Goal: Task Accomplishment & Management: Complete application form

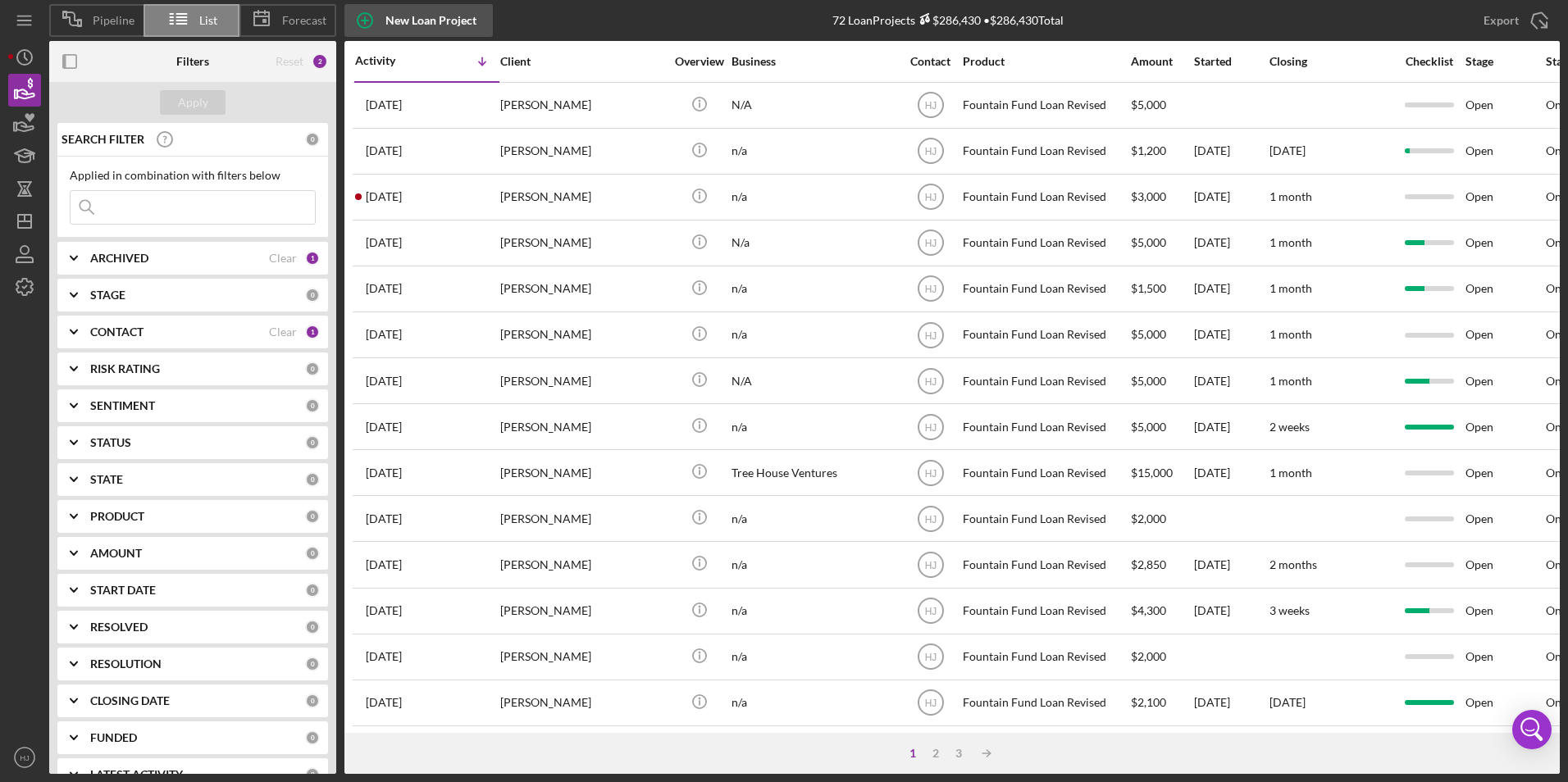
click at [438, 21] on div "New Loan Project" at bounding box center [430, 20] width 91 height 33
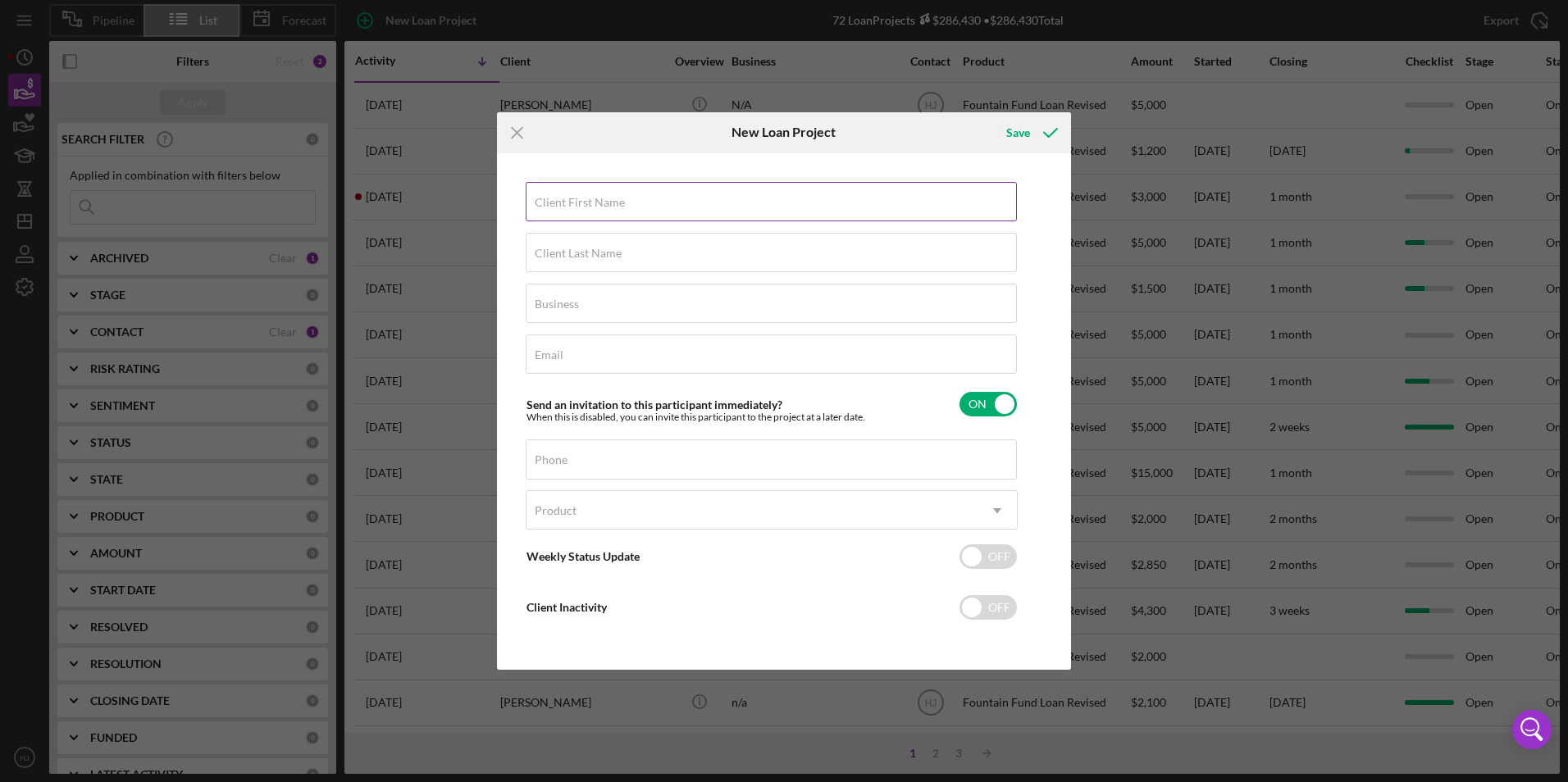
drag, startPoint x: 617, startPoint y: 198, endPoint x: 601, endPoint y: 201, distance: 16.3
click at [603, 201] on label "Client First Name" at bounding box center [580, 202] width 90 height 13
drag, startPoint x: 601, startPoint y: 201, endPoint x: 530, endPoint y: 205, distance: 71.1
click at [532, 205] on div "Client First Name Required" at bounding box center [772, 202] width 492 height 41
click at [544, 205] on label "Client First Name" at bounding box center [580, 202] width 90 height 13
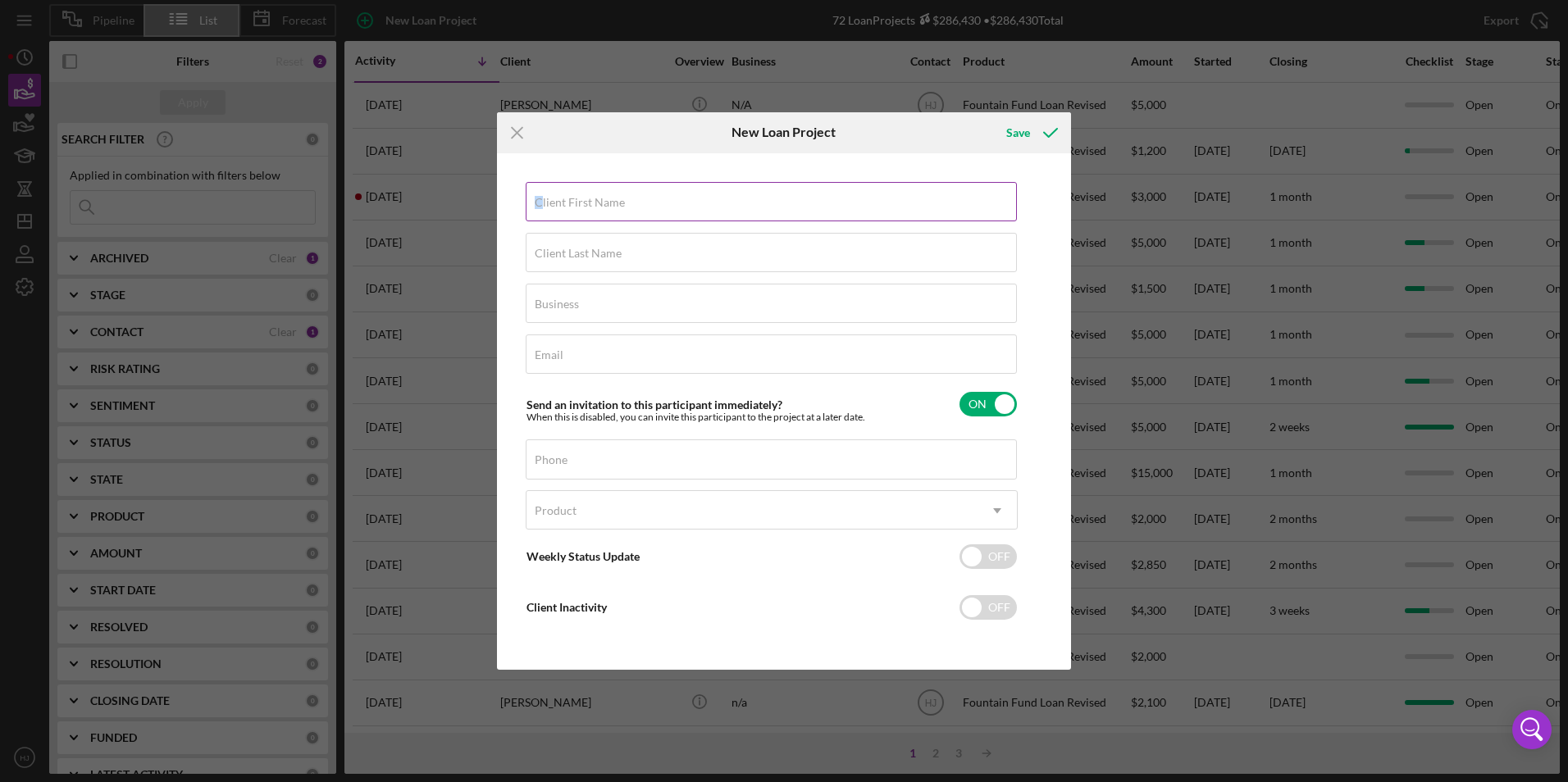
click at [544, 205] on input "Client First Name" at bounding box center [771, 201] width 491 height 40
click at [541, 205] on input "Client First Name" at bounding box center [771, 201] width 491 height 40
paste input "[PERSON_NAME]"
drag, startPoint x: 572, startPoint y: 209, endPoint x: 614, endPoint y: 210, distance: 42.0
click at [622, 210] on input "[PERSON_NAME]" at bounding box center [771, 201] width 491 height 40
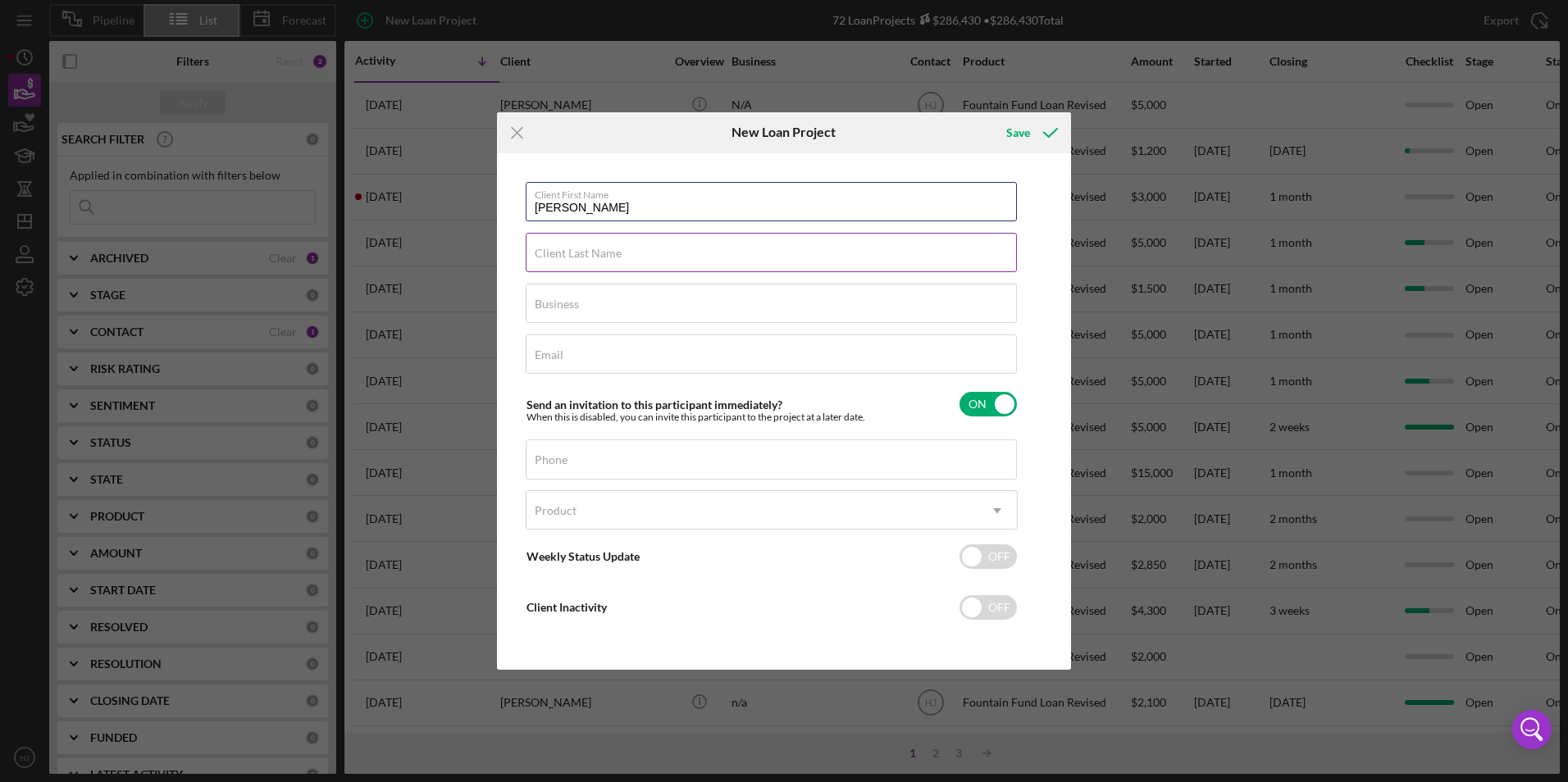
type input "[PERSON_NAME]"
click at [600, 269] on input "Client Last Name" at bounding box center [771, 252] width 491 height 40
paste input "[PERSON_NAME]"
type input "[PERSON_NAME]"
drag, startPoint x: 582, startPoint y: 303, endPoint x: 572, endPoint y: 303, distance: 10.0
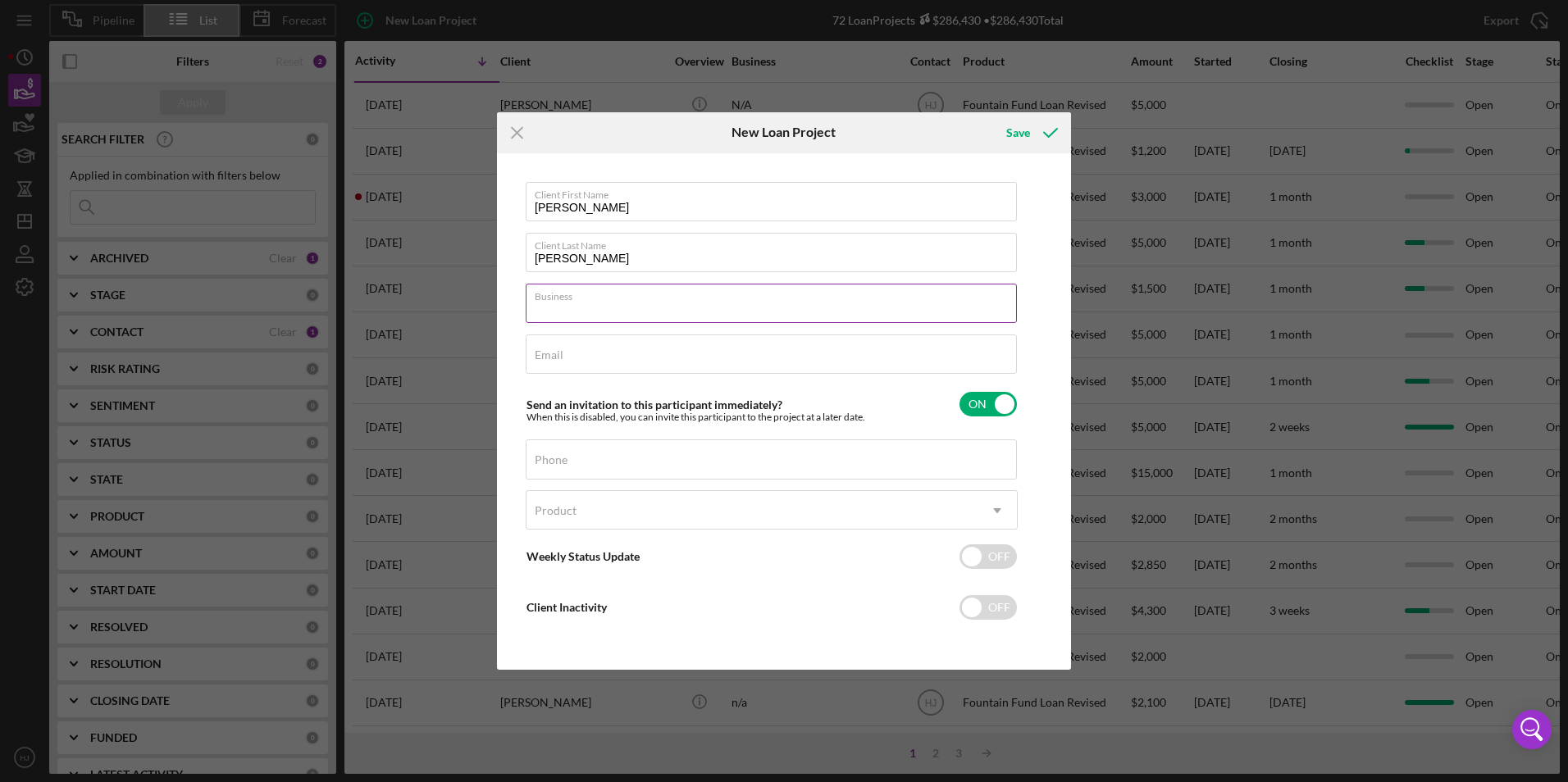
click at [582, 303] on input "Business" at bounding box center [771, 303] width 491 height 40
type input "N/A"
click at [532, 350] on input "Email" at bounding box center [771, 354] width 491 height 40
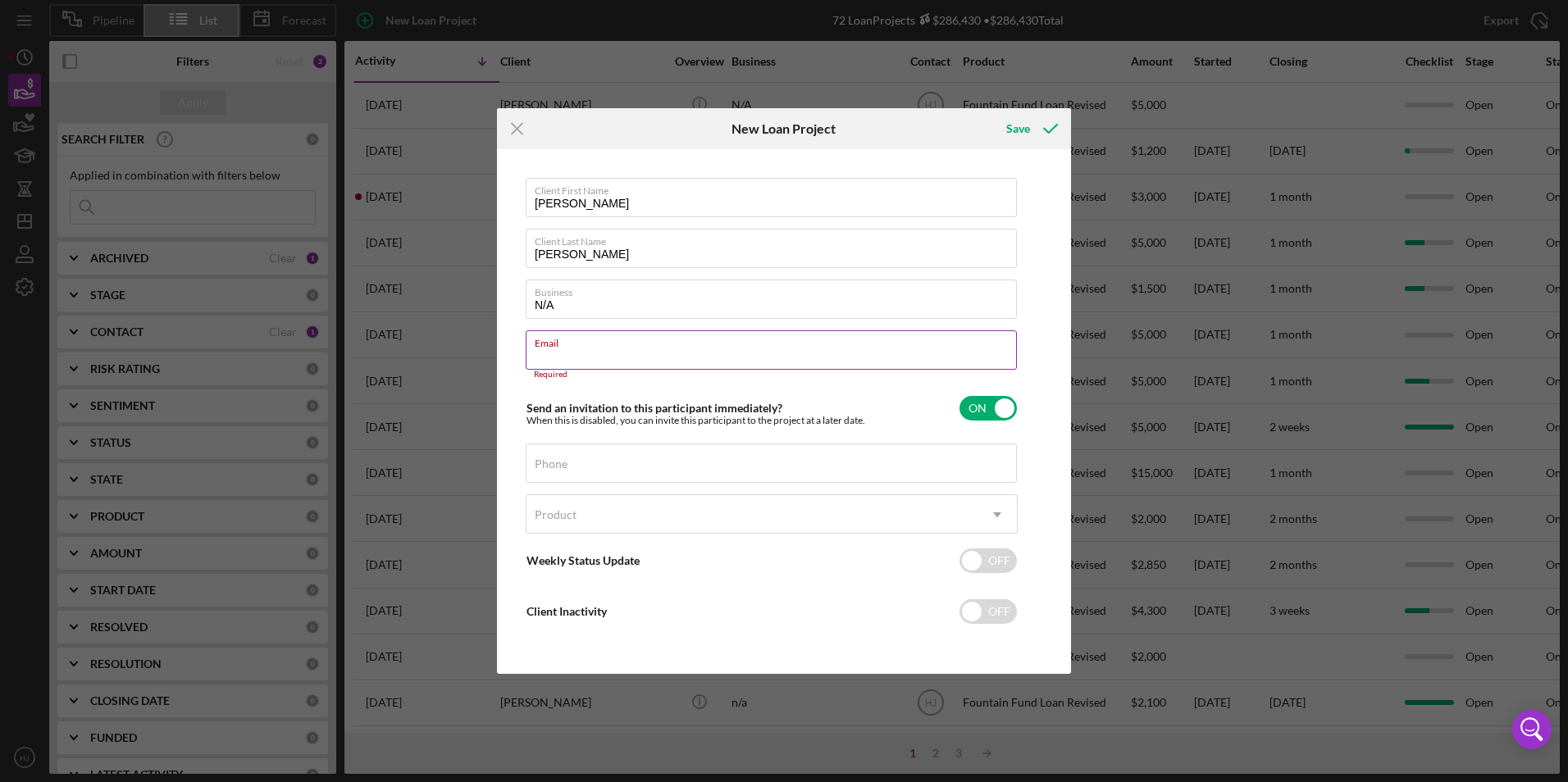
click at [589, 360] on input "Email" at bounding box center [771, 350] width 491 height 40
paste input "[EMAIL_ADDRESS][DOMAIN_NAME]"
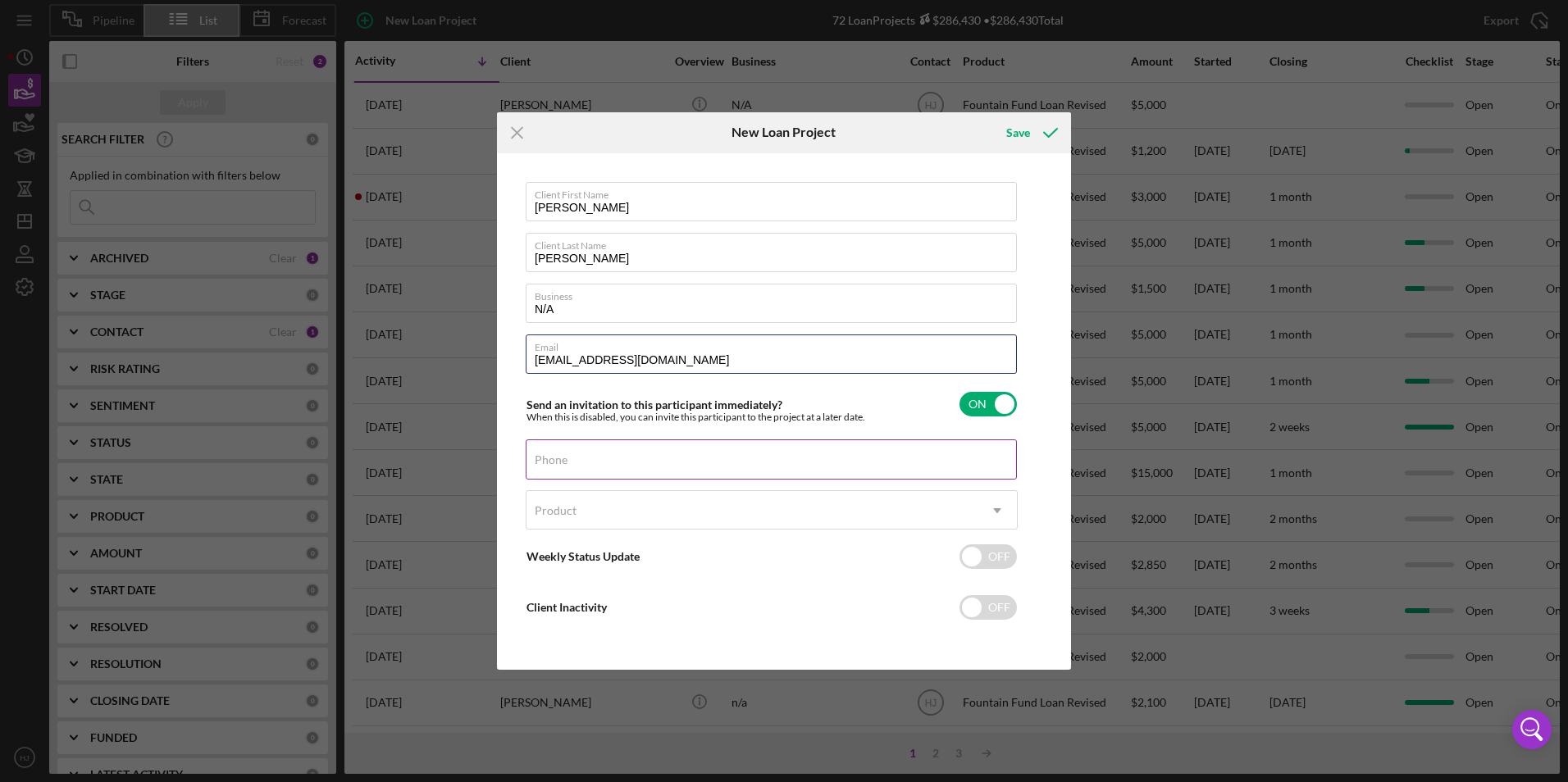
type input "[EMAIL_ADDRESS][DOMAIN_NAME]"
click at [549, 470] on div "Phone" at bounding box center [772, 459] width 492 height 41
click at [602, 482] on div "Client First Name [PERSON_NAME] Client Last Name [PERSON_NAME] Business N/A Ema…" at bounding box center [772, 412] width 492 height 460
click at [593, 467] on input "Phone" at bounding box center [771, 459] width 491 height 40
paste input "[PHONE_NUMBER]"
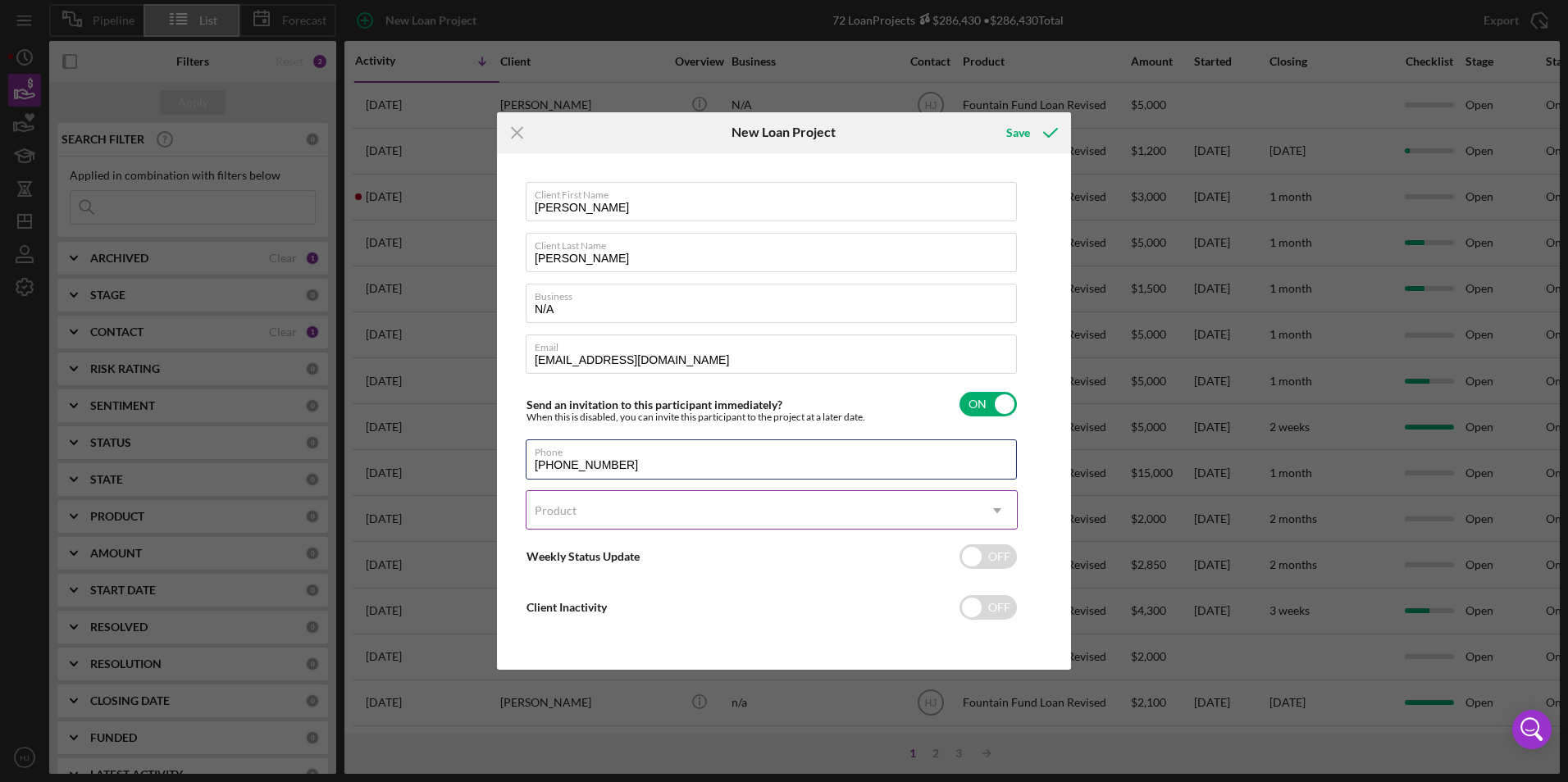
type input "[PHONE_NUMBER]"
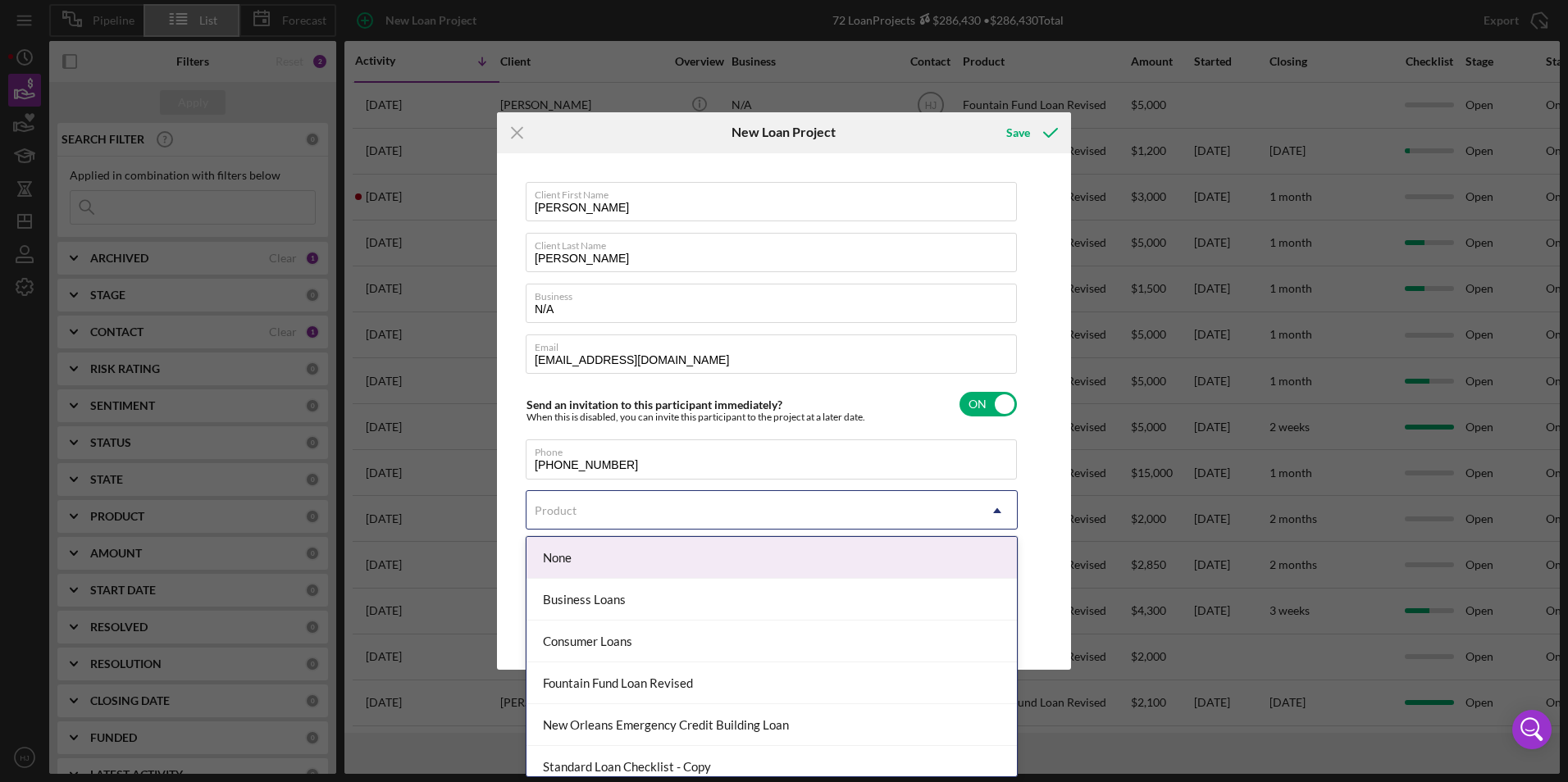
click at [581, 516] on div "Product" at bounding box center [751, 511] width 451 height 38
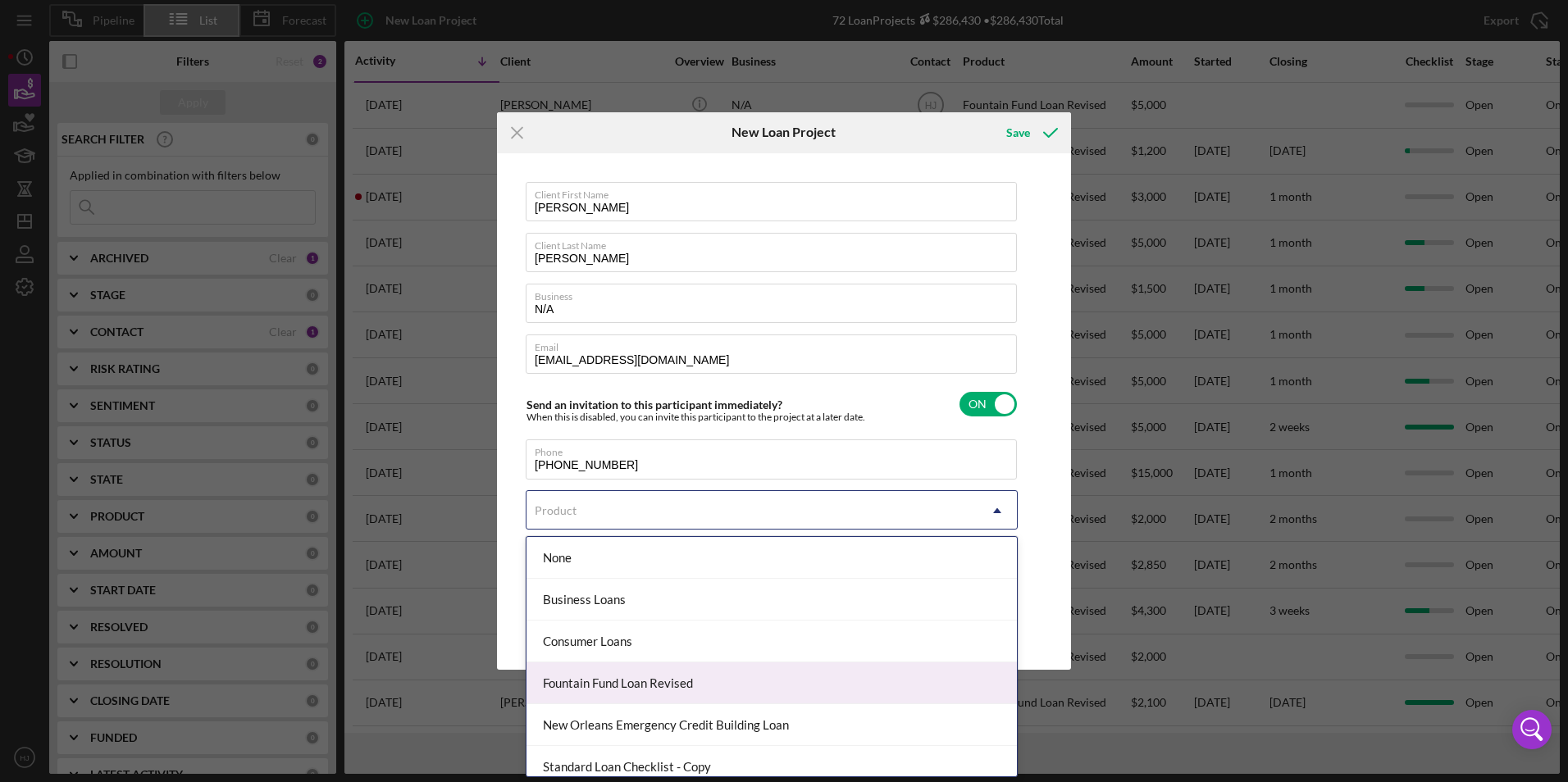
scroll to position [11, 0]
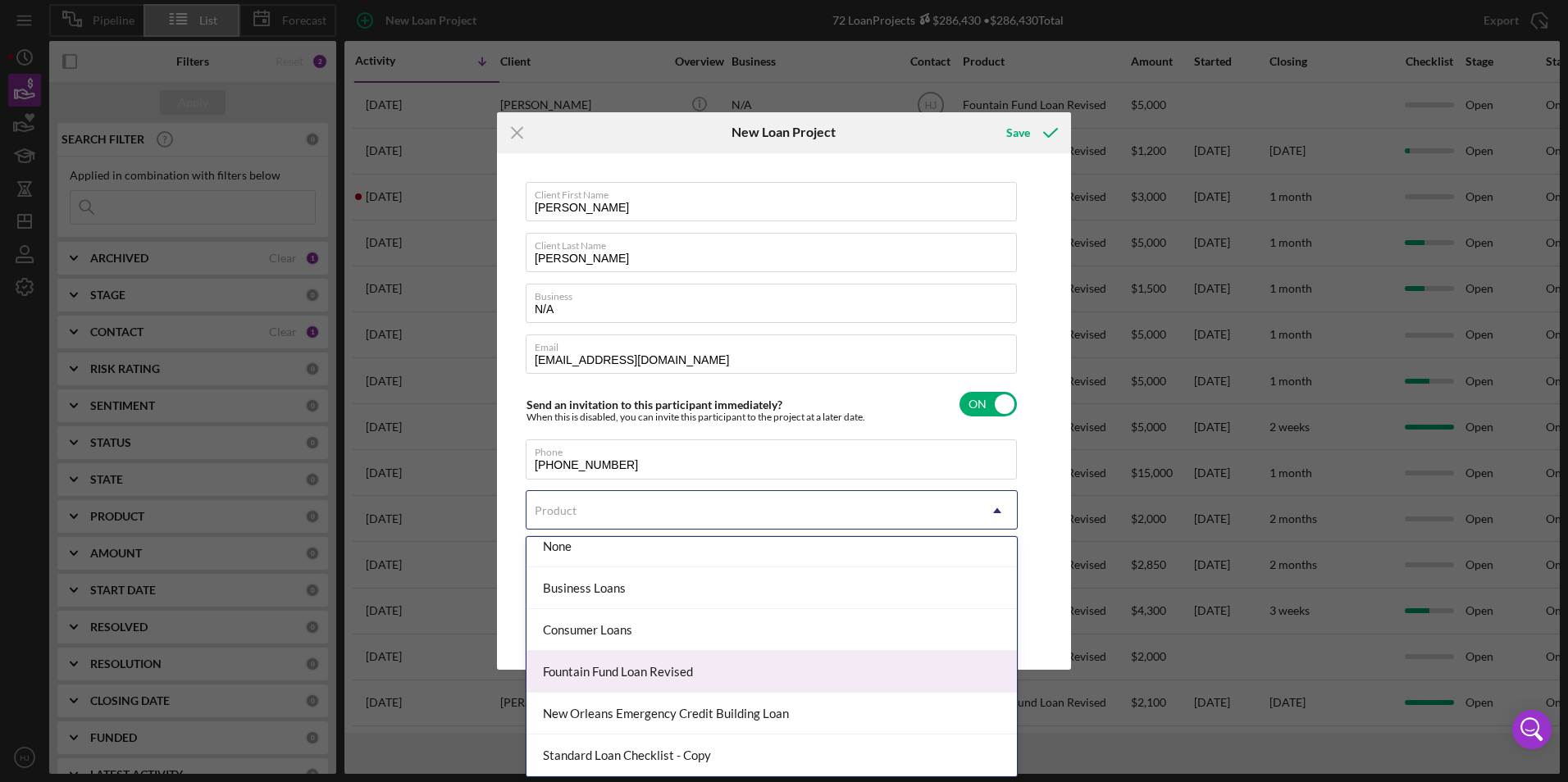
click at [655, 668] on div "Fountain Fund Loan Revised" at bounding box center [772, 673] width 491 height 42
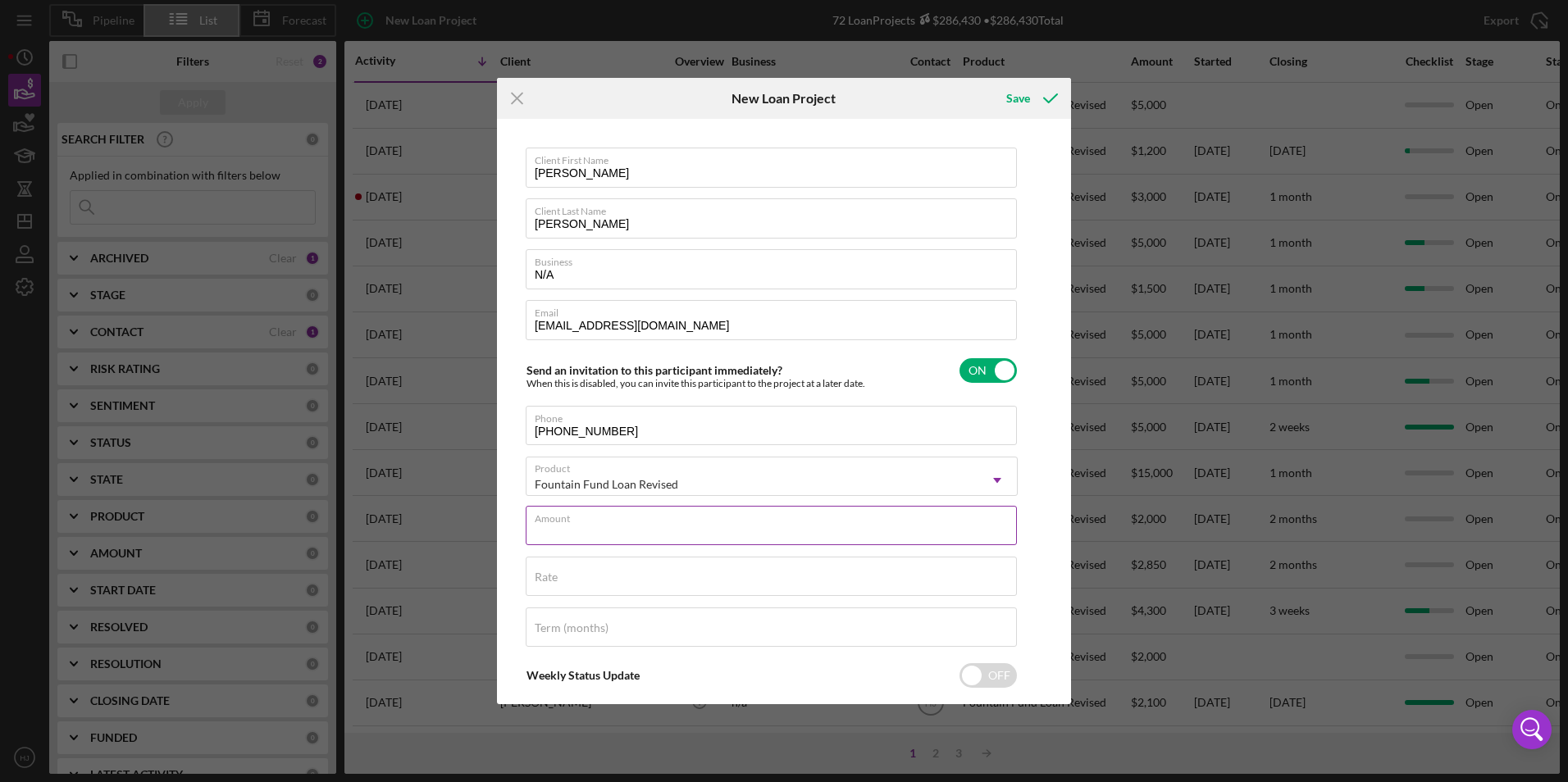
click at [592, 539] on input "Amount" at bounding box center [771, 526] width 491 height 40
type input "$3,500"
click at [575, 568] on div "Rate" at bounding box center [772, 577] width 492 height 41
type input "3.000%"
type input "0"
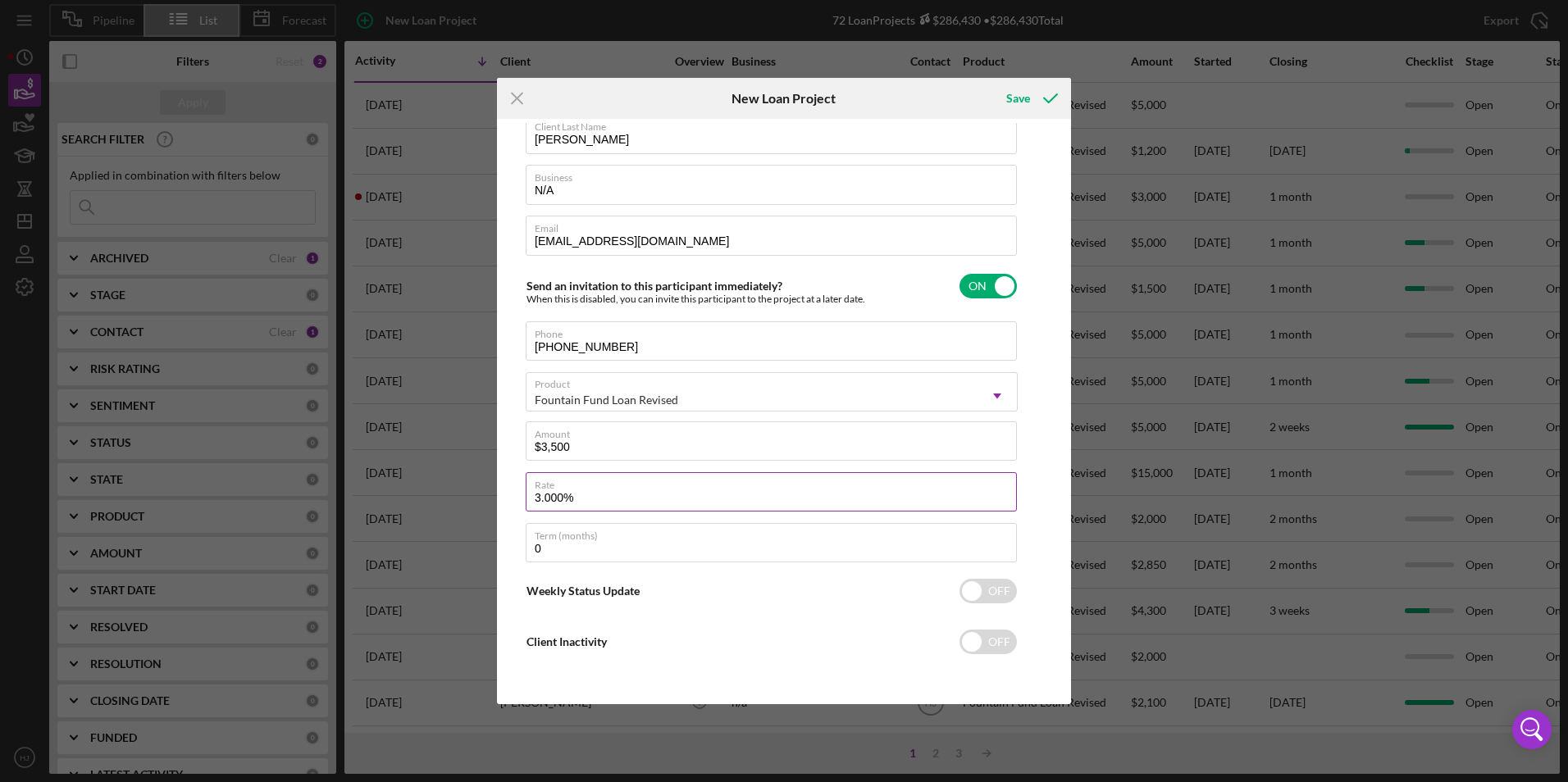
scroll to position [0, 0]
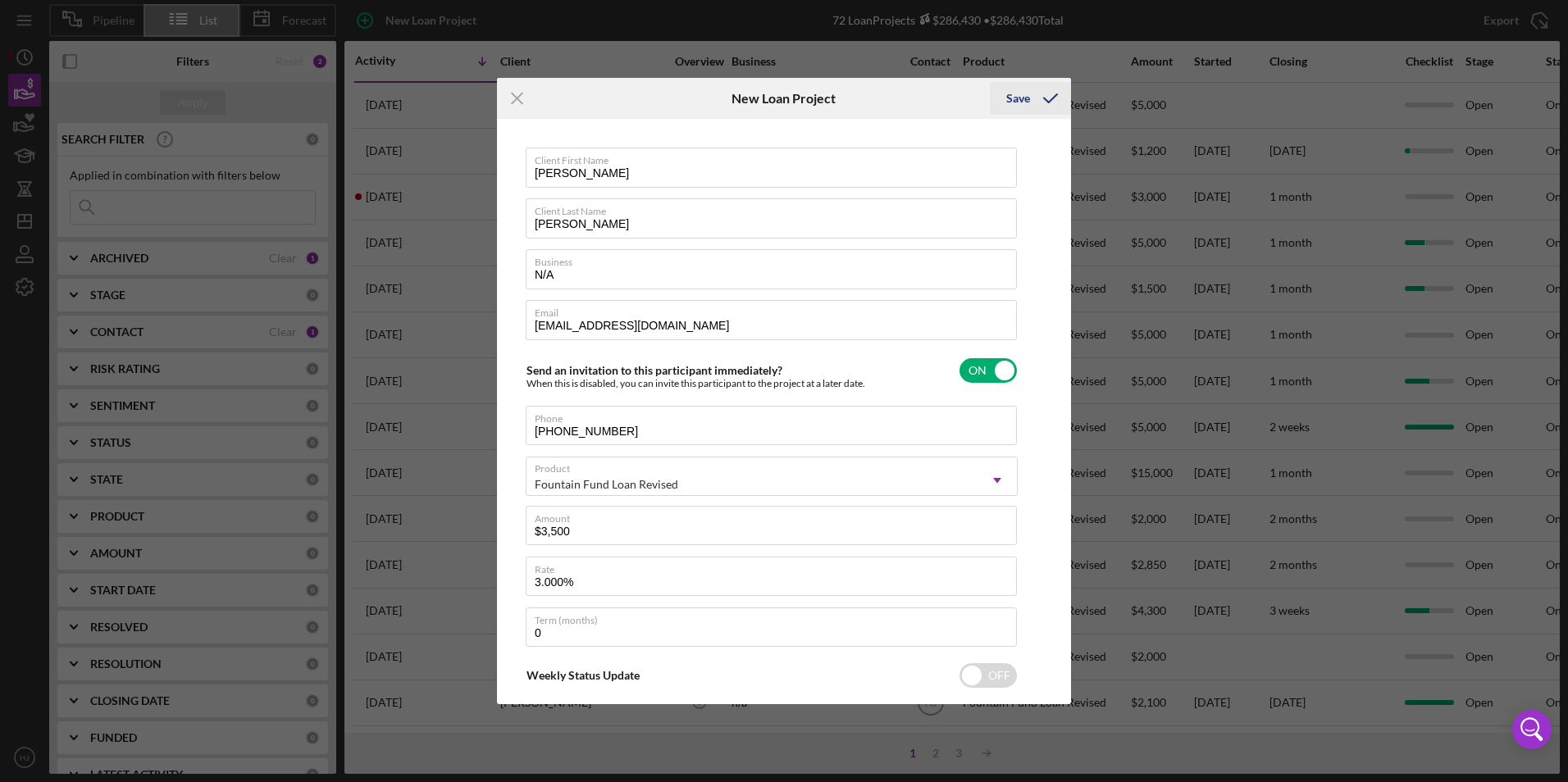
click at [1020, 94] on div "Save" at bounding box center [1018, 98] width 24 height 33
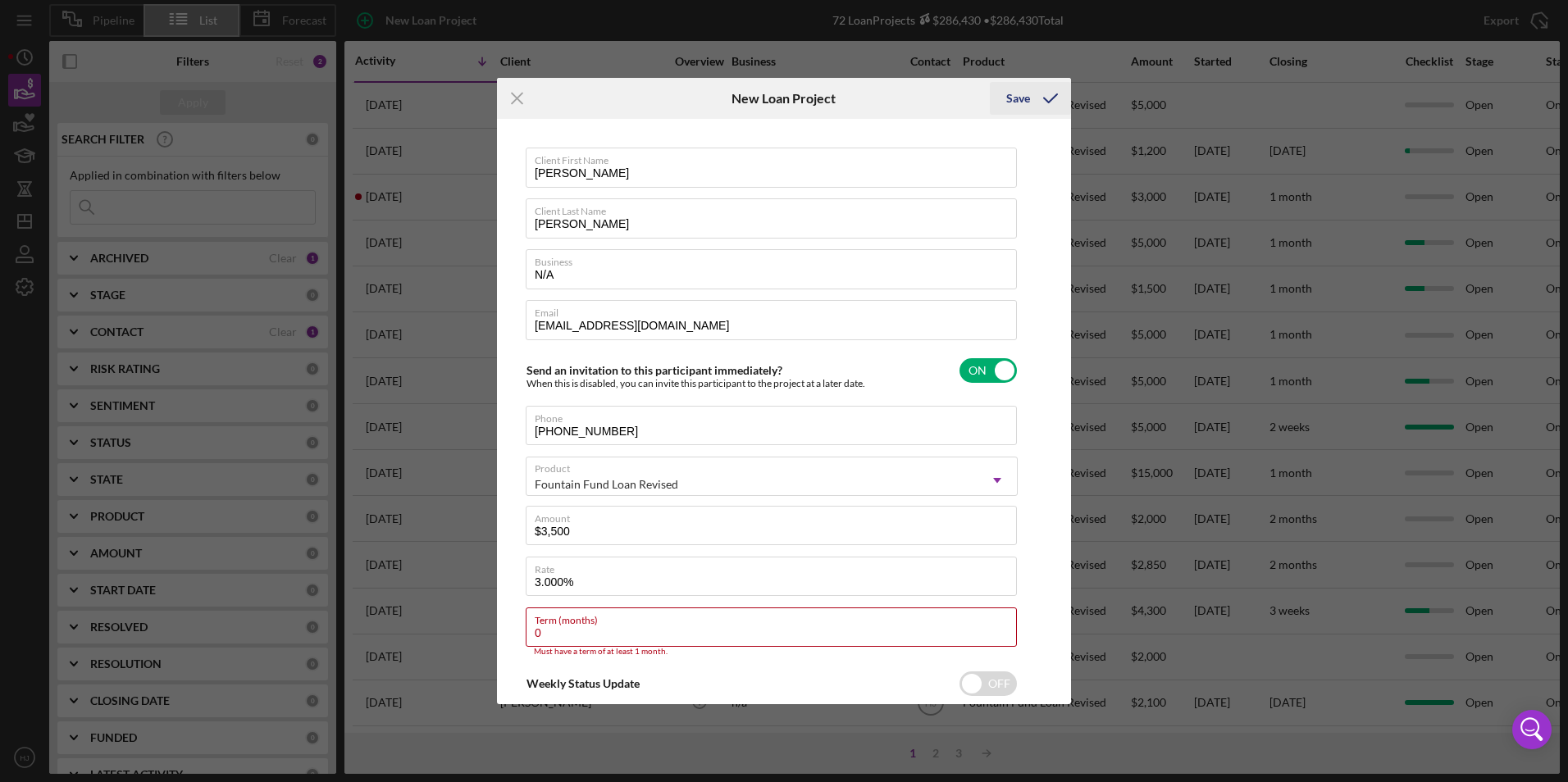
click at [1031, 96] on icon "submit" at bounding box center [1050, 98] width 41 height 41
click at [626, 629] on input "0" at bounding box center [771, 627] width 491 height 40
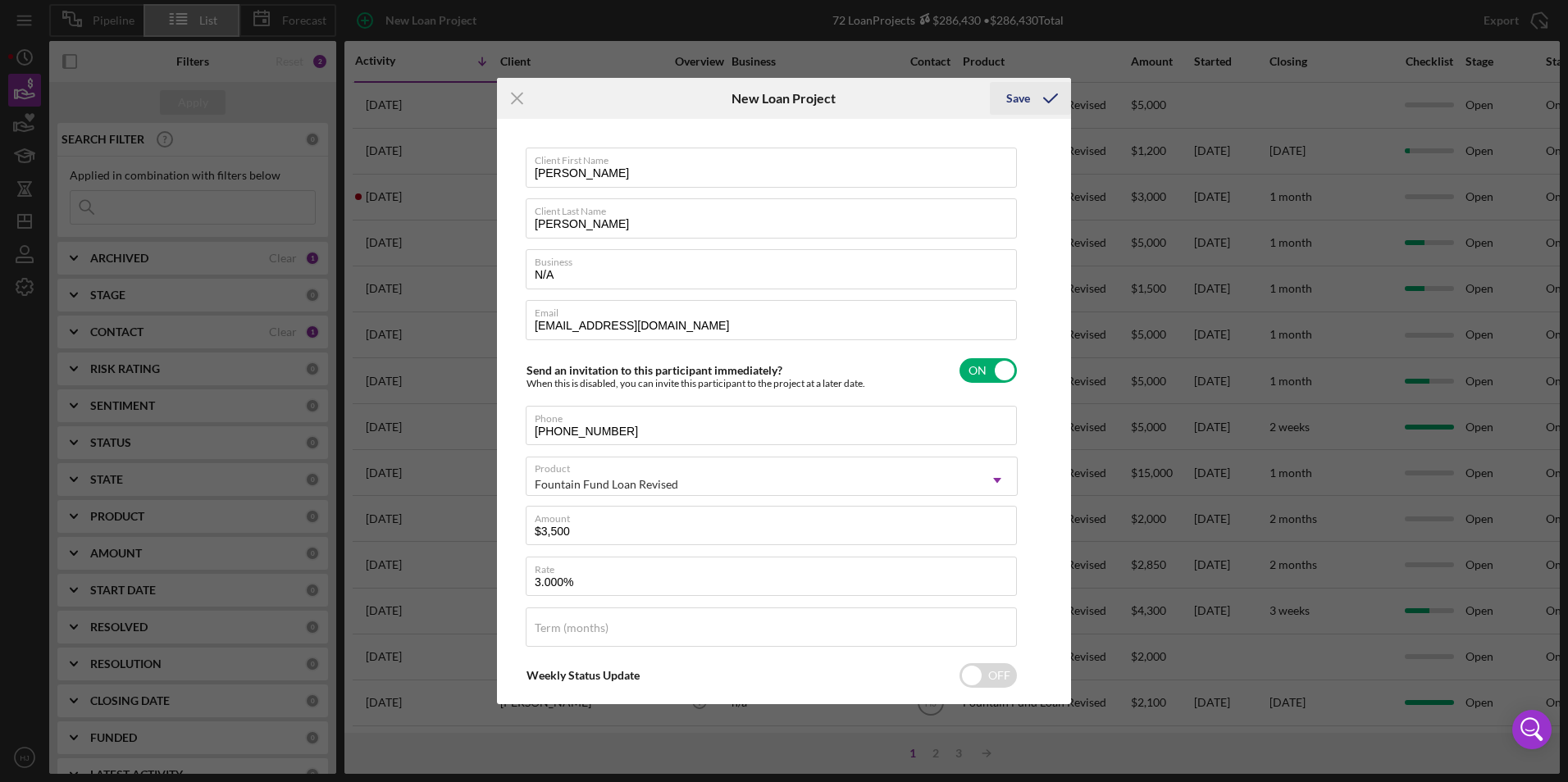
click at [1036, 107] on icon "submit" at bounding box center [1050, 98] width 41 height 41
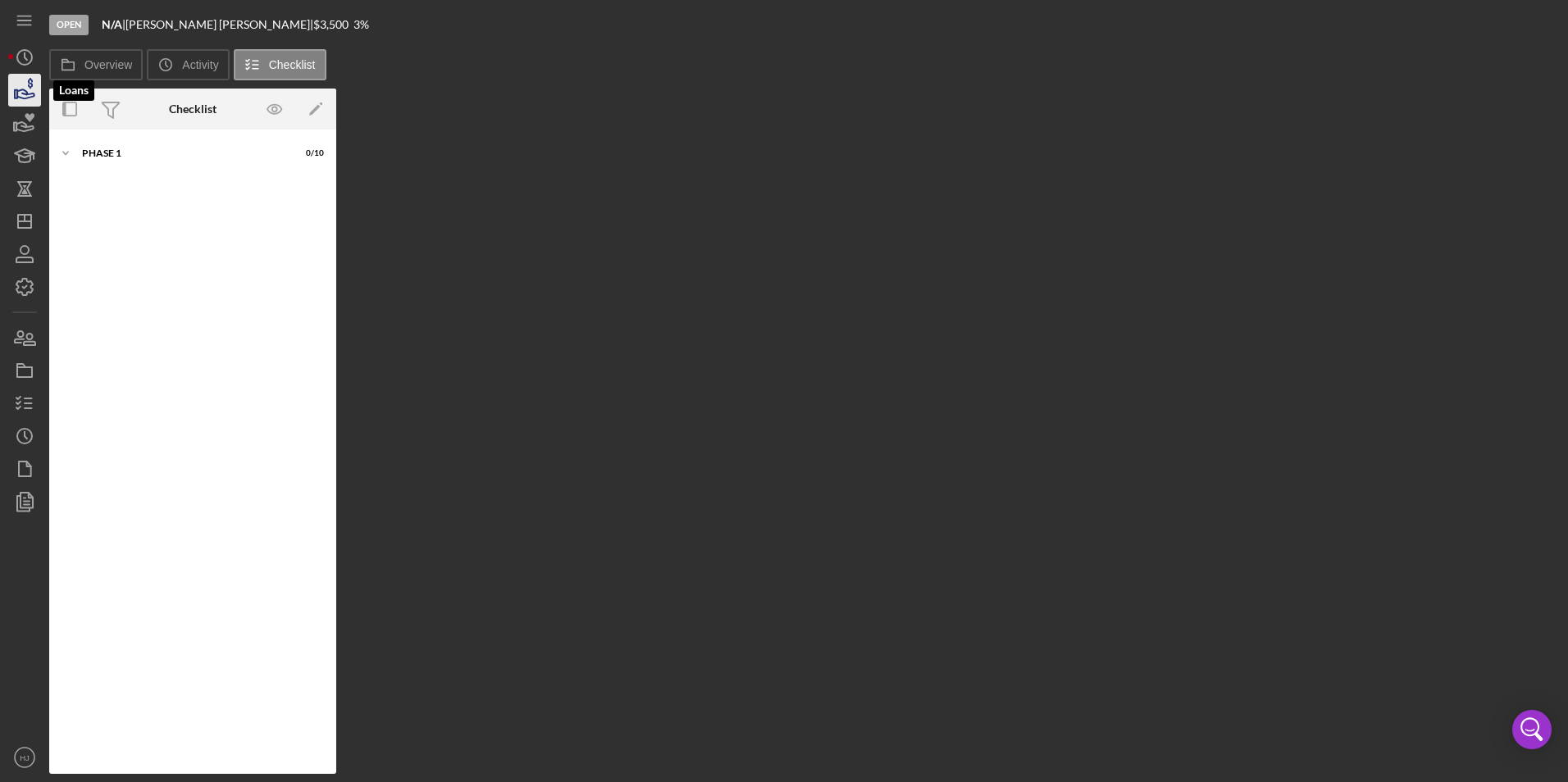
click at [29, 99] on icon "button" at bounding box center [24, 90] width 41 height 41
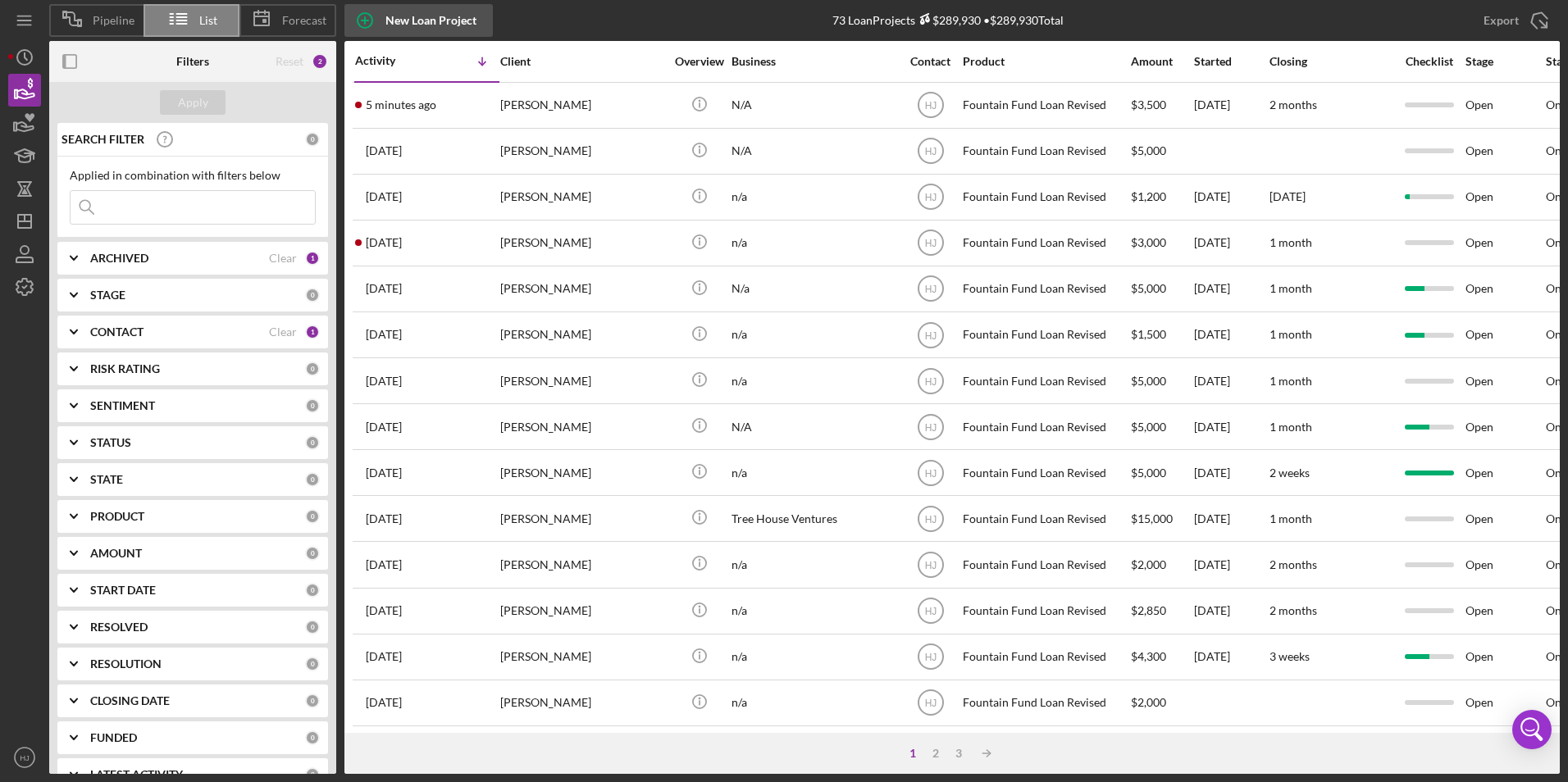
click at [400, 16] on div "New Loan Project" at bounding box center [430, 20] width 91 height 33
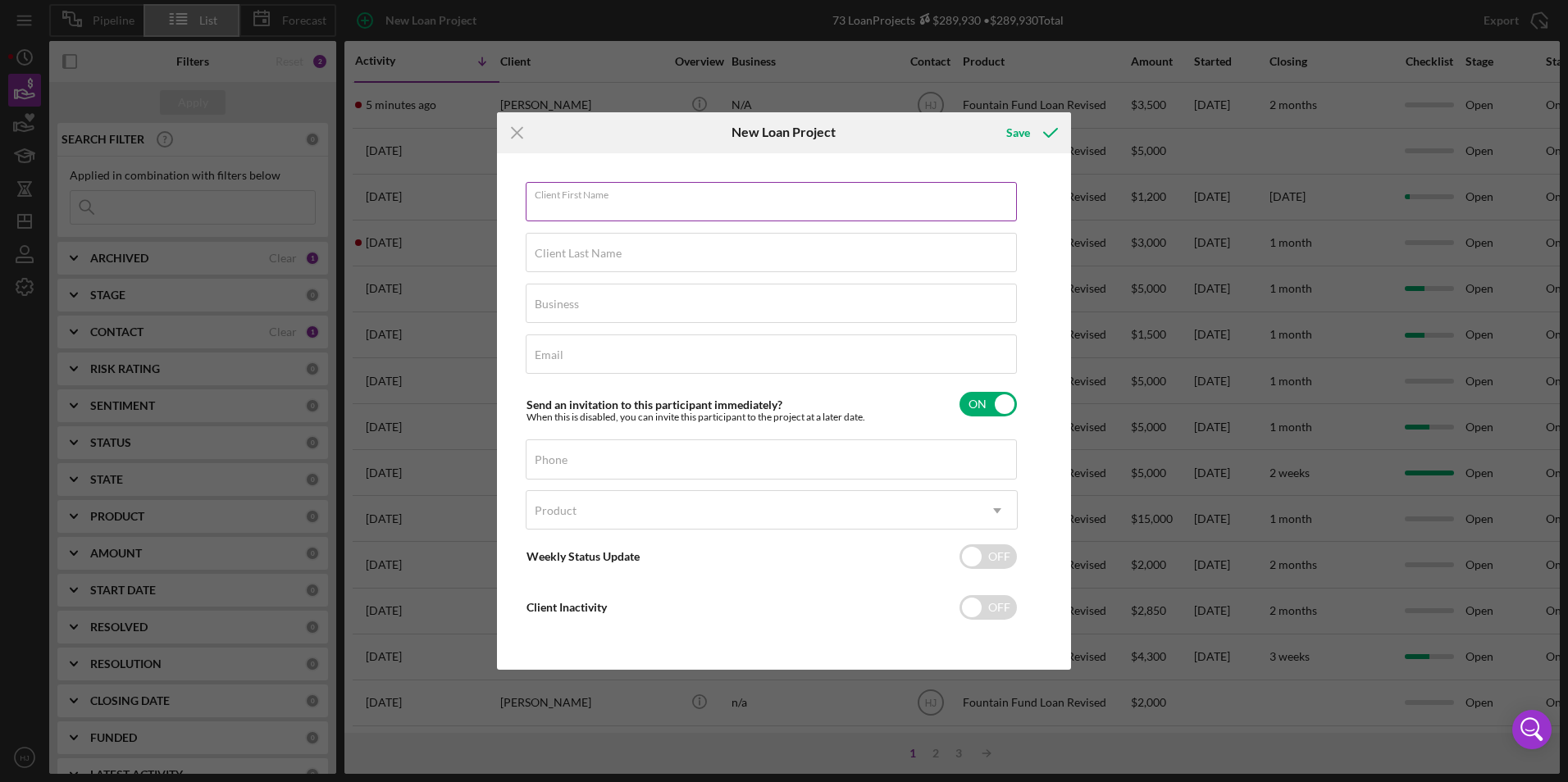
click at [607, 186] on div "Client First Name Required" at bounding box center [772, 202] width 492 height 41
type input "[PERSON_NAME]"
type input "n/a"
type input "[EMAIL_ADDRESS][DOMAIN_NAME]"
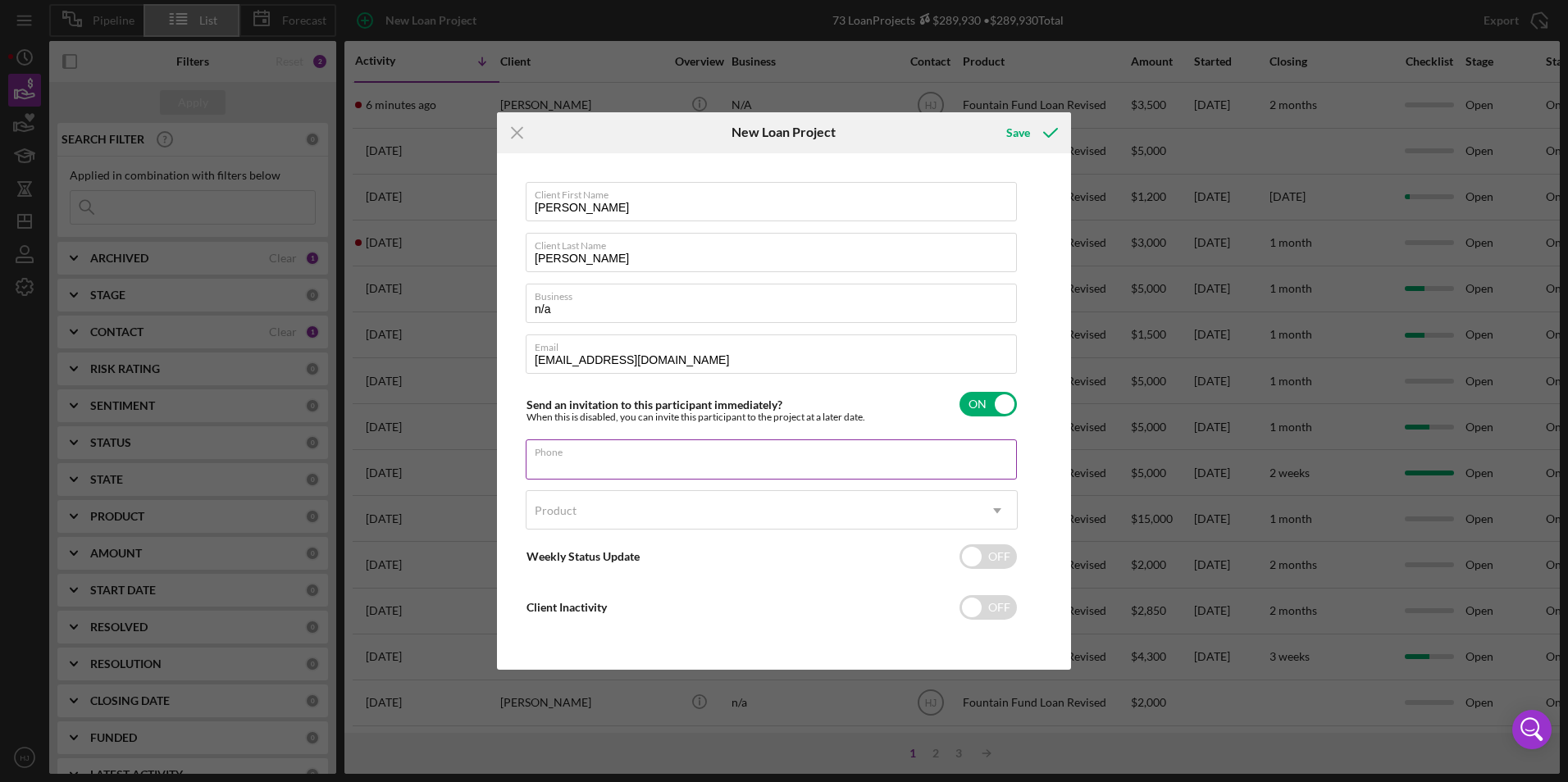
click at [666, 461] on input "Phone" at bounding box center [771, 459] width 491 height 40
type input "[PHONE_NUMBER]"
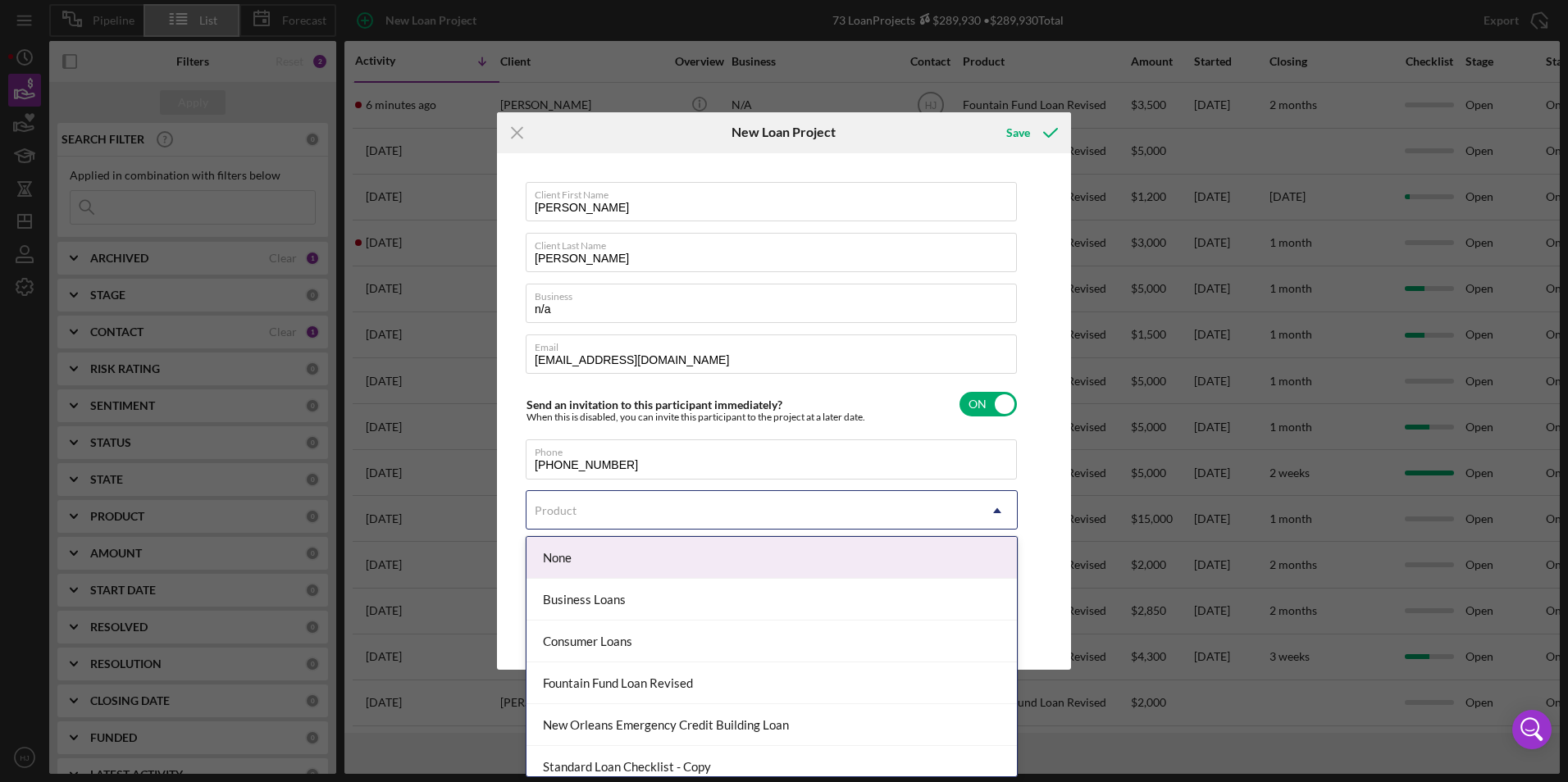
click at [655, 511] on div "Product" at bounding box center [751, 511] width 451 height 38
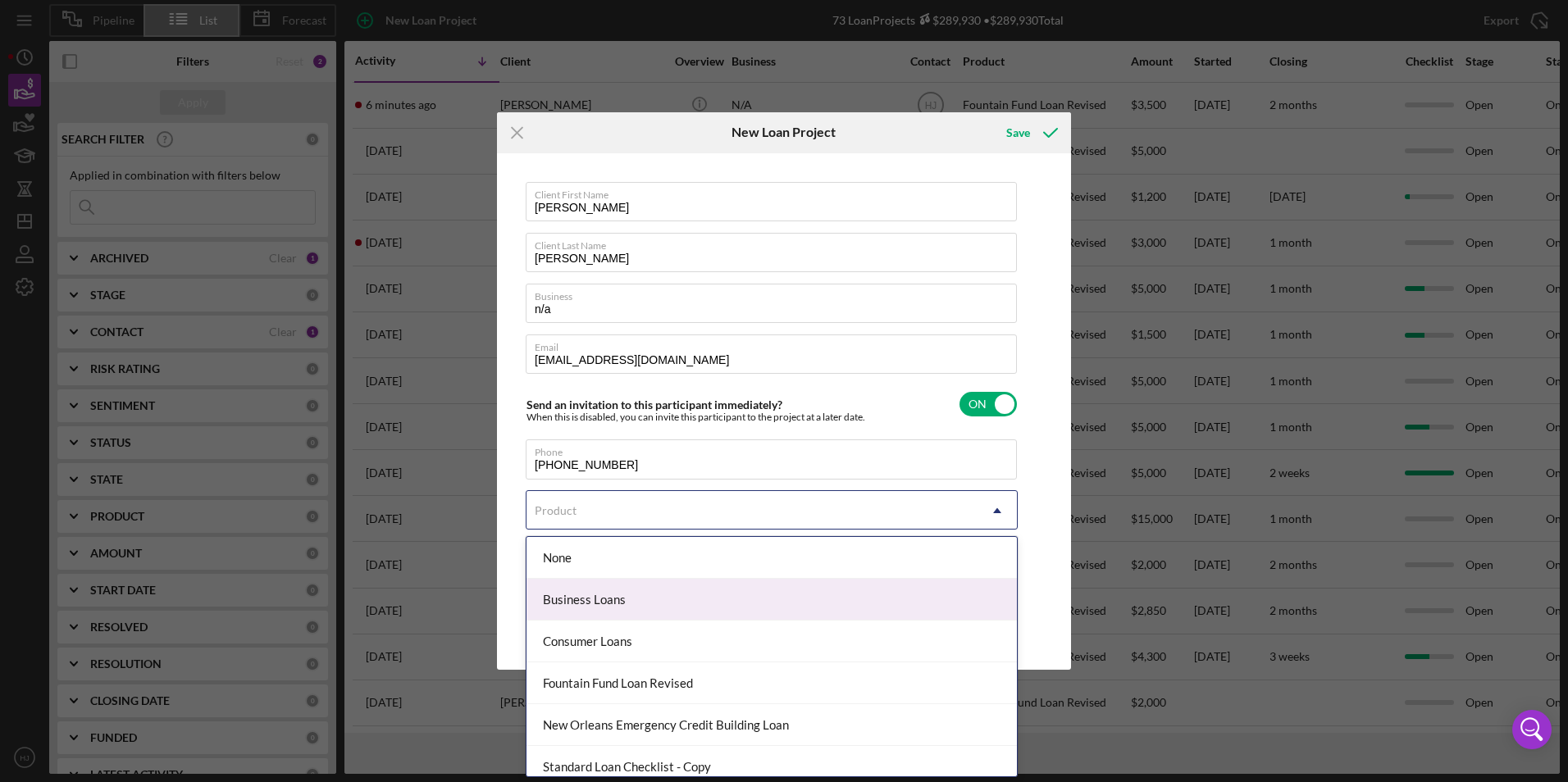
scroll to position [11, 0]
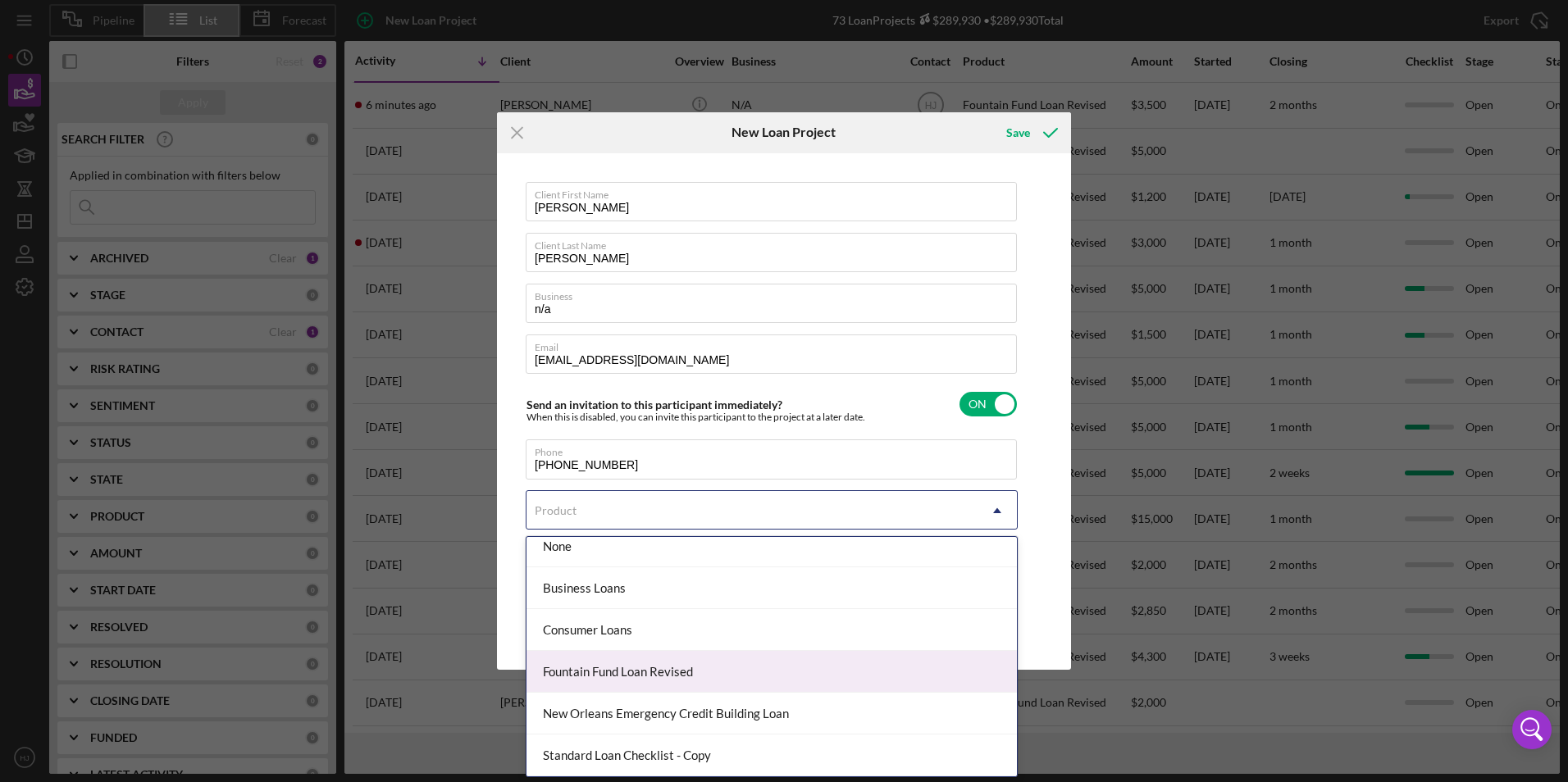
click at [670, 676] on div "Fountain Fund Loan Revised" at bounding box center [772, 673] width 491 height 42
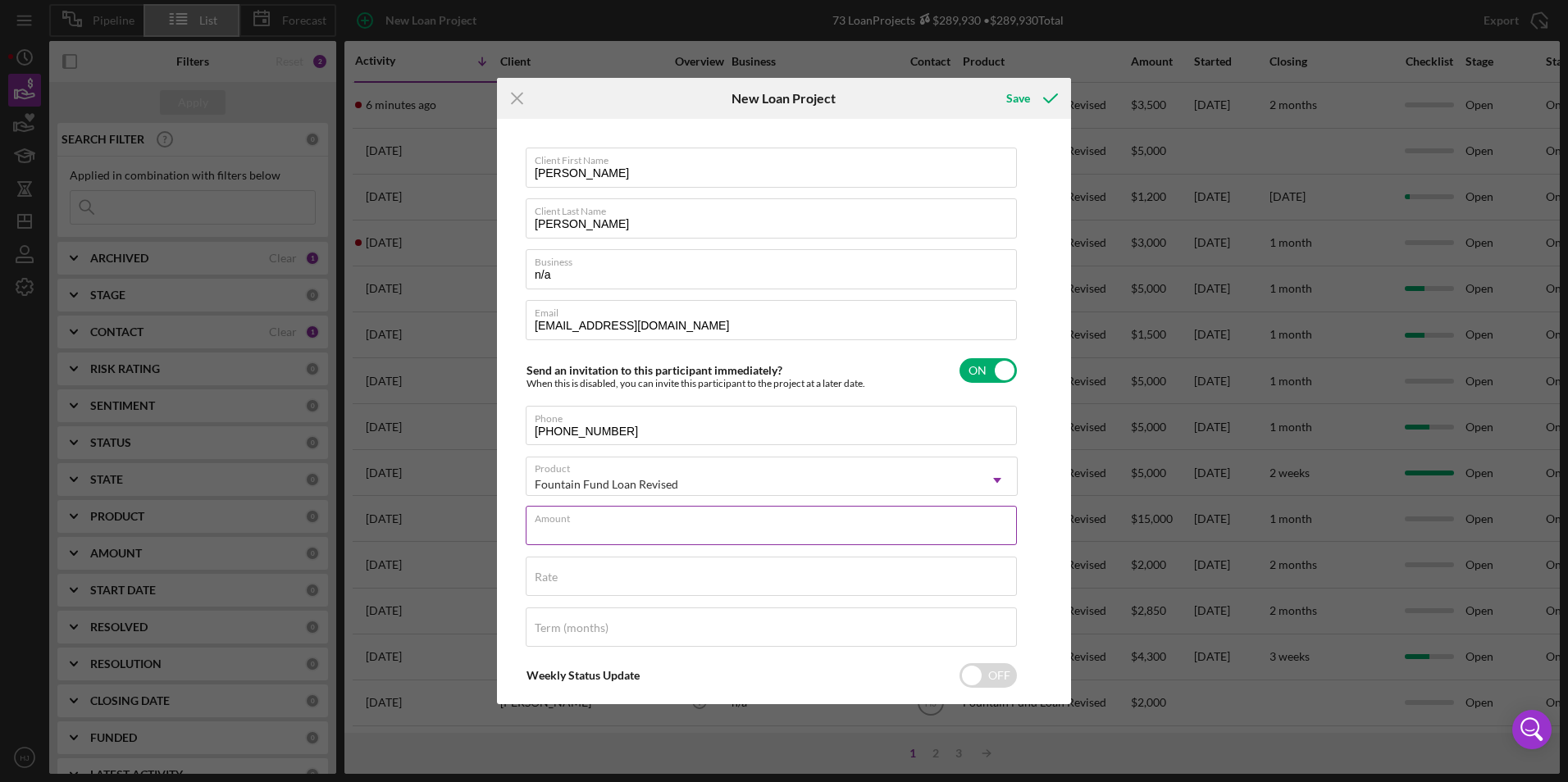
click at [604, 516] on div "Amount" at bounding box center [772, 527] width 492 height 41
type input "$5,000"
click at [572, 567] on div "Rate" at bounding box center [772, 577] width 492 height 41
type input "3.000%"
type input "0"
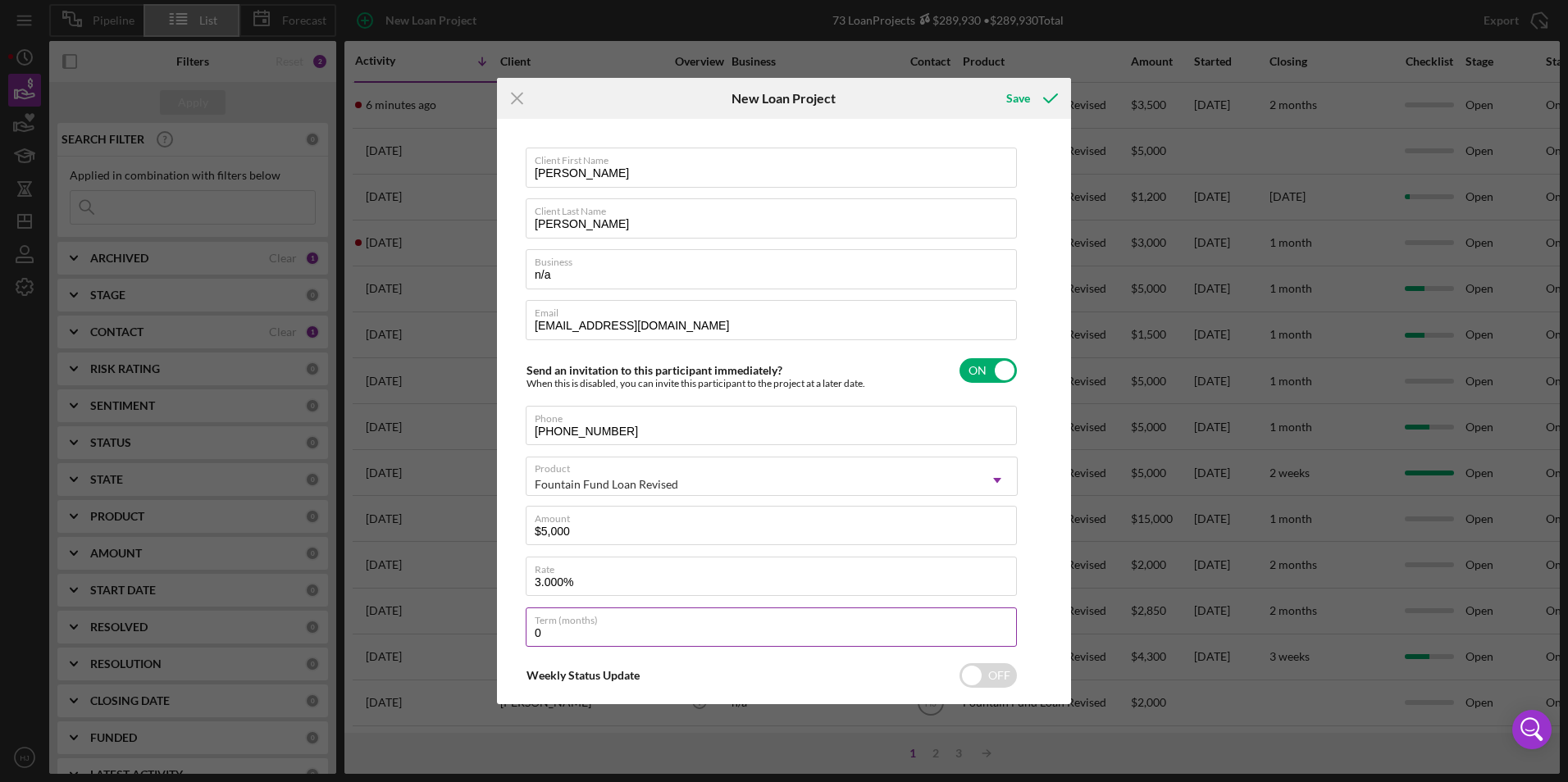
click at [571, 632] on input "0" at bounding box center [771, 627] width 491 height 40
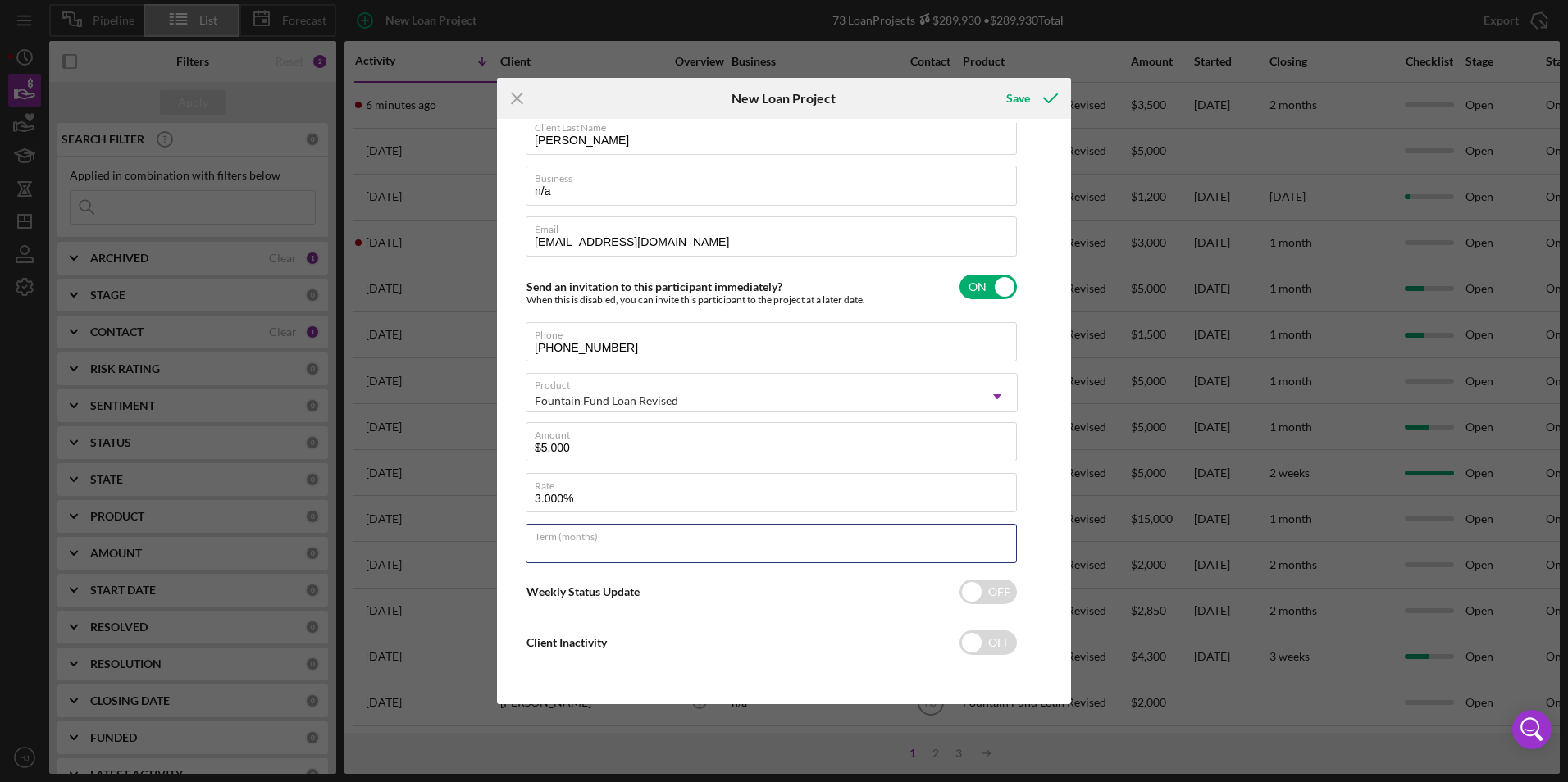
scroll to position [85, 0]
click at [1043, 101] on icon "submit" at bounding box center [1050, 98] width 41 height 41
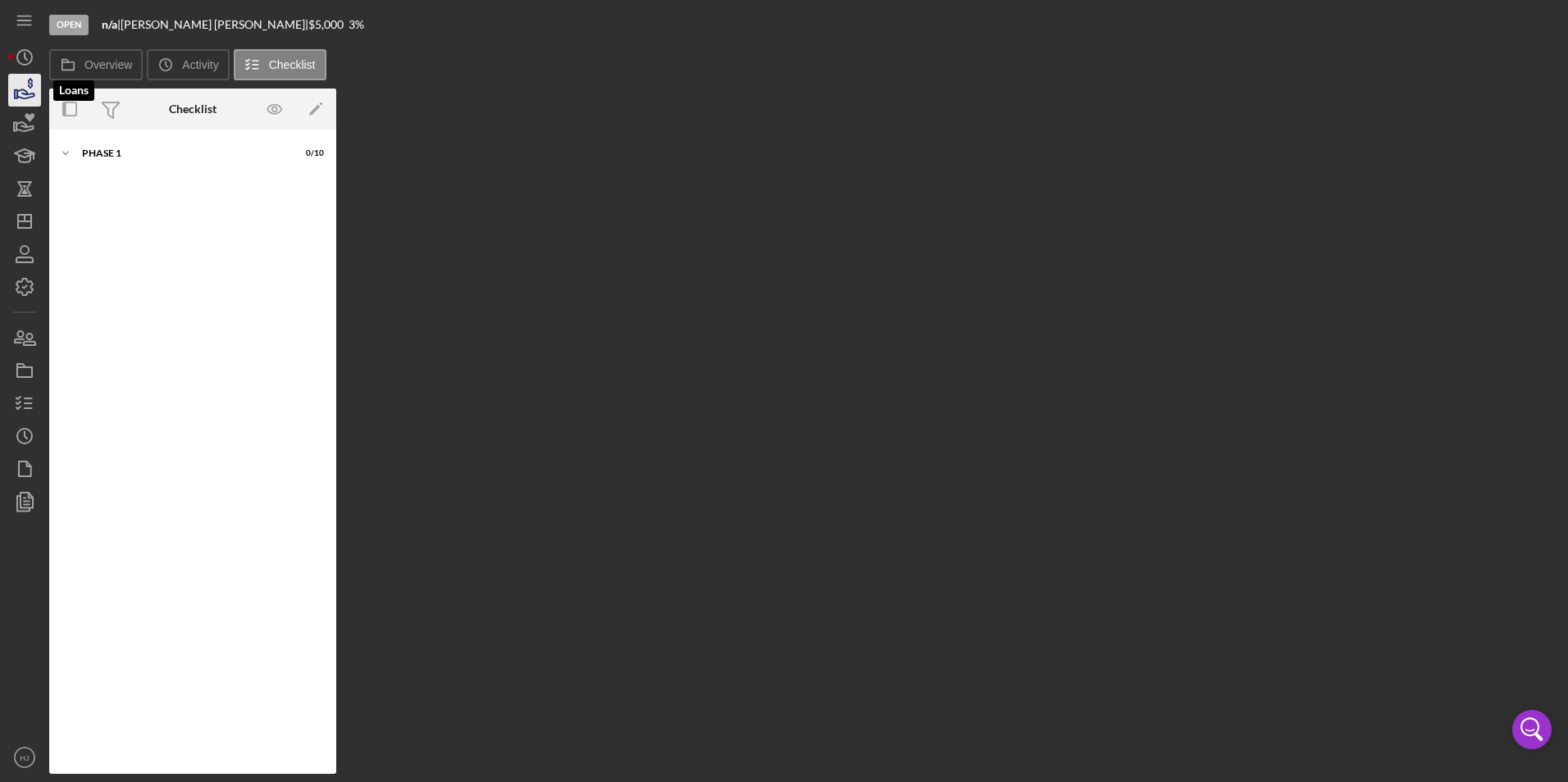
click at [34, 89] on icon "button" at bounding box center [24, 90] width 41 height 41
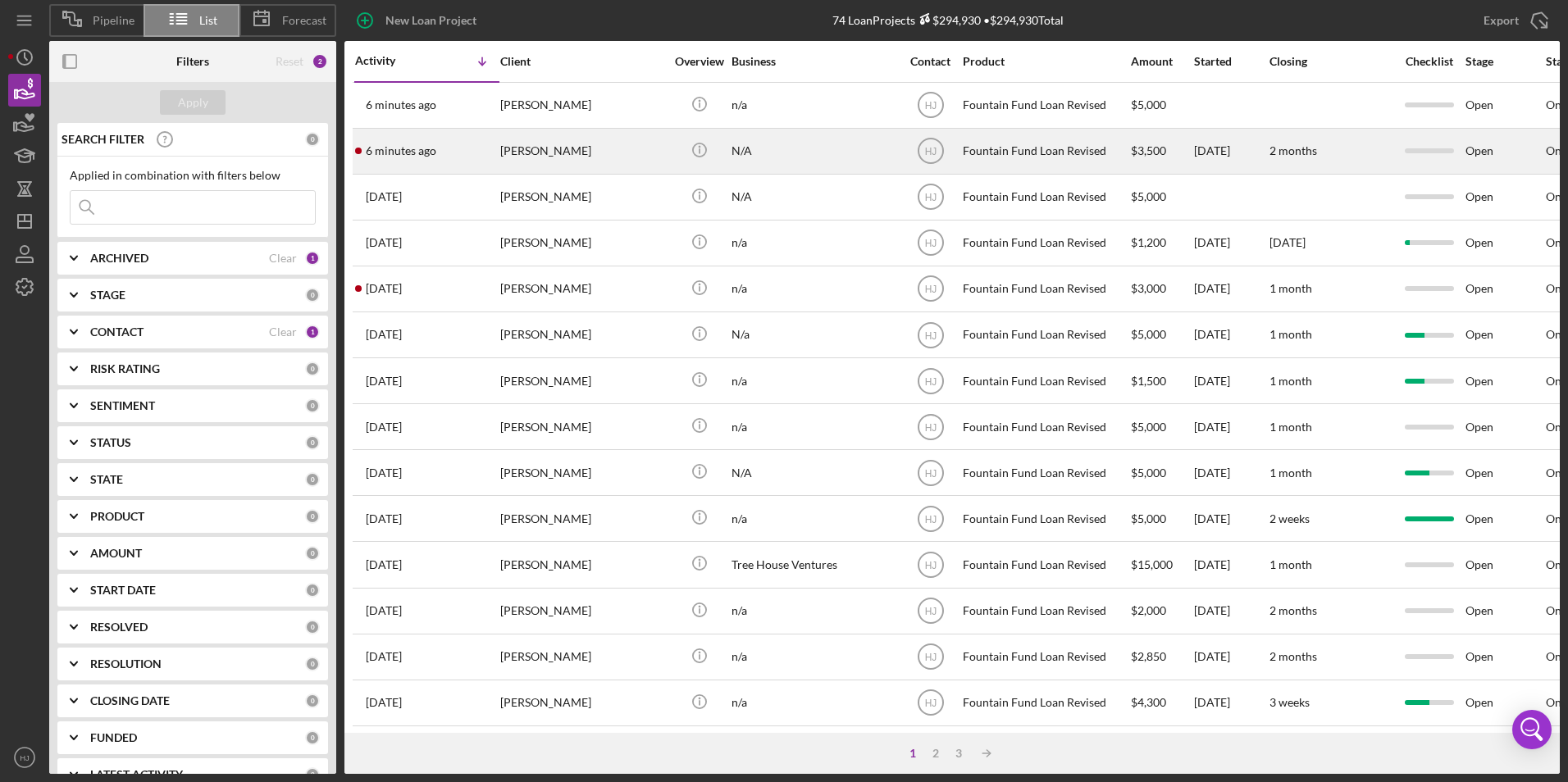
click at [576, 154] on div "[PERSON_NAME]" at bounding box center [581, 151] width 164 height 43
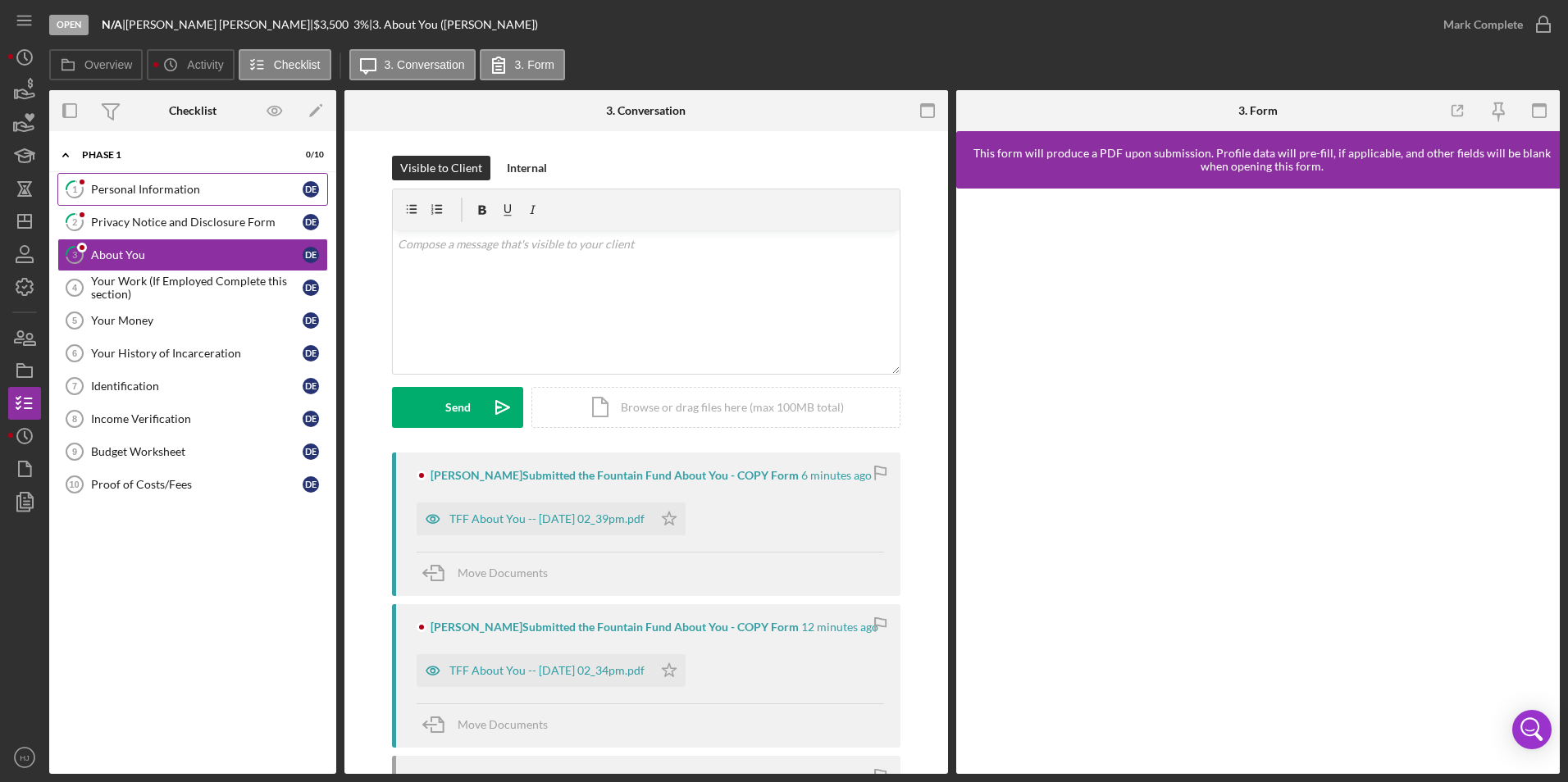
click at [207, 196] on div "Personal Information" at bounding box center [197, 189] width 211 height 13
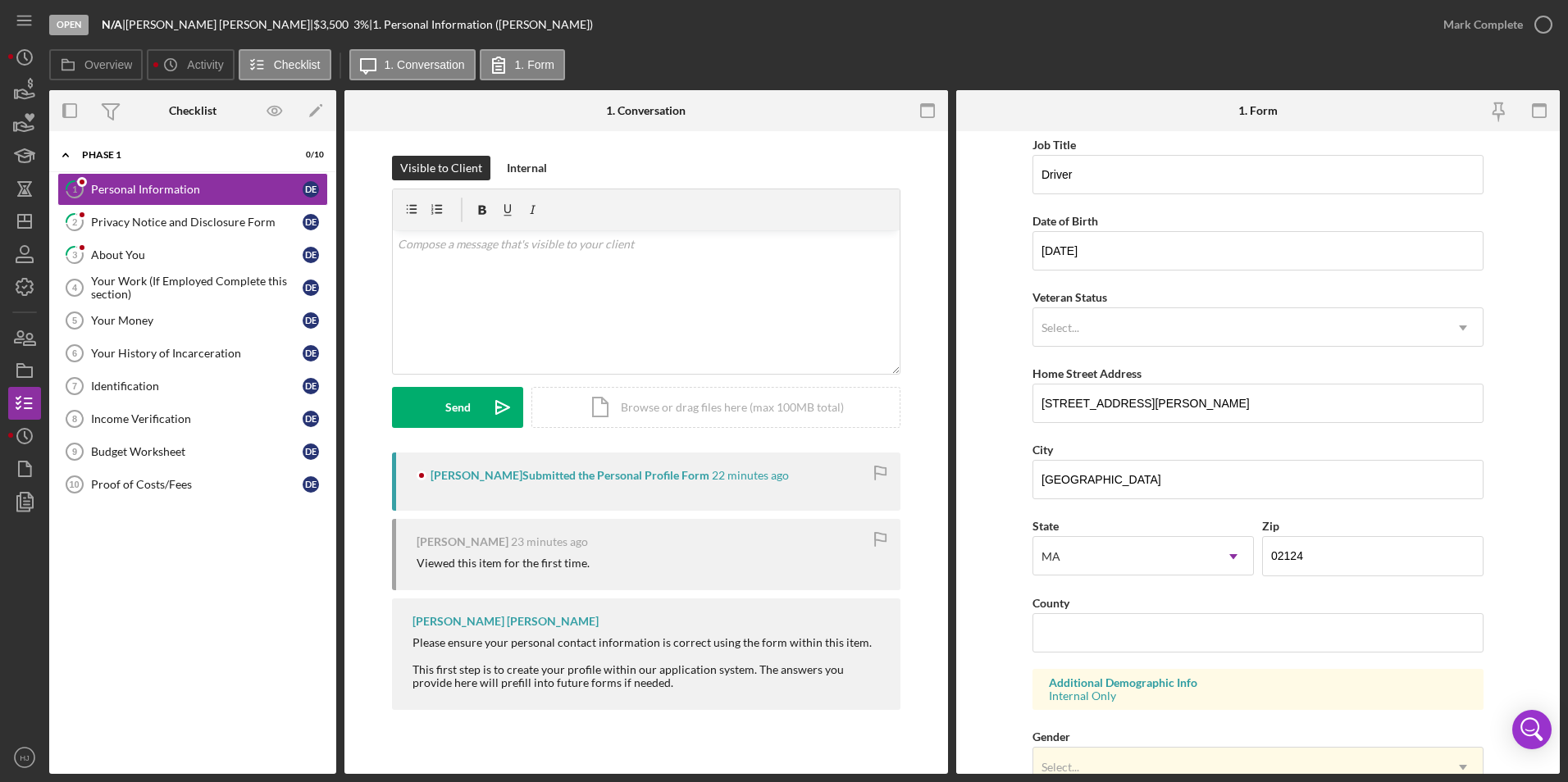
scroll to position [452, 0]
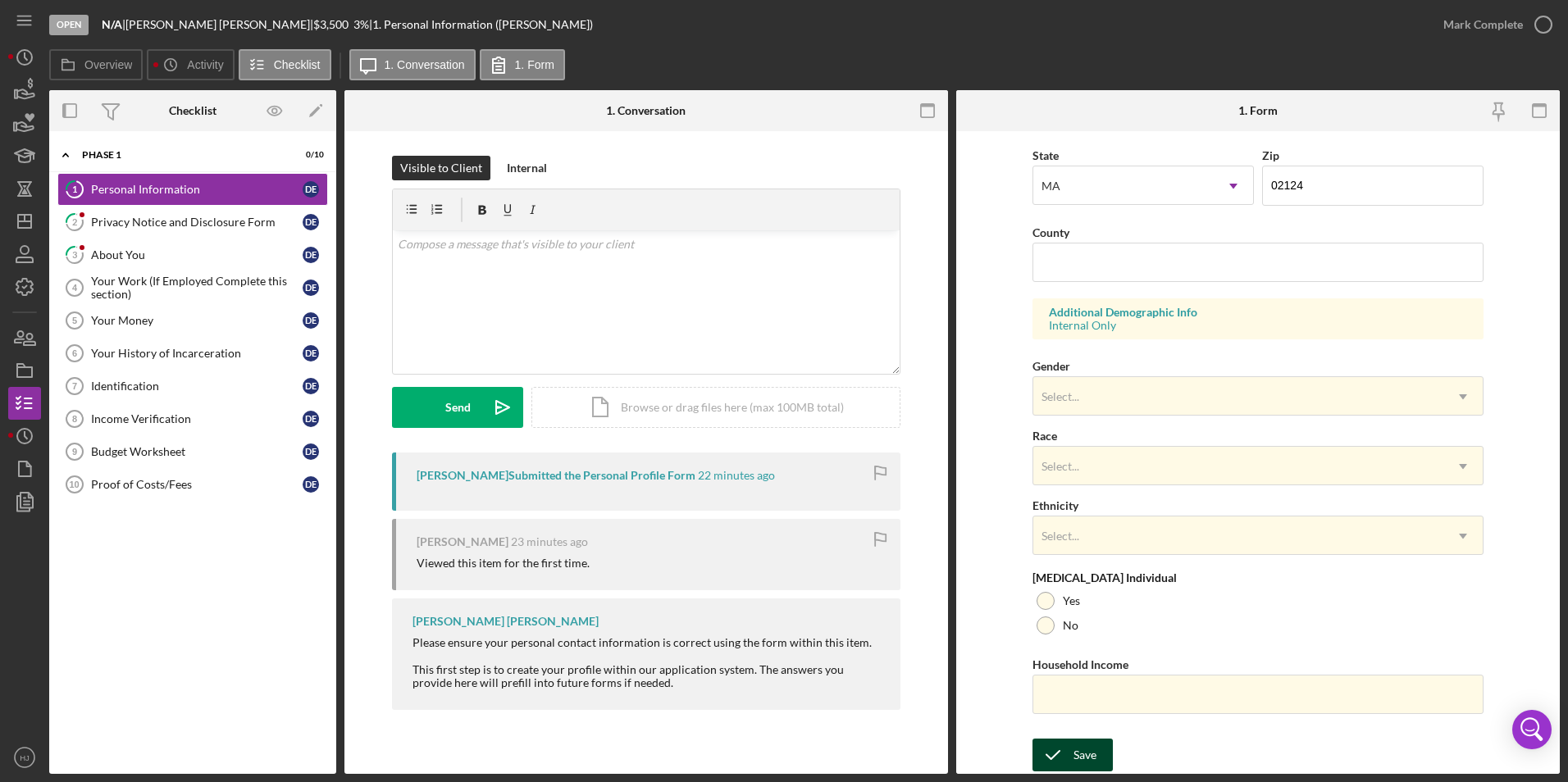
click at [1089, 754] on div "Save" at bounding box center [1084, 755] width 23 height 33
click at [1482, 23] on div "Mark Complete" at bounding box center [1483, 25] width 80 height 33
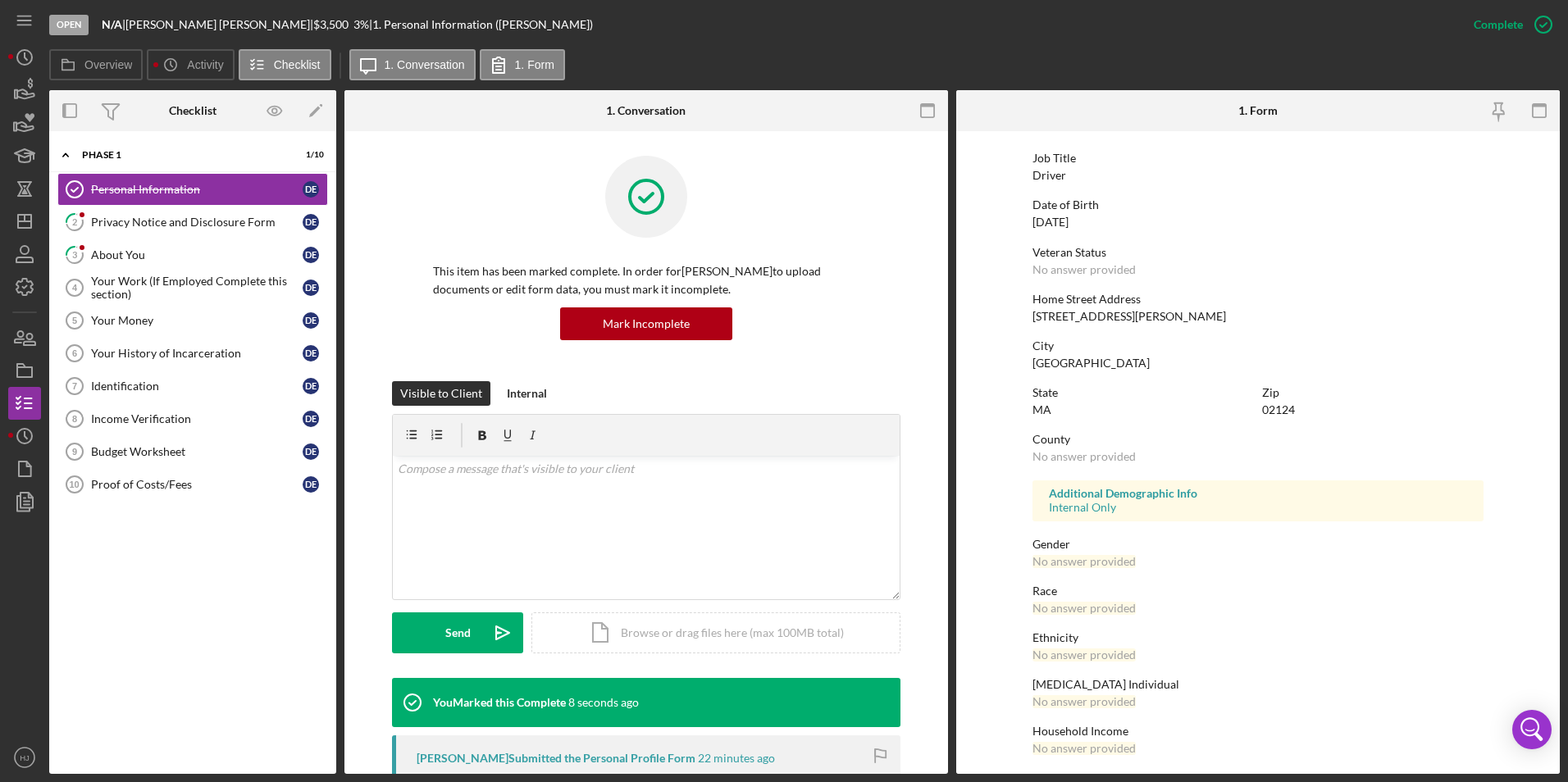
scroll to position [122, 0]
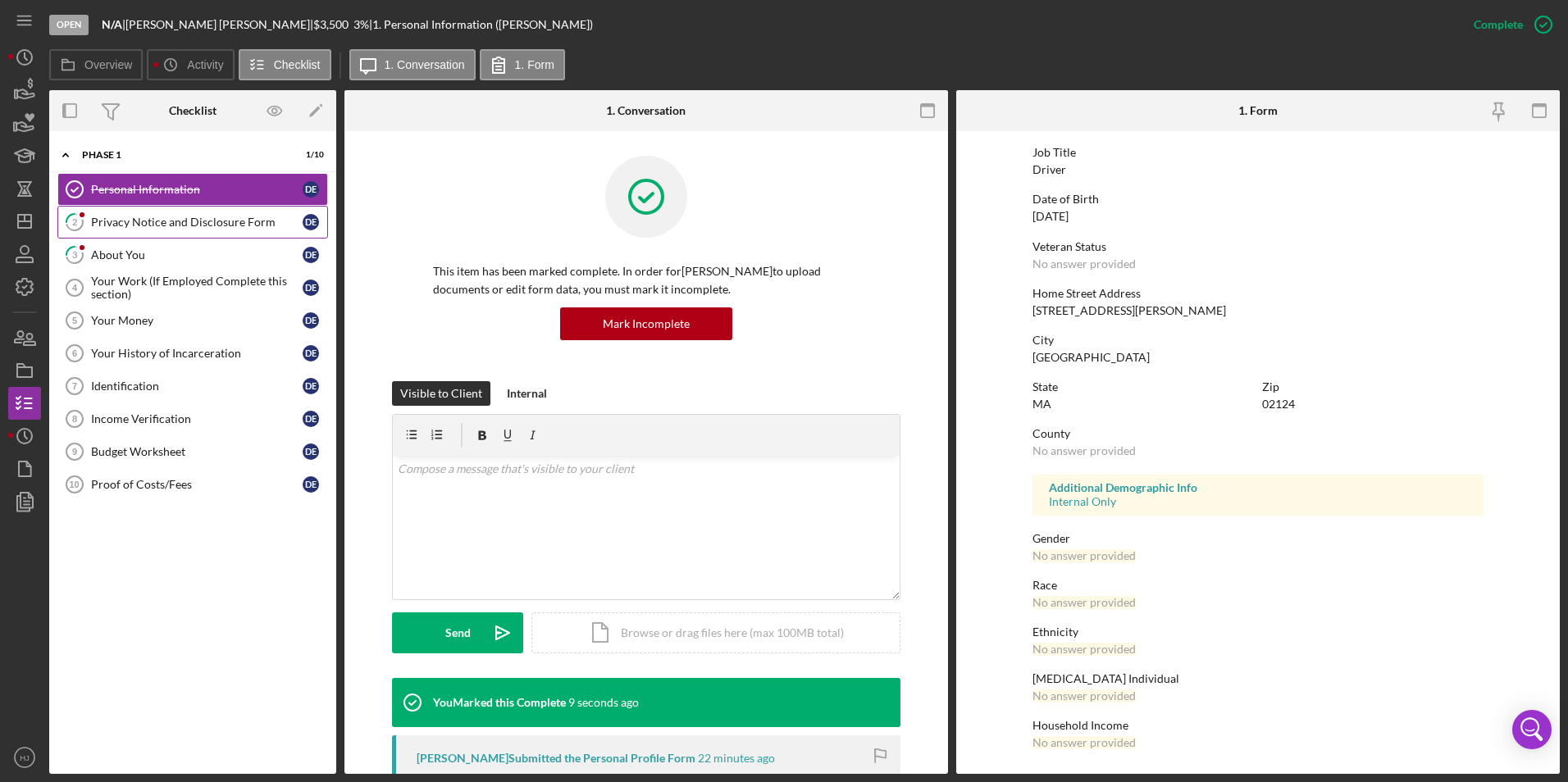
click at [158, 226] on div "Privacy Notice and Disclosure Form" at bounding box center [197, 222] width 211 height 13
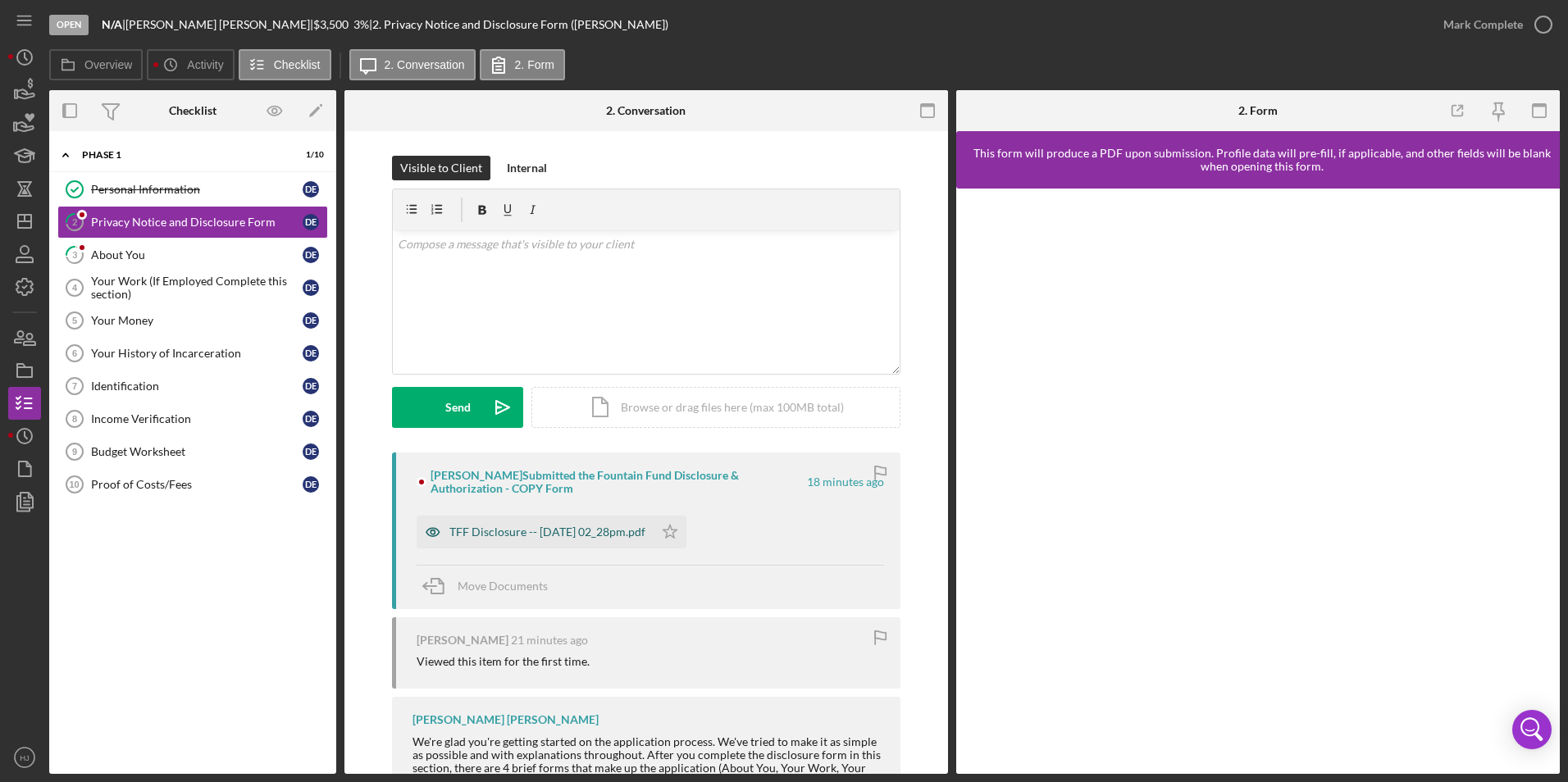
click at [575, 523] on div "TFF Disclosure -- [DATE] 02_28pm.pdf" at bounding box center [535, 532] width 237 height 33
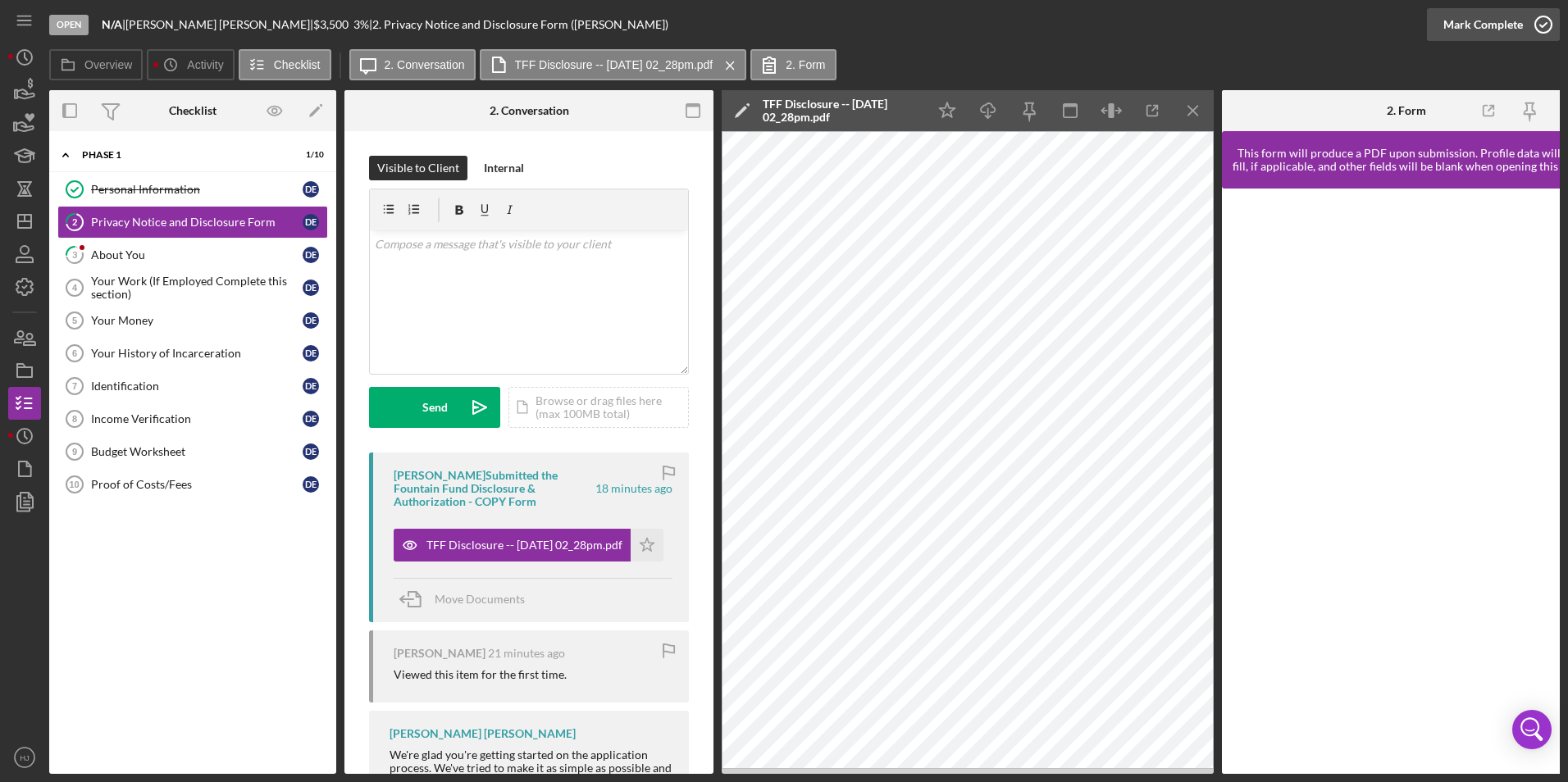
click at [1477, 11] on div "Mark Complete" at bounding box center [1483, 25] width 80 height 33
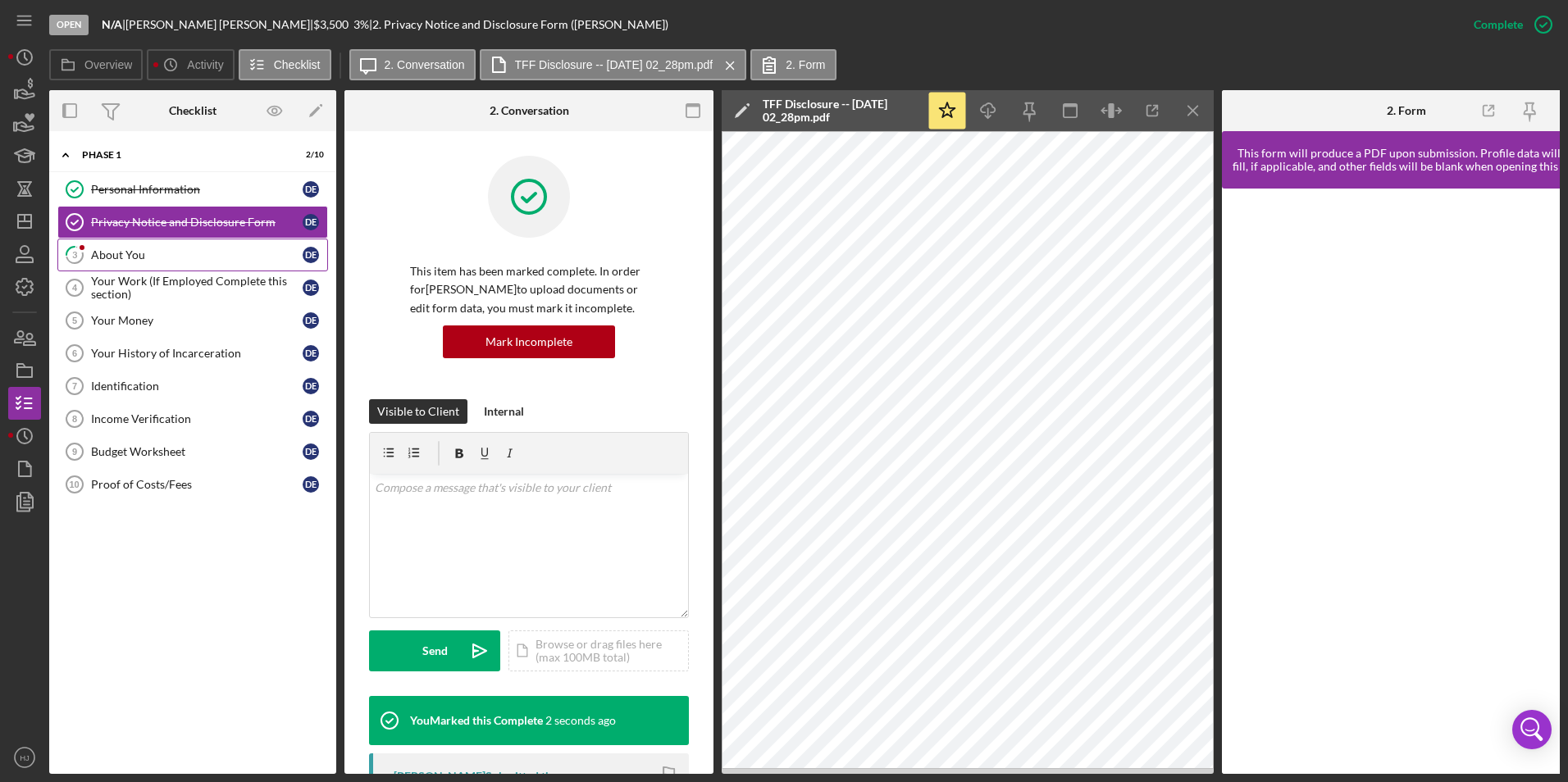
click at [178, 257] on div "About You" at bounding box center [197, 255] width 211 height 13
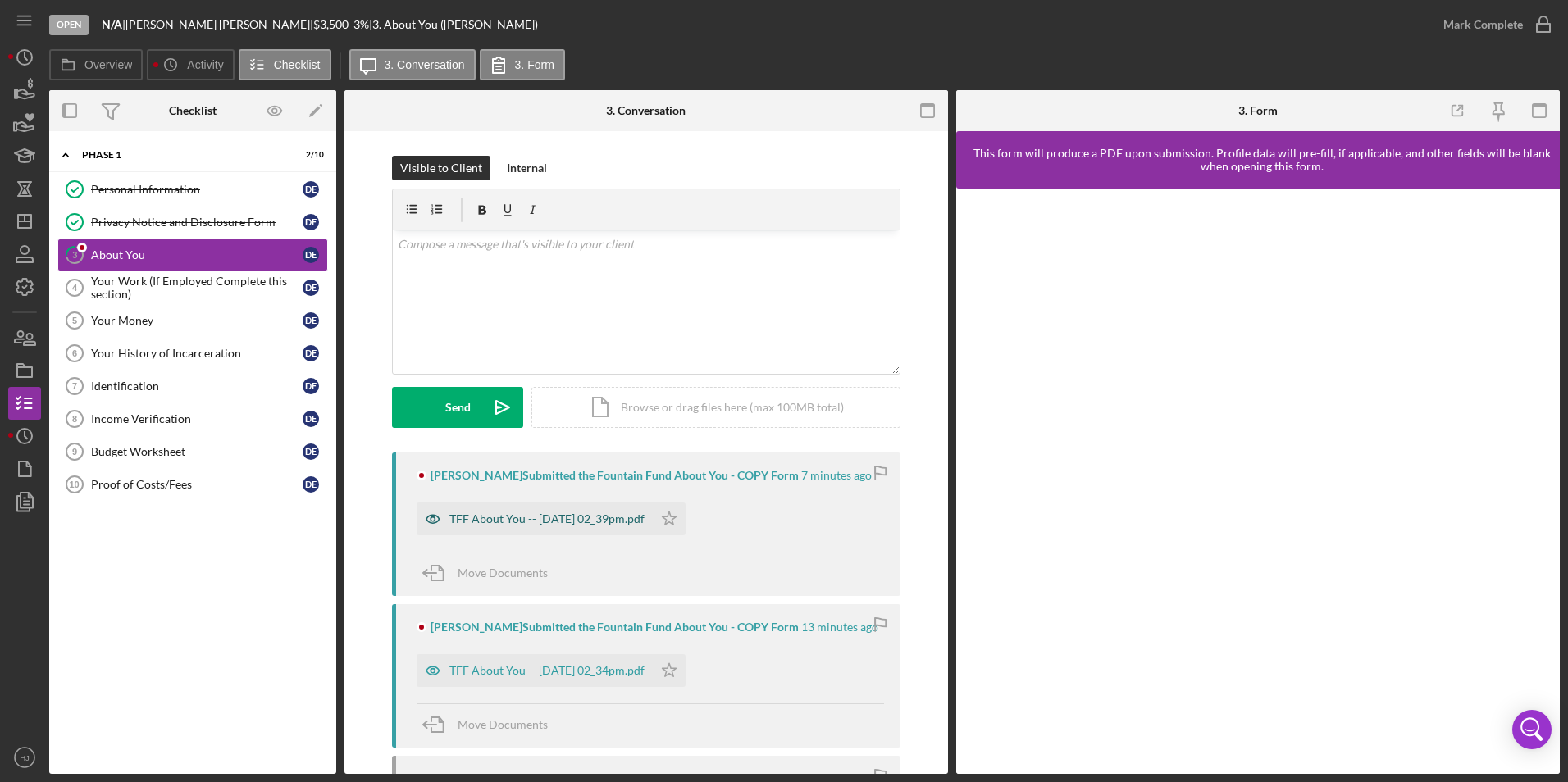
click at [637, 527] on div "TFF About You -- [DATE] 02_39pm.pdf" at bounding box center [534, 519] width 236 height 33
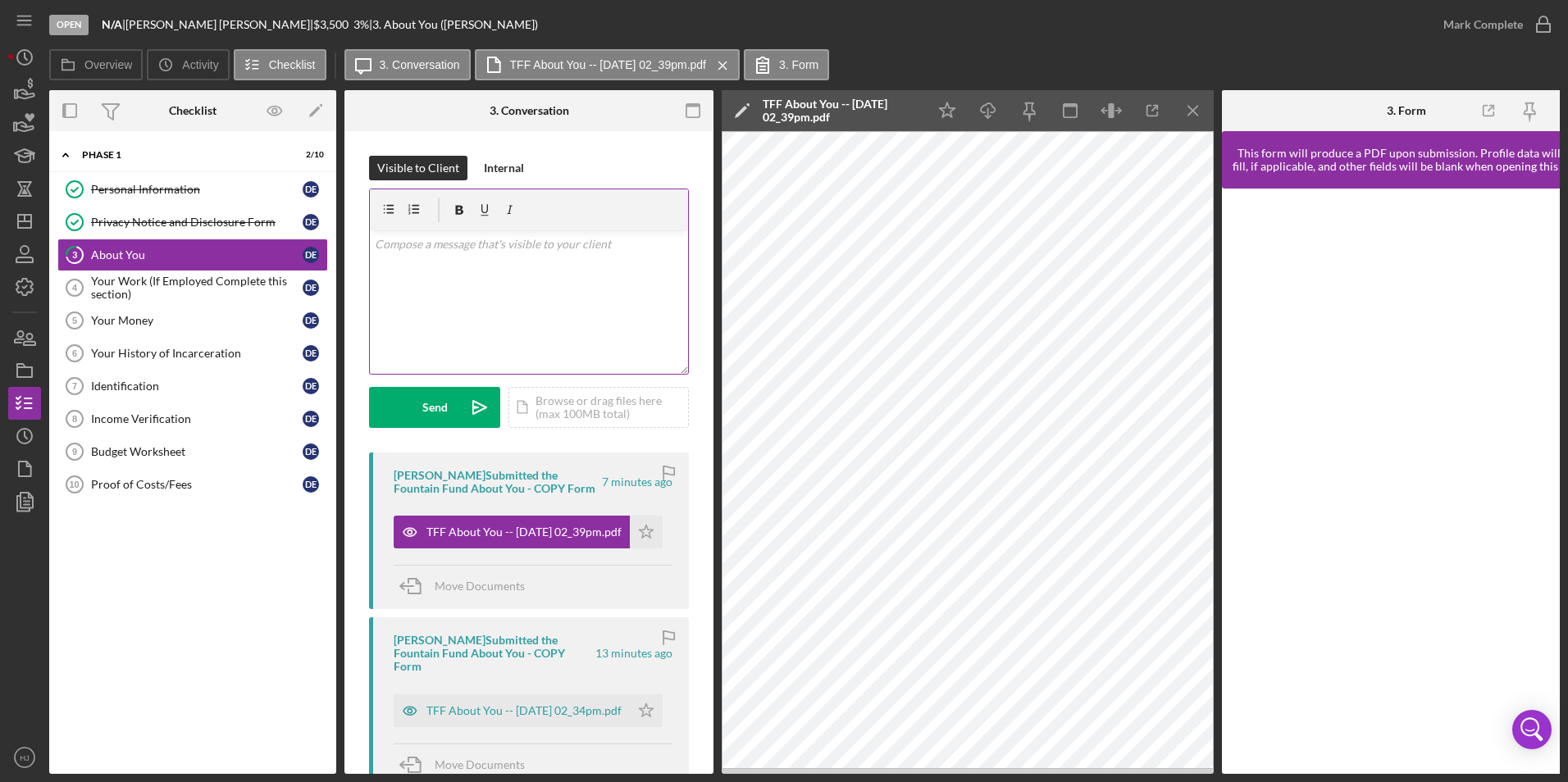
click at [461, 332] on div "v Color teal Color pink Remove color Add row above Add row below Add column bef…" at bounding box center [529, 302] width 318 height 143
click at [530, 259] on p "Hi [PERSON_NAME], you have to completely fill out the forms. you need to add re…" at bounding box center [529, 263] width 309 height 55
click at [577, 275] on div "v Color teal Color pink Remove color Add row above Add row below Add column bef…" at bounding box center [529, 302] width 318 height 143
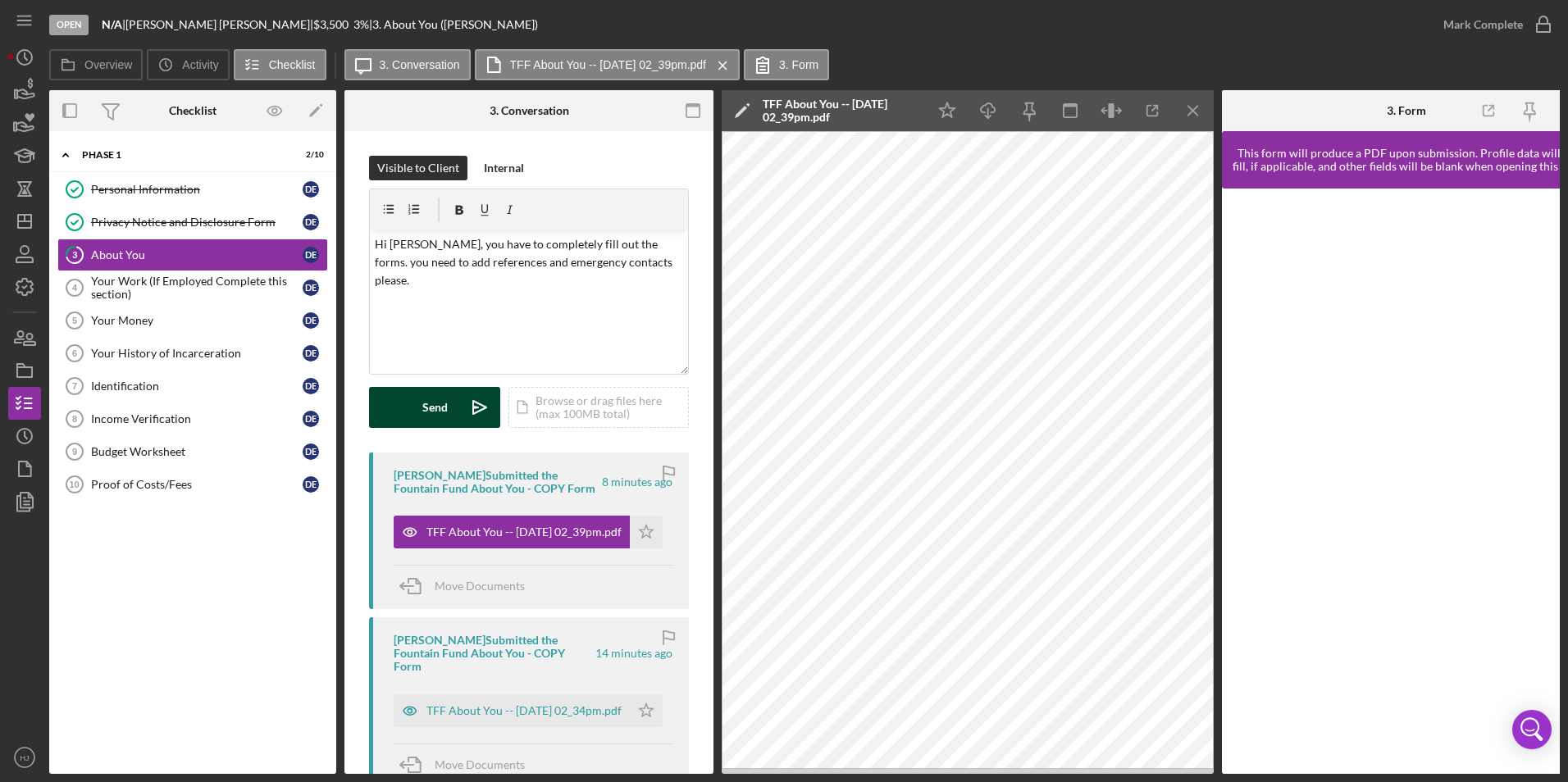
click at [437, 396] on div "Send" at bounding box center [435, 407] width 26 height 41
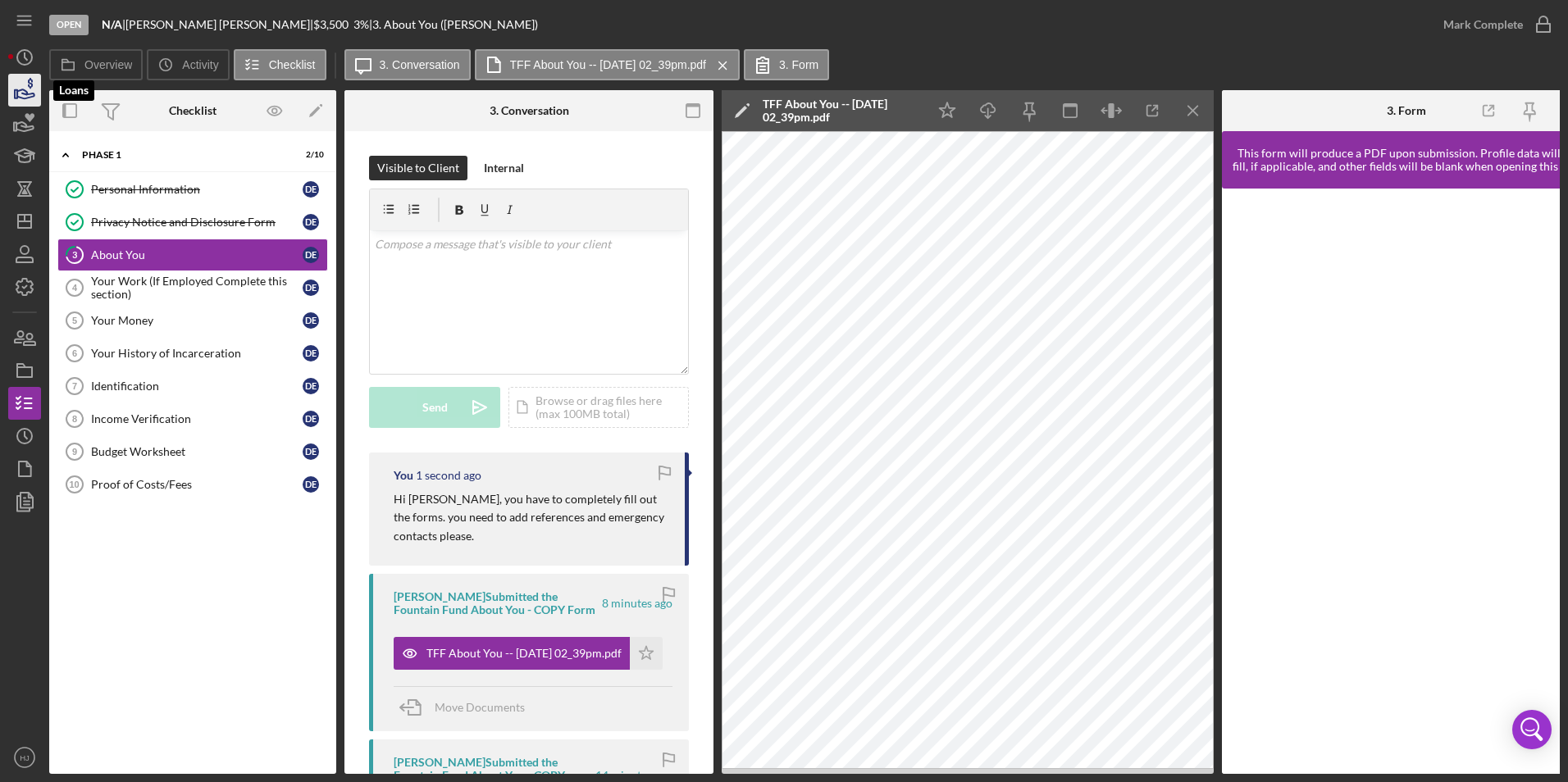
click at [16, 95] on polygon "button" at bounding box center [16, 94] width 3 height 8
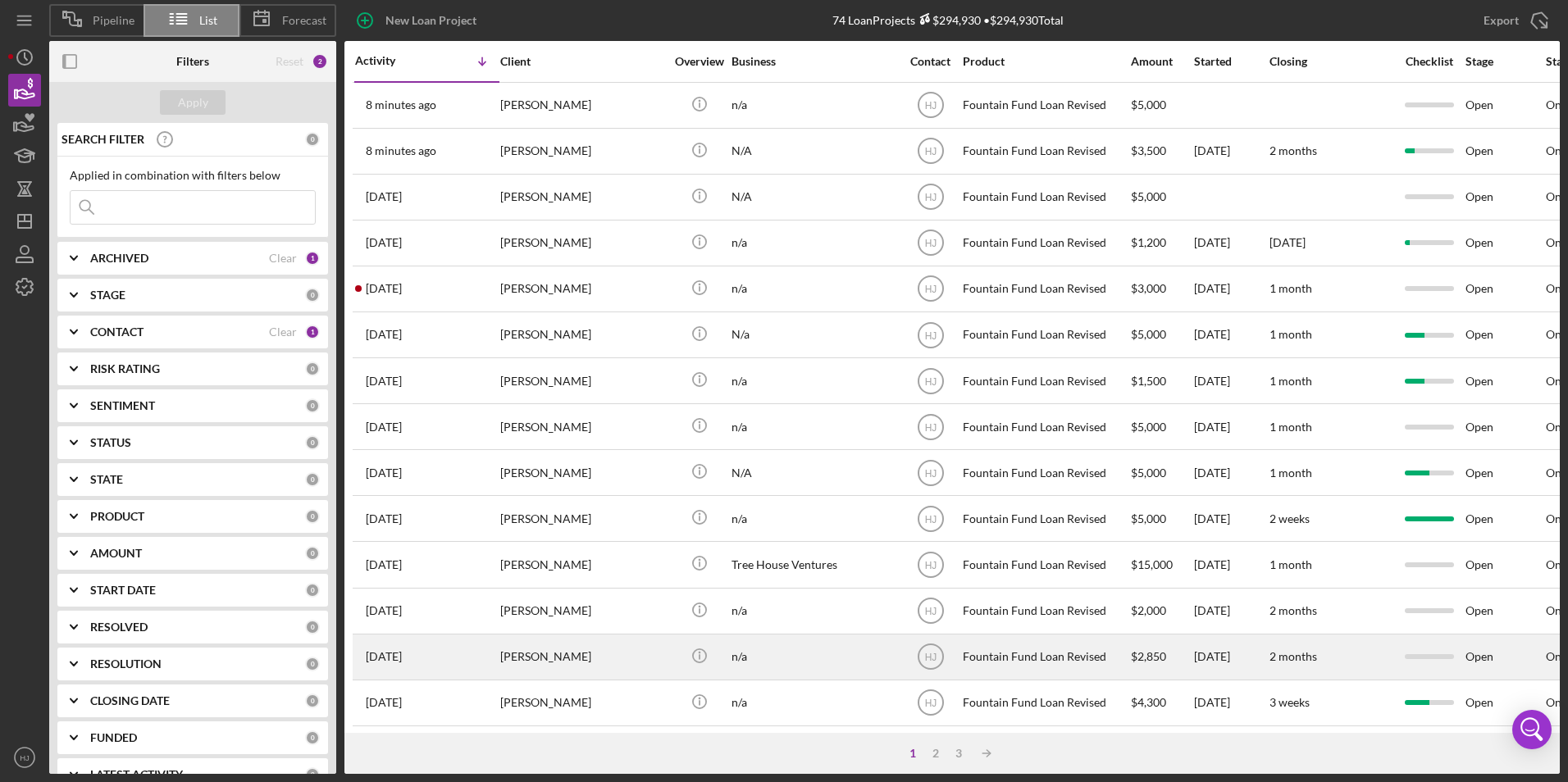
click at [593, 651] on div "[PERSON_NAME]" at bounding box center [581, 657] width 164 height 43
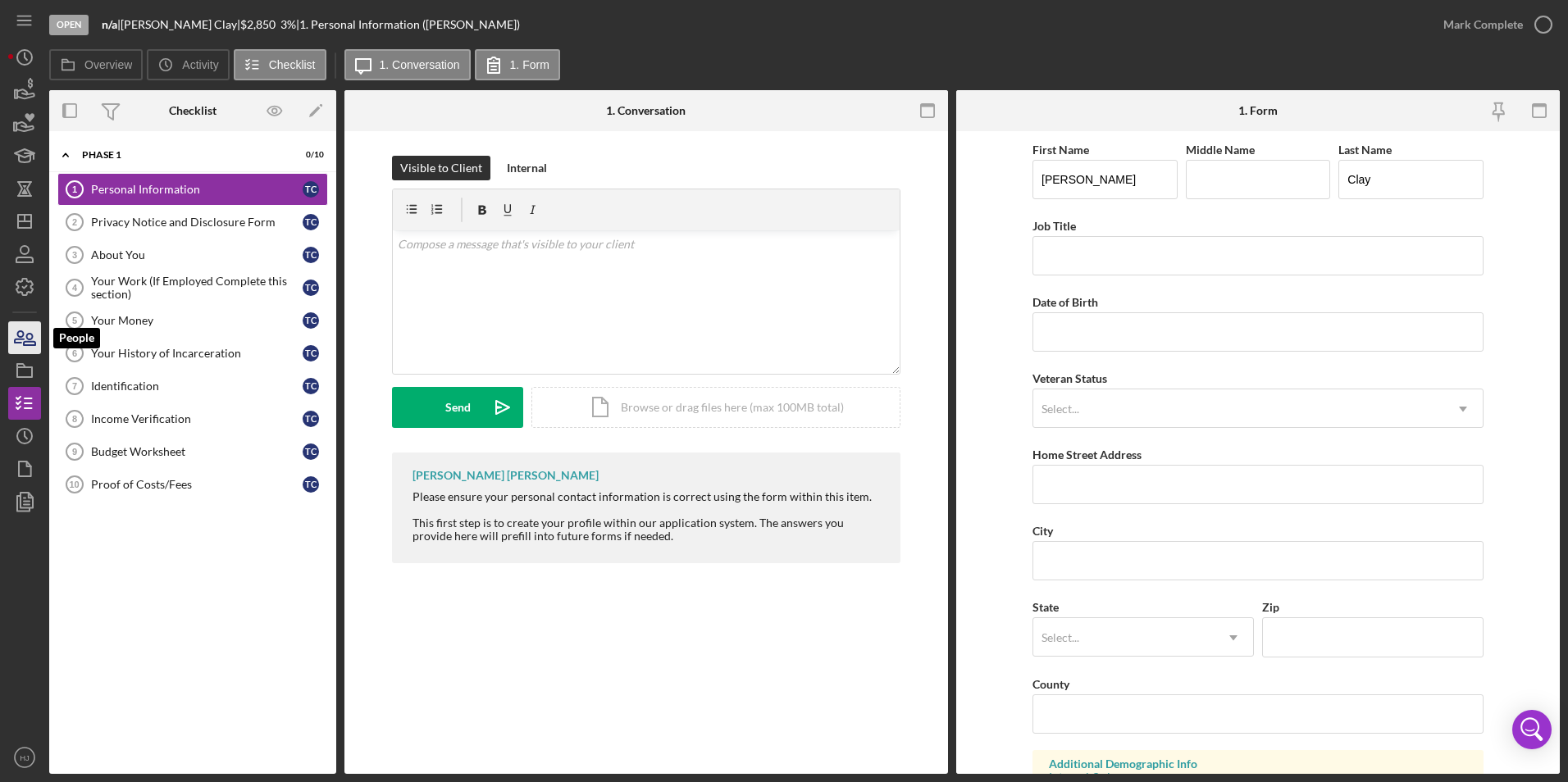
click at [33, 335] on icon "button" at bounding box center [29, 339] width 11 height 11
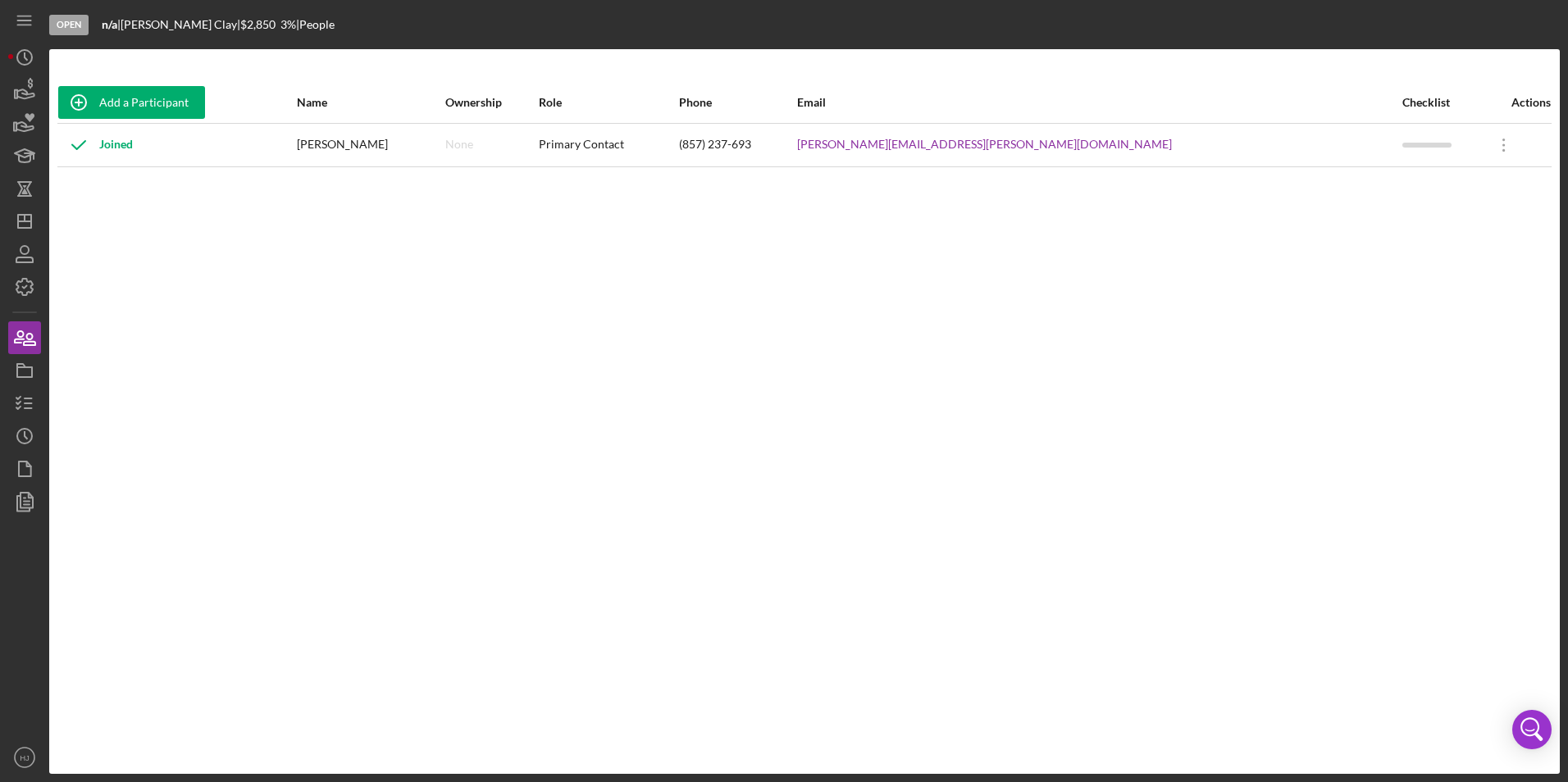
click at [796, 145] on div "(857) 237-693" at bounding box center [738, 145] width 118 height 41
click at [796, 149] on div "(857) 237-693" at bounding box center [738, 145] width 118 height 41
click at [796, 152] on div "(857) 237-693" at bounding box center [738, 145] width 118 height 41
click at [28, 371] on icon "button" at bounding box center [24, 370] width 41 height 41
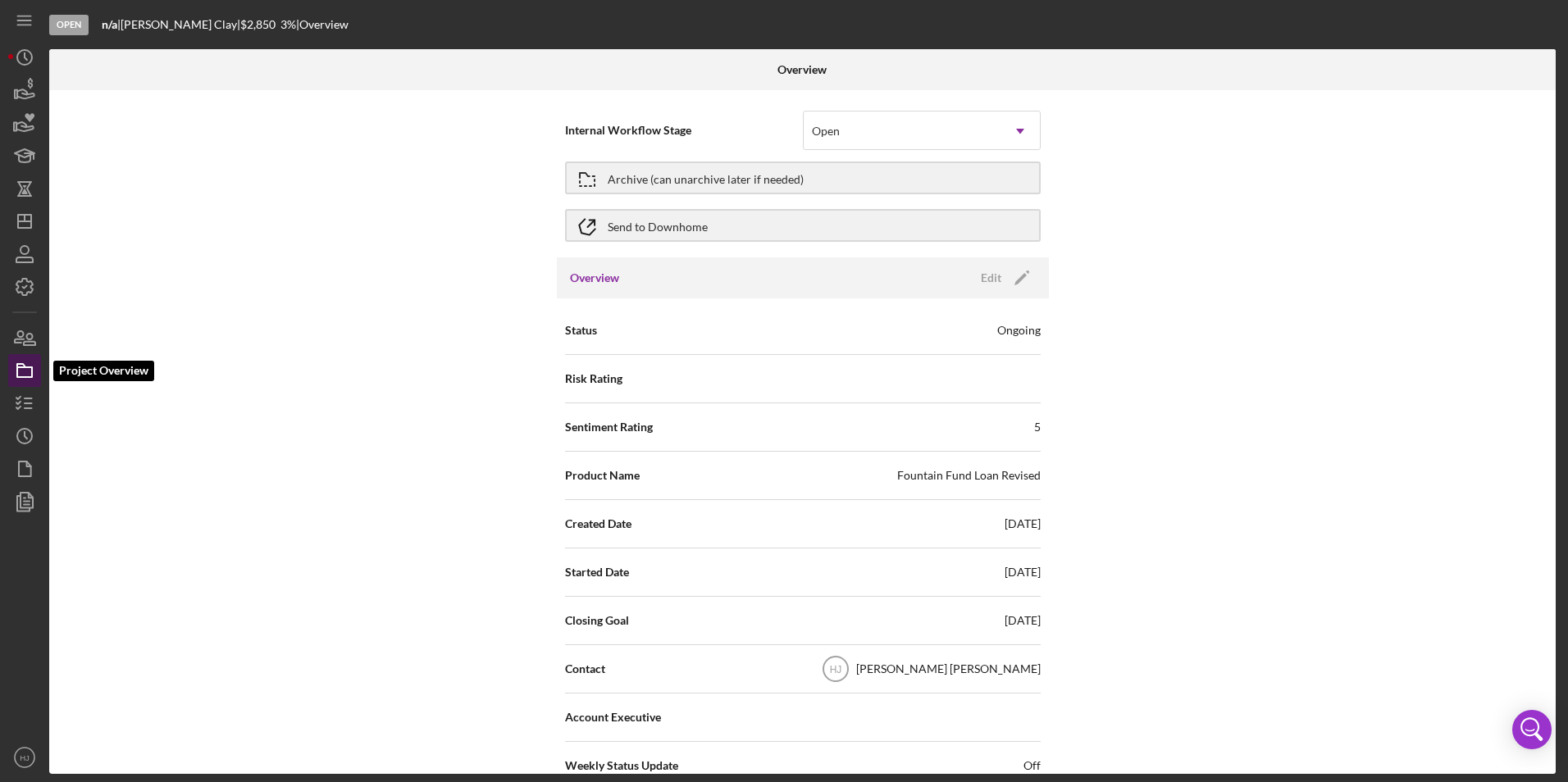
click at [19, 373] on icon "button" at bounding box center [24, 370] width 41 height 41
click at [28, 334] on icon "button" at bounding box center [29, 339] width 11 height 11
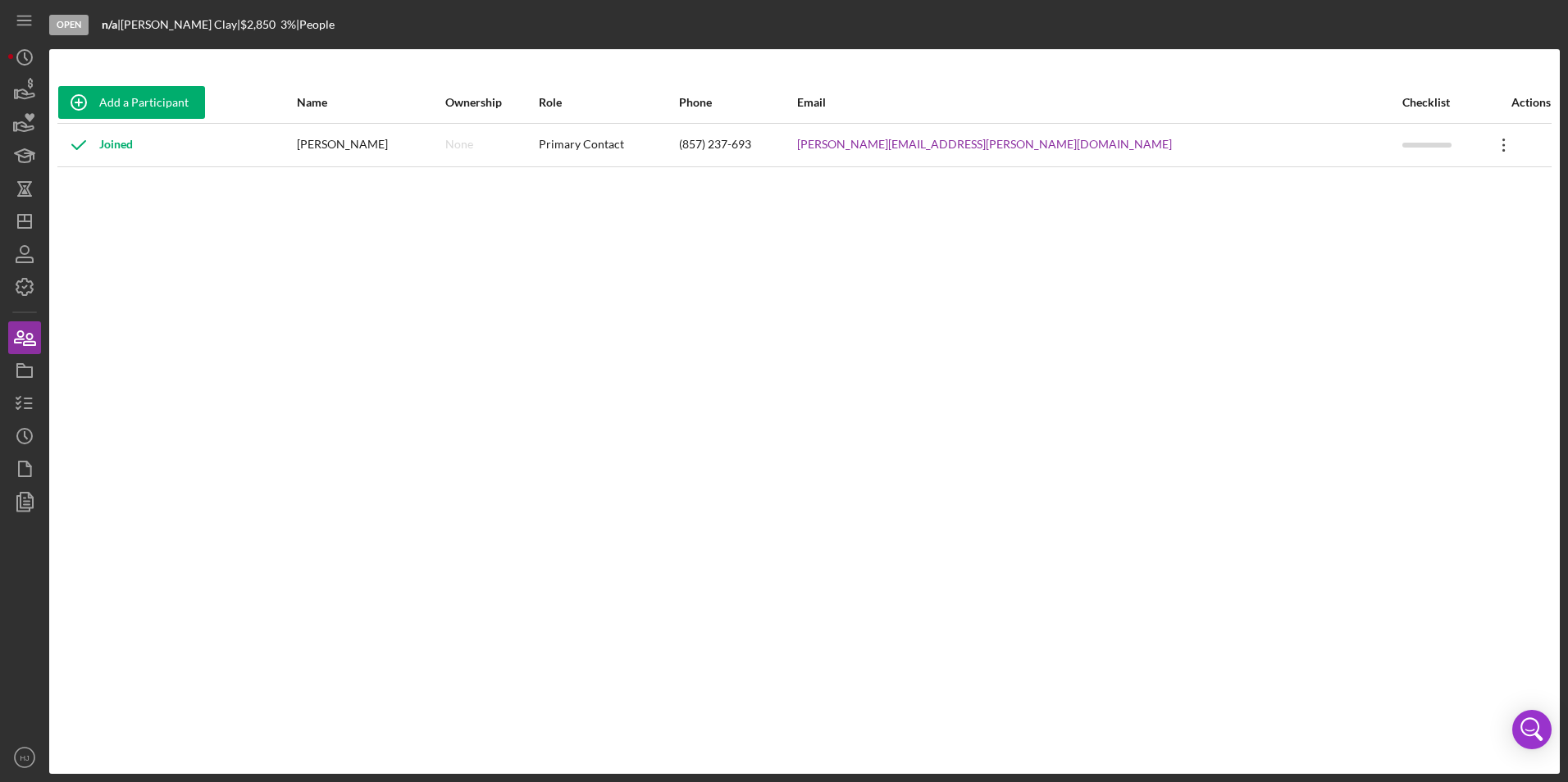
click at [1485, 147] on icon "Icon/Overflow" at bounding box center [1504, 145] width 41 height 41
click at [1343, 176] on icon "Icon/Edit" at bounding box center [1330, 188] width 33 height 33
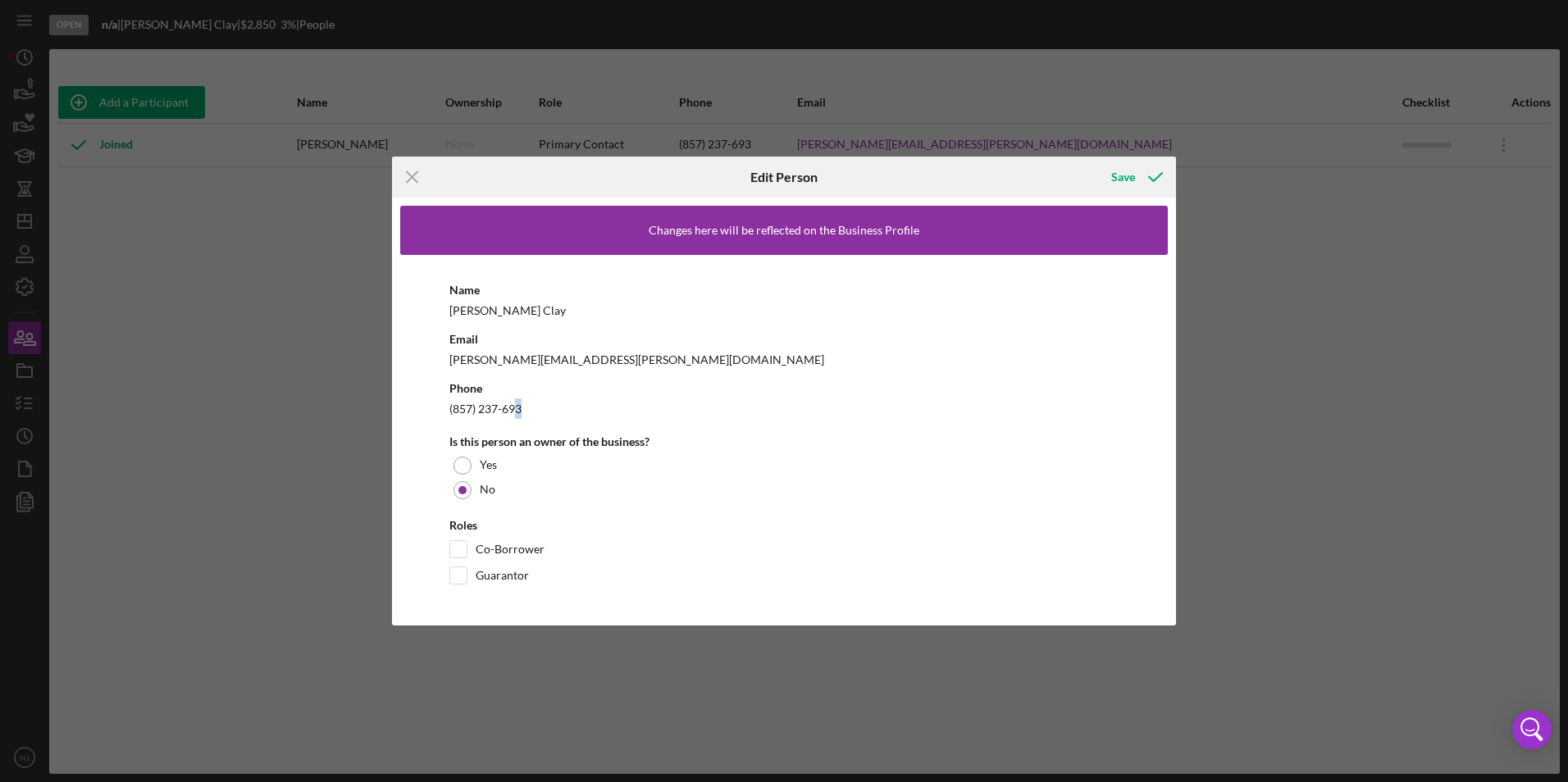
click at [517, 407] on div "(857) 237-693" at bounding box center [784, 409] width 669 height 20
click at [518, 405] on div "(857) 237-693" at bounding box center [784, 409] width 669 height 20
drag, startPoint x: 518, startPoint y: 405, endPoint x: 527, endPoint y: 403, distance: 9.2
click at [527, 403] on div "(857) 237-693" at bounding box center [784, 409] width 669 height 20
click at [506, 405] on div "(857) 237-693" at bounding box center [784, 409] width 669 height 20
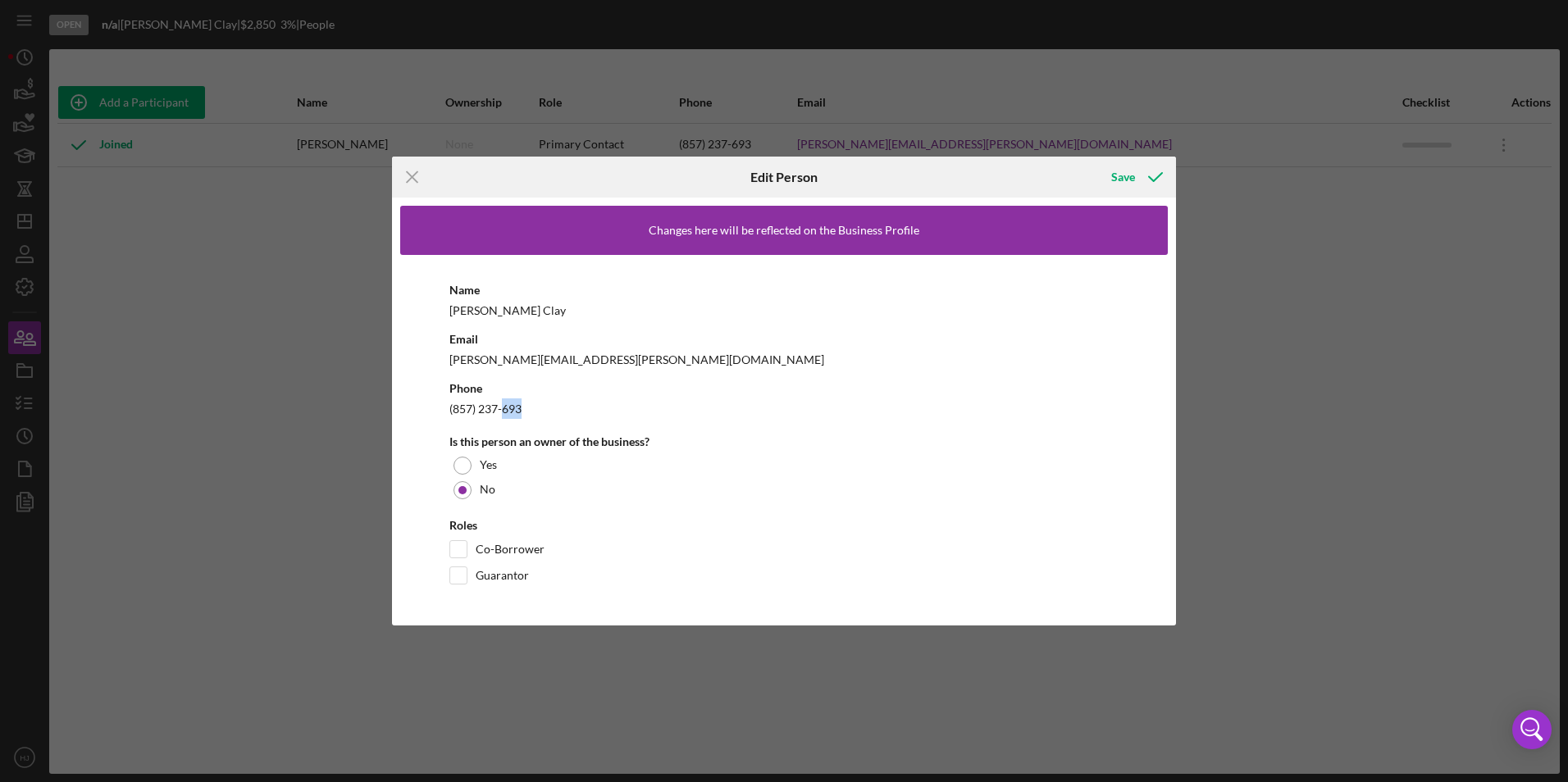
click at [505, 407] on div "(857) 237-693" at bounding box center [784, 409] width 669 height 20
drag, startPoint x: 505, startPoint y: 407, endPoint x: 459, endPoint y: 407, distance: 46.0
click at [459, 407] on div "(857) 237-693" at bounding box center [784, 409] width 669 height 20
drag, startPoint x: 459, startPoint y: 407, endPoint x: 444, endPoint y: 401, distance: 16.2
click at [445, 401] on div "Name [PERSON_NAME] Email [PERSON_NAME][EMAIL_ADDRESS][PERSON_NAME][DOMAIN_NAME]…" at bounding box center [784, 436] width 767 height 362
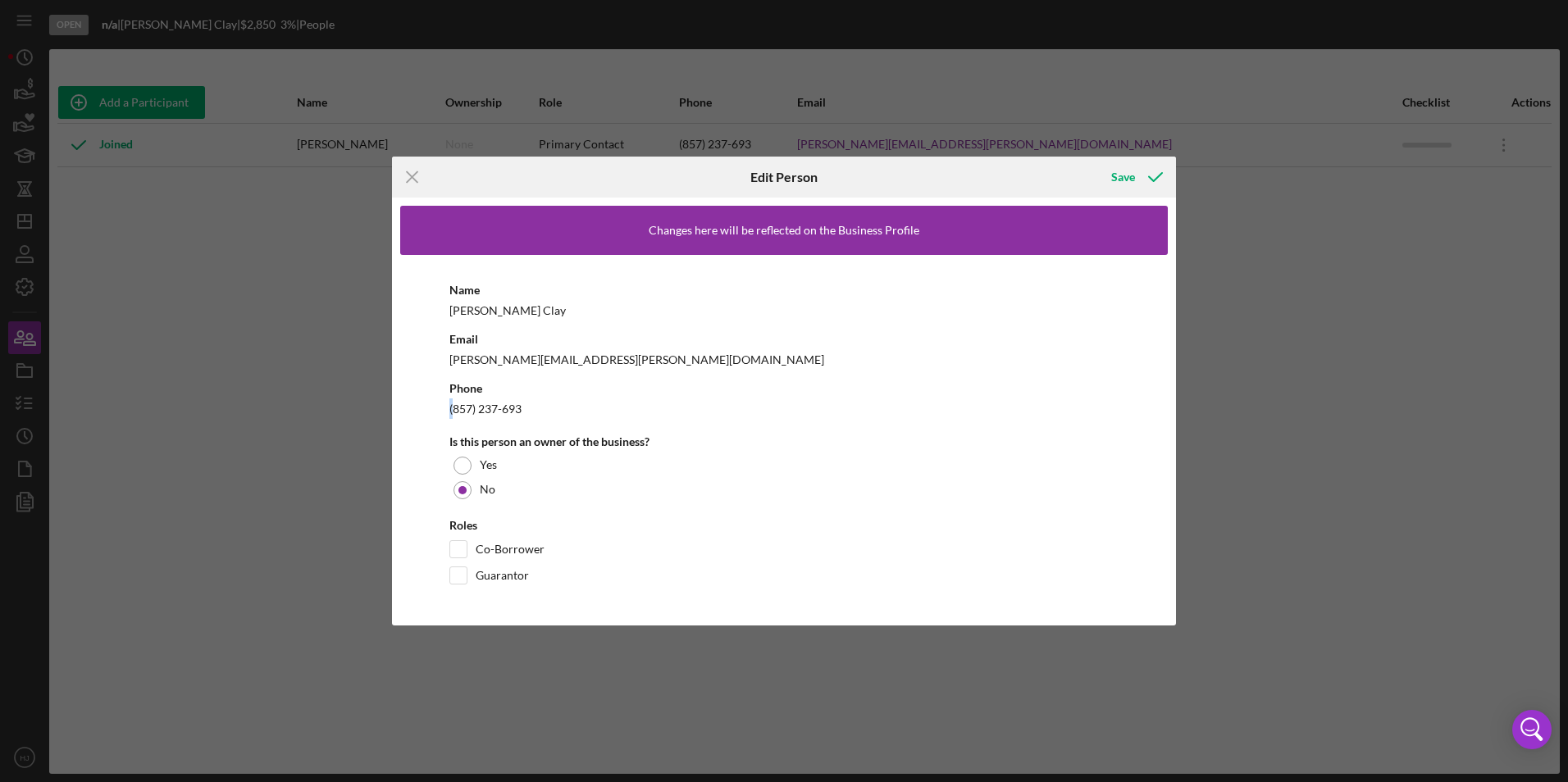
click at [444, 401] on div "Name [PERSON_NAME] Email [PERSON_NAME][EMAIL_ADDRESS][PERSON_NAME][DOMAIN_NAME]…" at bounding box center [784, 436] width 767 height 362
drag, startPoint x: 444, startPoint y: 401, endPoint x: 553, endPoint y: 404, distance: 109.0
click at [553, 404] on div "(857) 237-693" at bounding box center [784, 409] width 669 height 20
drag, startPoint x: 523, startPoint y: 401, endPoint x: 542, endPoint y: 414, distance: 23.0
click at [542, 414] on div "(857) 237-693" at bounding box center [784, 409] width 669 height 20
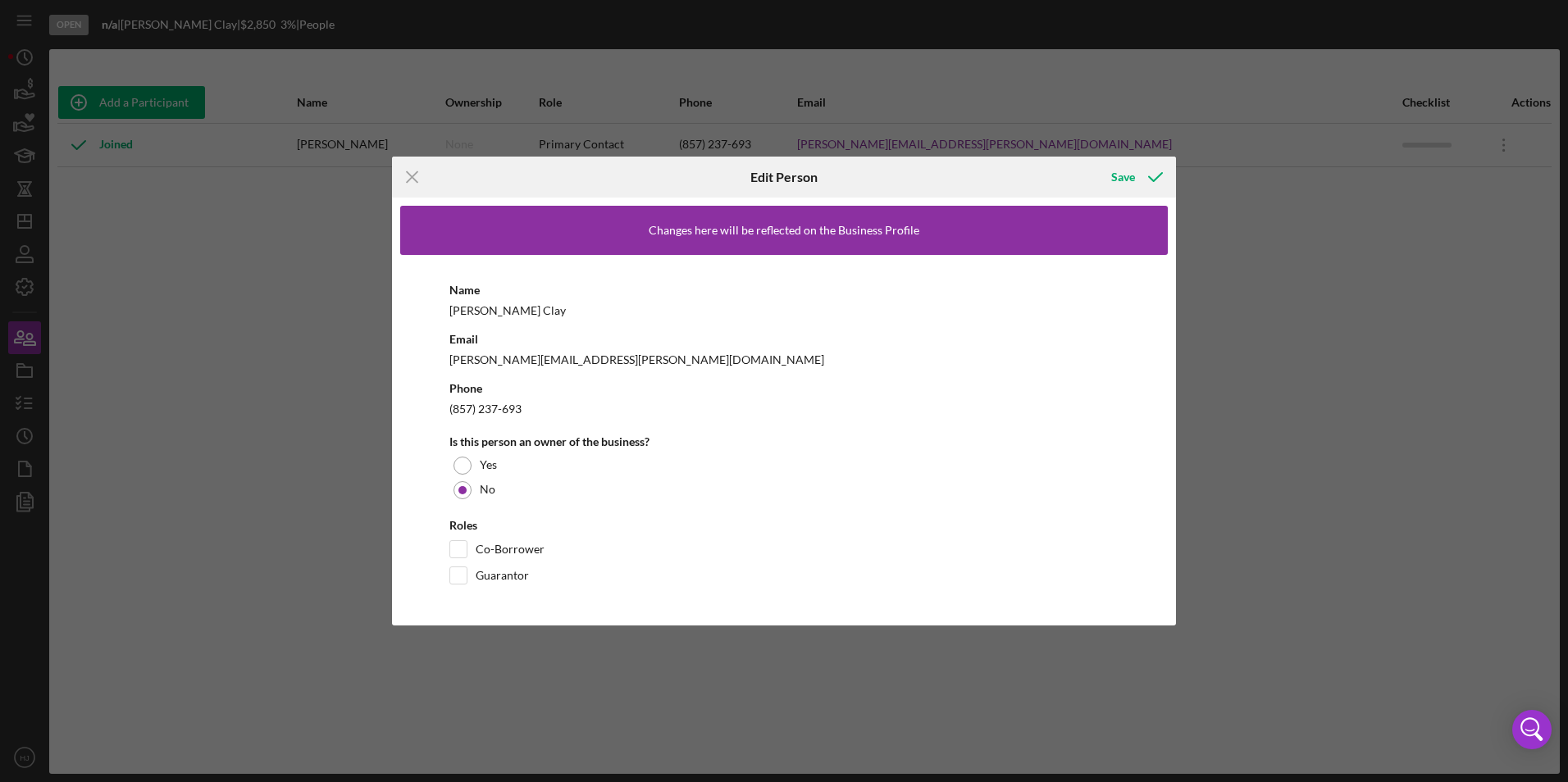
click at [550, 412] on div "(857) 237-693" at bounding box center [784, 409] width 669 height 20
click at [410, 176] on line at bounding box center [412, 177] width 11 height 11
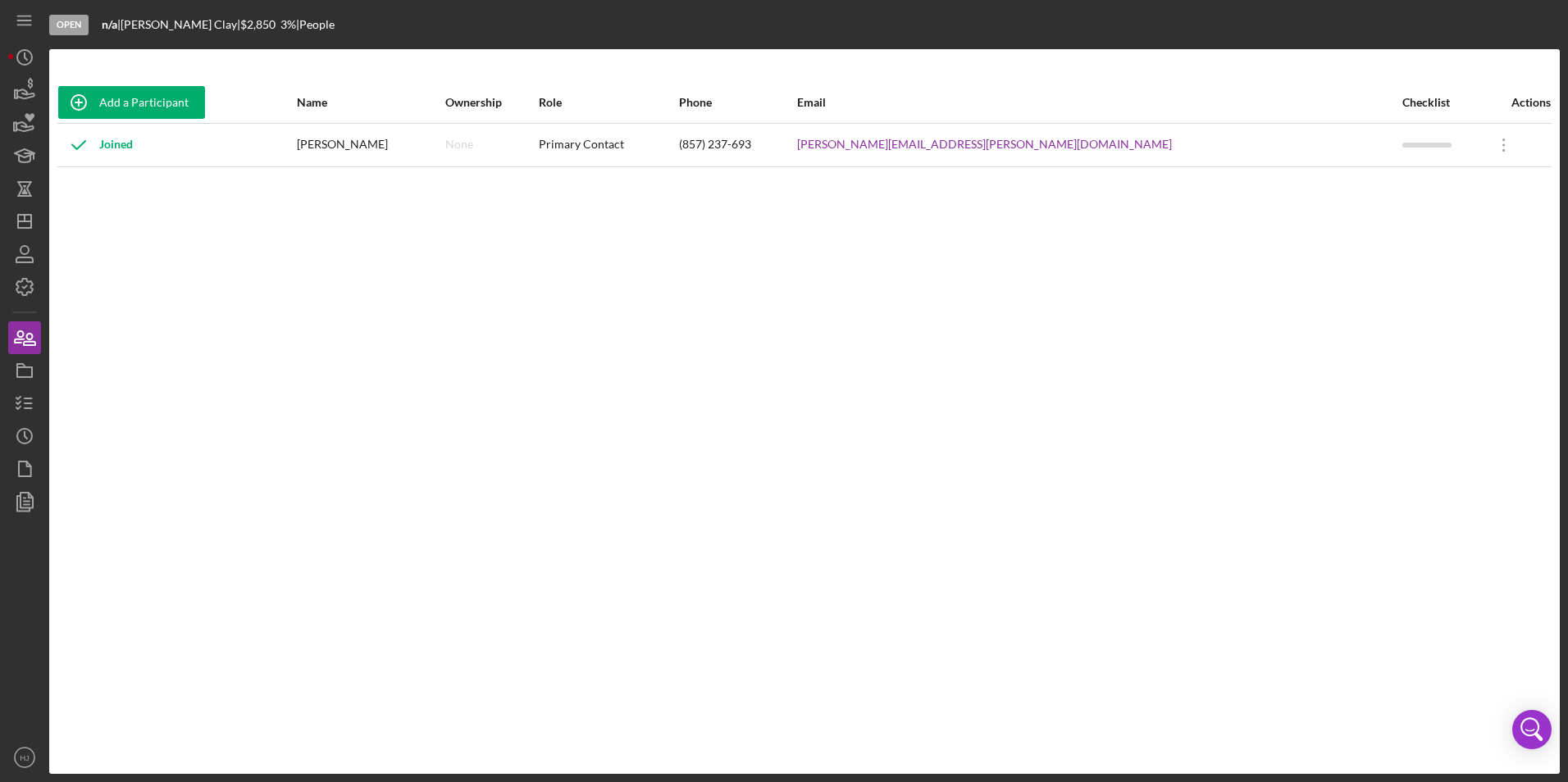
click at [1539, 101] on div "Actions" at bounding box center [1517, 102] width 67 height 40
click at [1523, 103] on div "Actions" at bounding box center [1517, 102] width 67 height 13
drag, startPoint x: 1523, startPoint y: 103, endPoint x: 1474, endPoint y: 142, distance: 62.6
click at [1483, 142] on icon "Icon/Overflow" at bounding box center [1504, 145] width 41 height 41
click at [1366, 184] on div "Icon/Edit Edit" at bounding box center [1404, 188] width 180 height 34
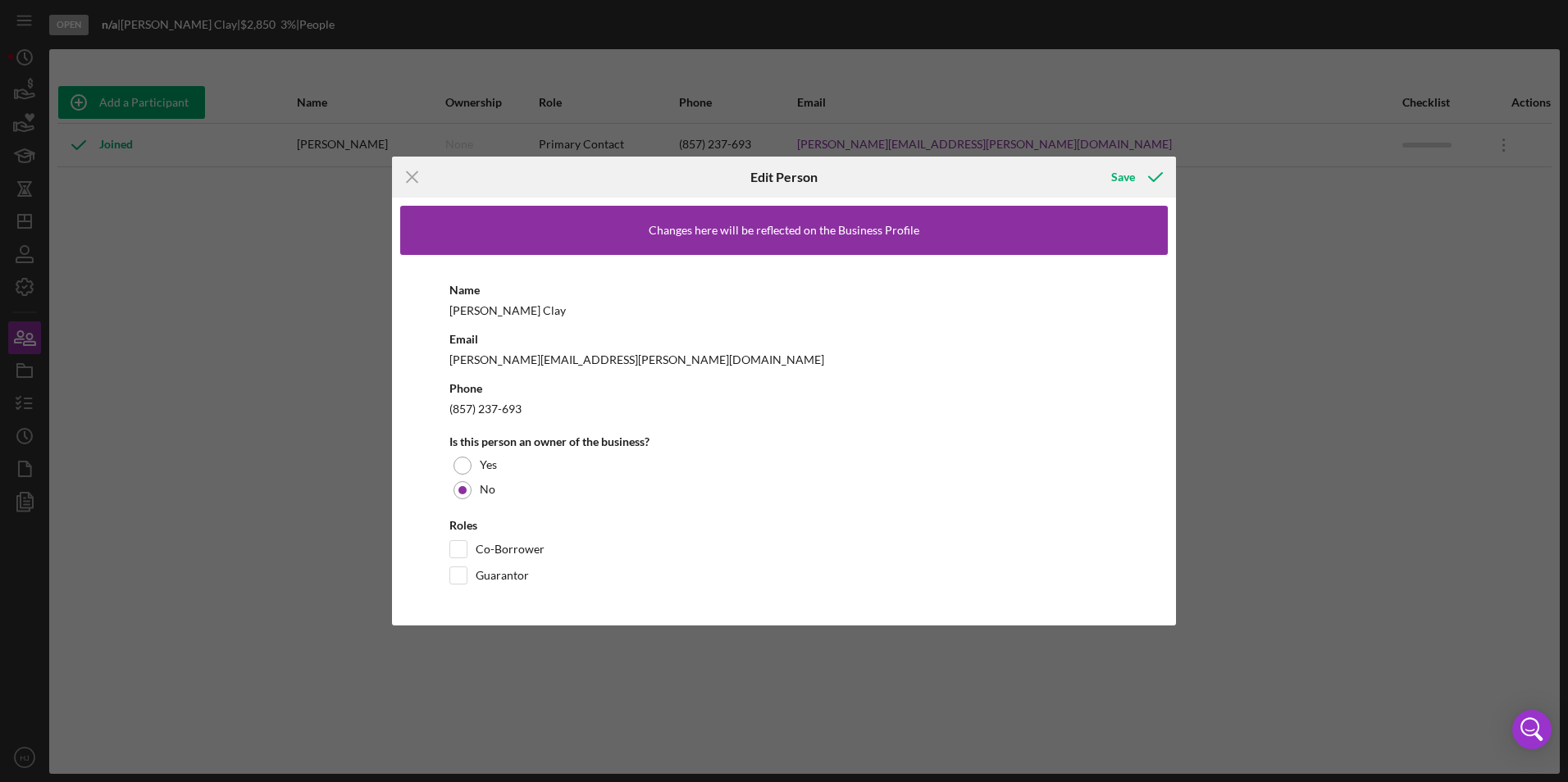
drag, startPoint x: 400, startPoint y: 332, endPoint x: 474, endPoint y: 323, distance: 74.5
click at [434, 325] on div "Changes here will be reflected on the Business Profile Name [PERSON_NAME] Email…" at bounding box center [784, 411] width 784 height 427
click at [474, 323] on div "Name [PERSON_NAME] Email [PERSON_NAME][EMAIL_ADDRESS][PERSON_NAME][DOMAIN_NAME]…" at bounding box center [784, 436] width 767 height 362
drag, startPoint x: 485, startPoint y: 304, endPoint x: 500, endPoint y: 302, distance: 15.1
click at [500, 302] on div "[PERSON_NAME]" at bounding box center [784, 311] width 669 height 20
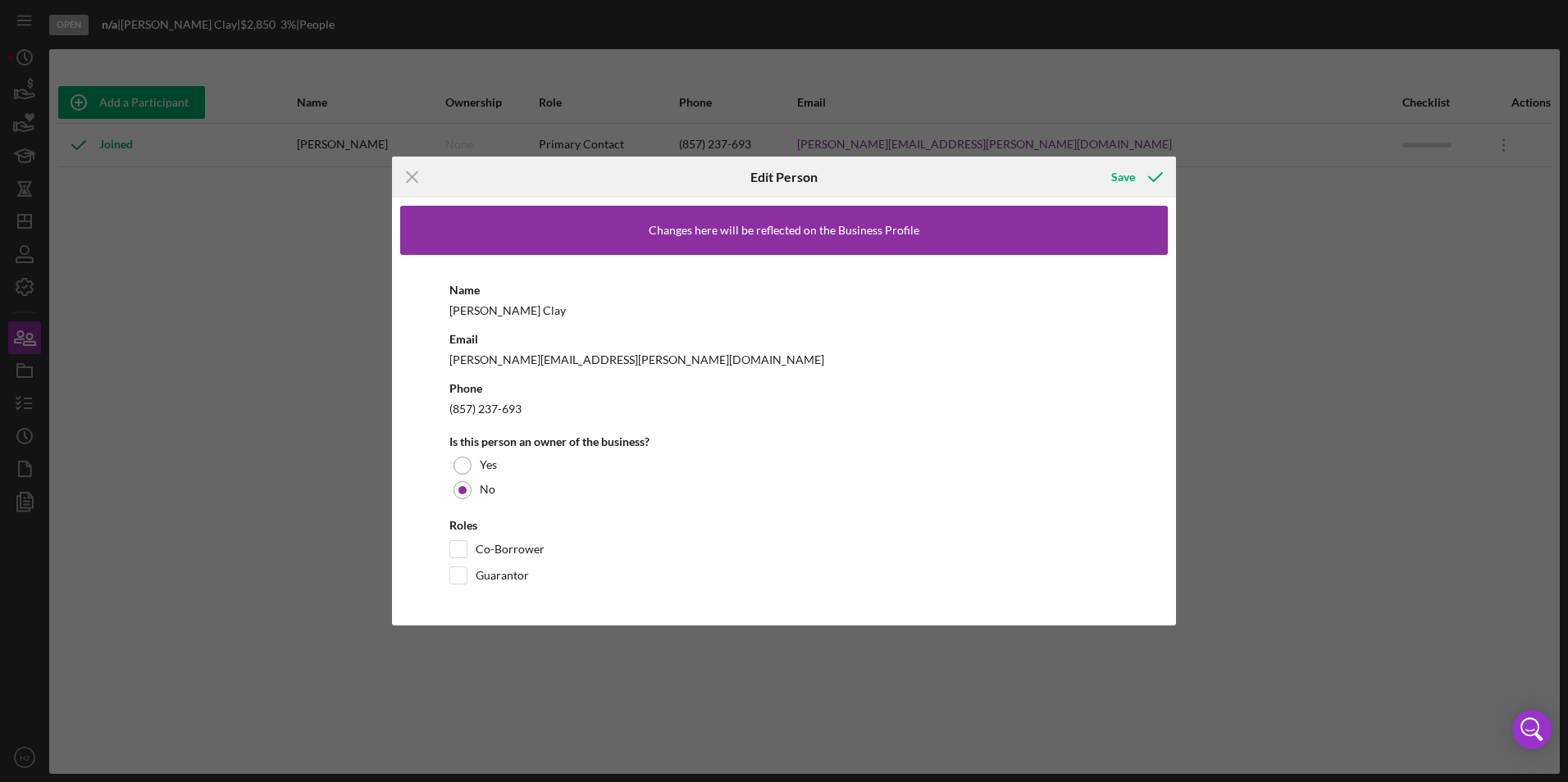
drag, startPoint x: 500, startPoint y: 302, endPoint x: 807, endPoint y: 215, distance: 319.1
click at [807, 215] on div "Changes here will be reflected on the Business Profile" at bounding box center [784, 231] width 767 height 50
click at [793, 225] on div "Changes here will be reflected on the Business Profile" at bounding box center [784, 231] width 767 height 50
click at [788, 229] on div "Changes here will be reflected on the Business Profile" at bounding box center [784, 231] width 271 height 13
click at [1154, 168] on icon "button" at bounding box center [1155, 176] width 41 height 41
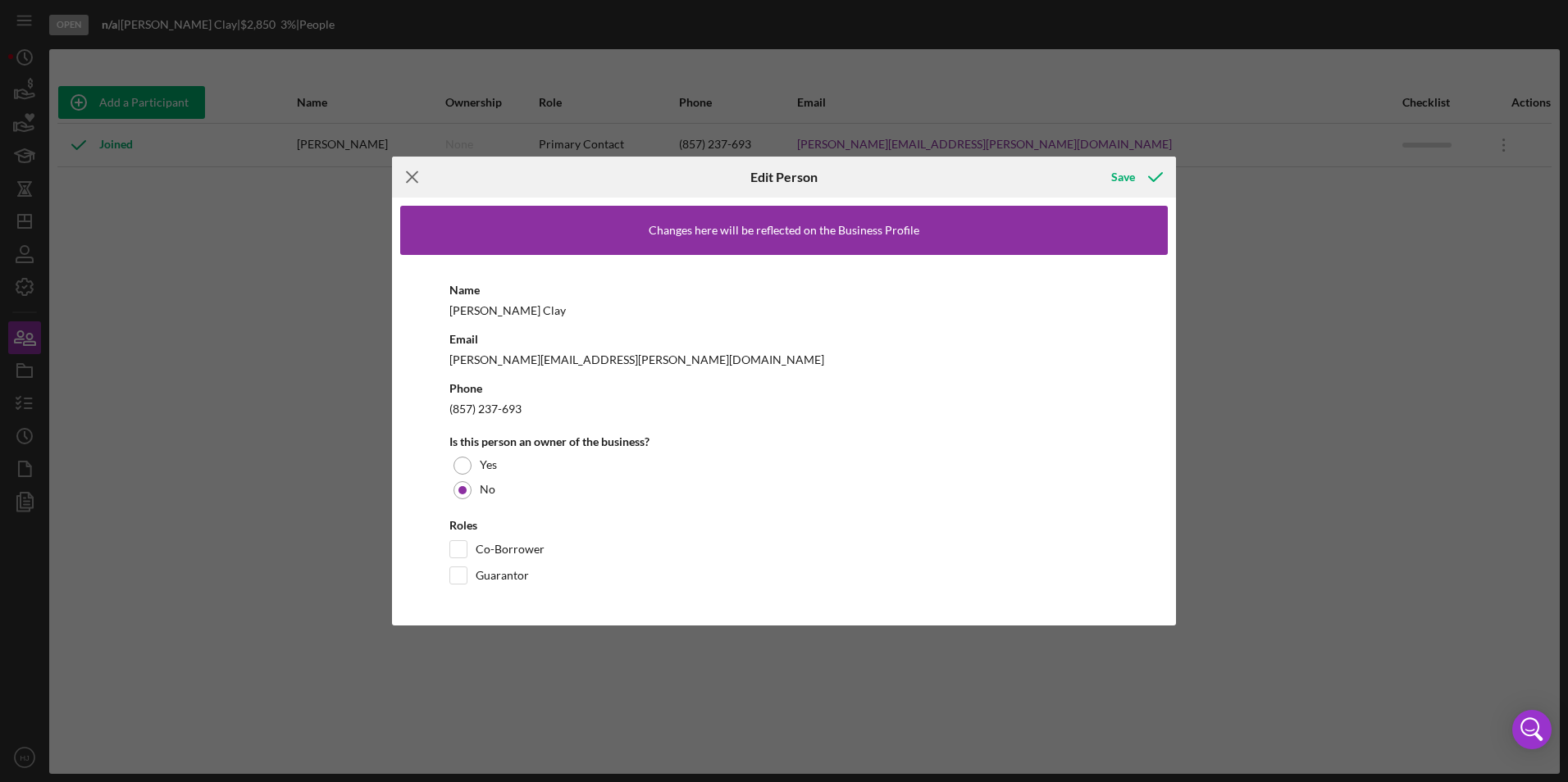
click at [408, 178] on icon "Icon/Menu Close" at bounding box center [412, 176] width 41 height 41
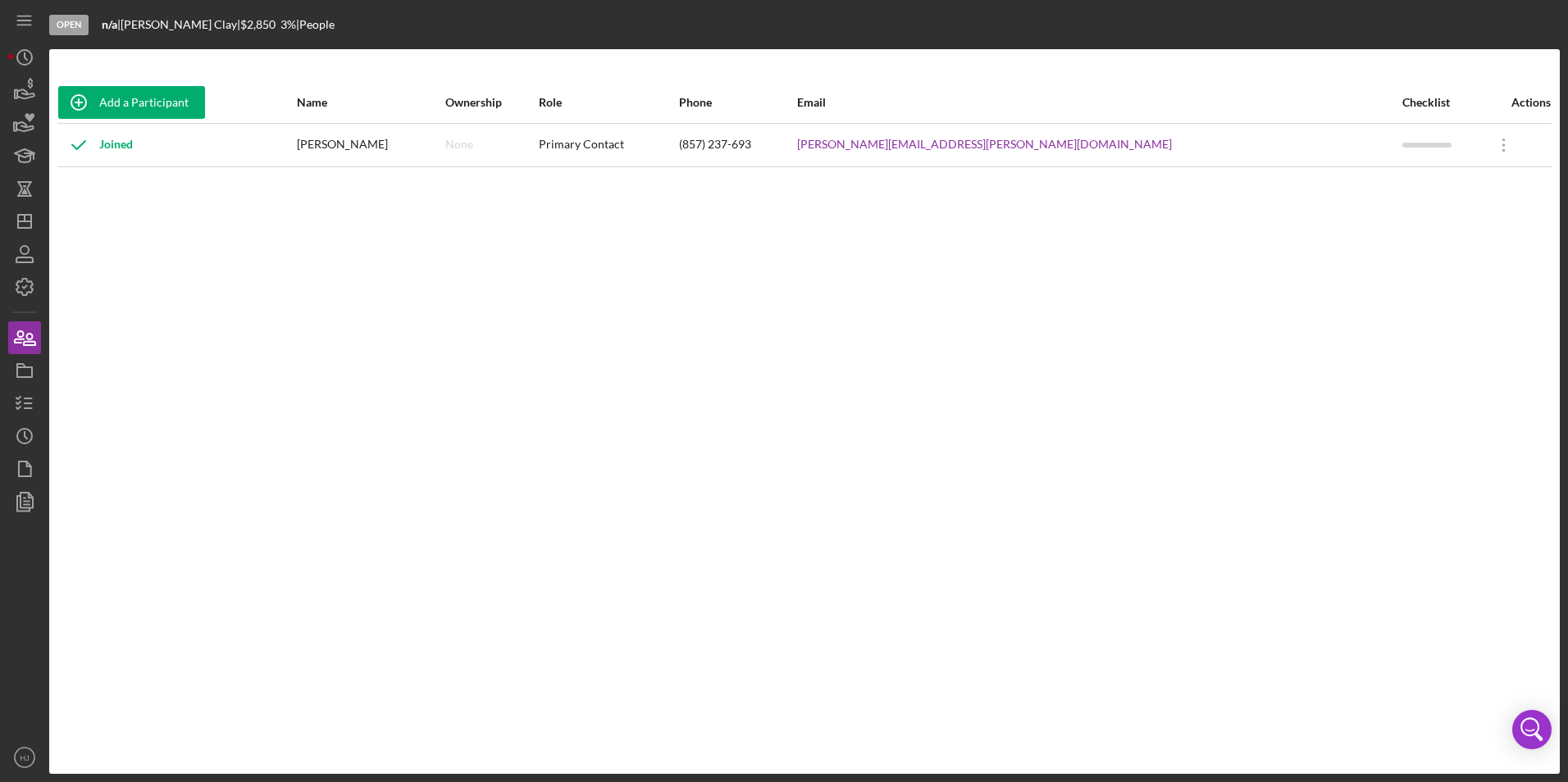
click at [161, 30] on div "[PERSON_NAME] |" at bounding box center [180, 25] width 119 height 13
click at [25, 376] on icon "button" at bounding box center [24, 370] width 41 height 41
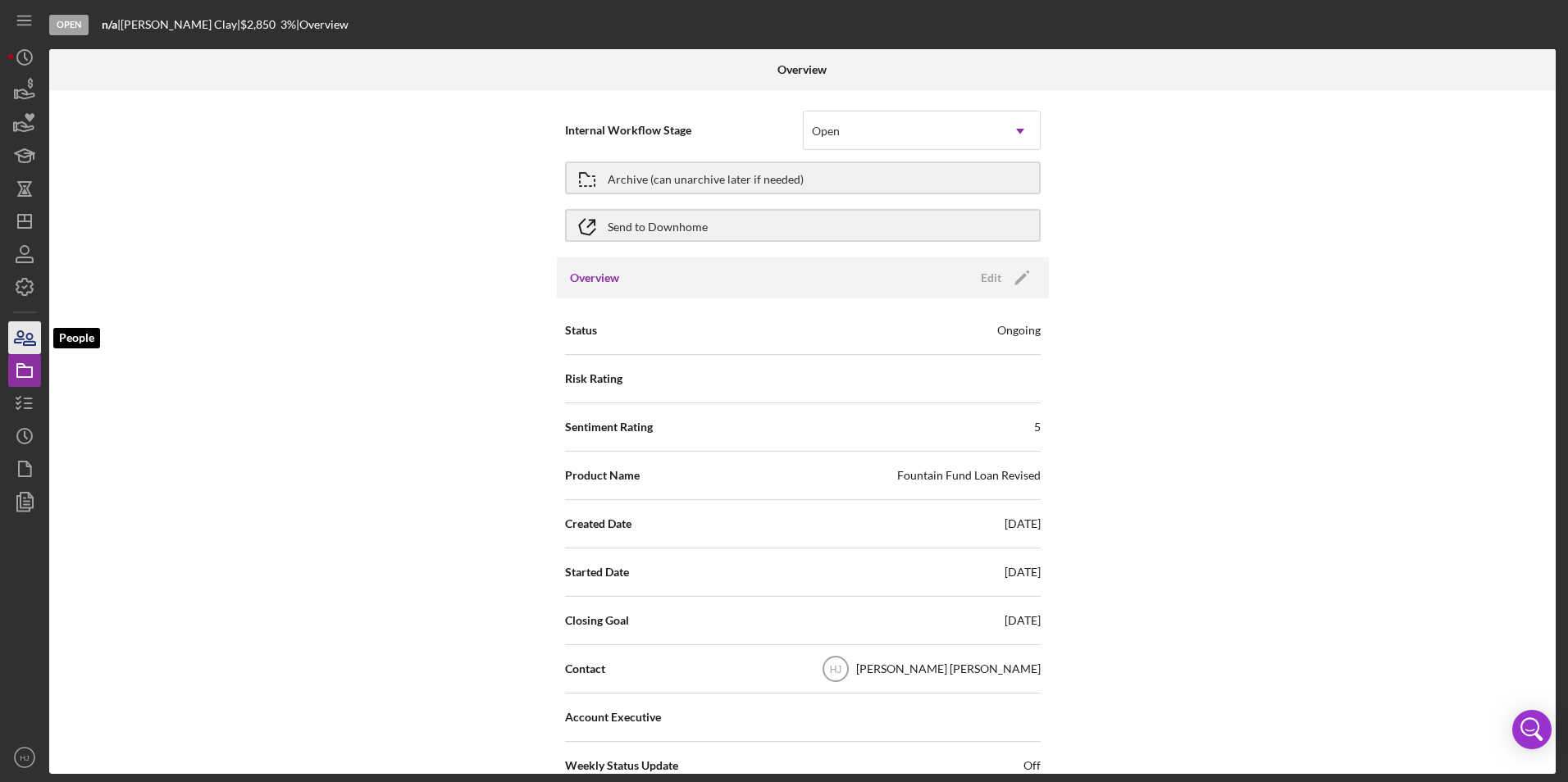
click at [34, 341] on icon "button" at bounding box center [29, 339] width 11 height 11
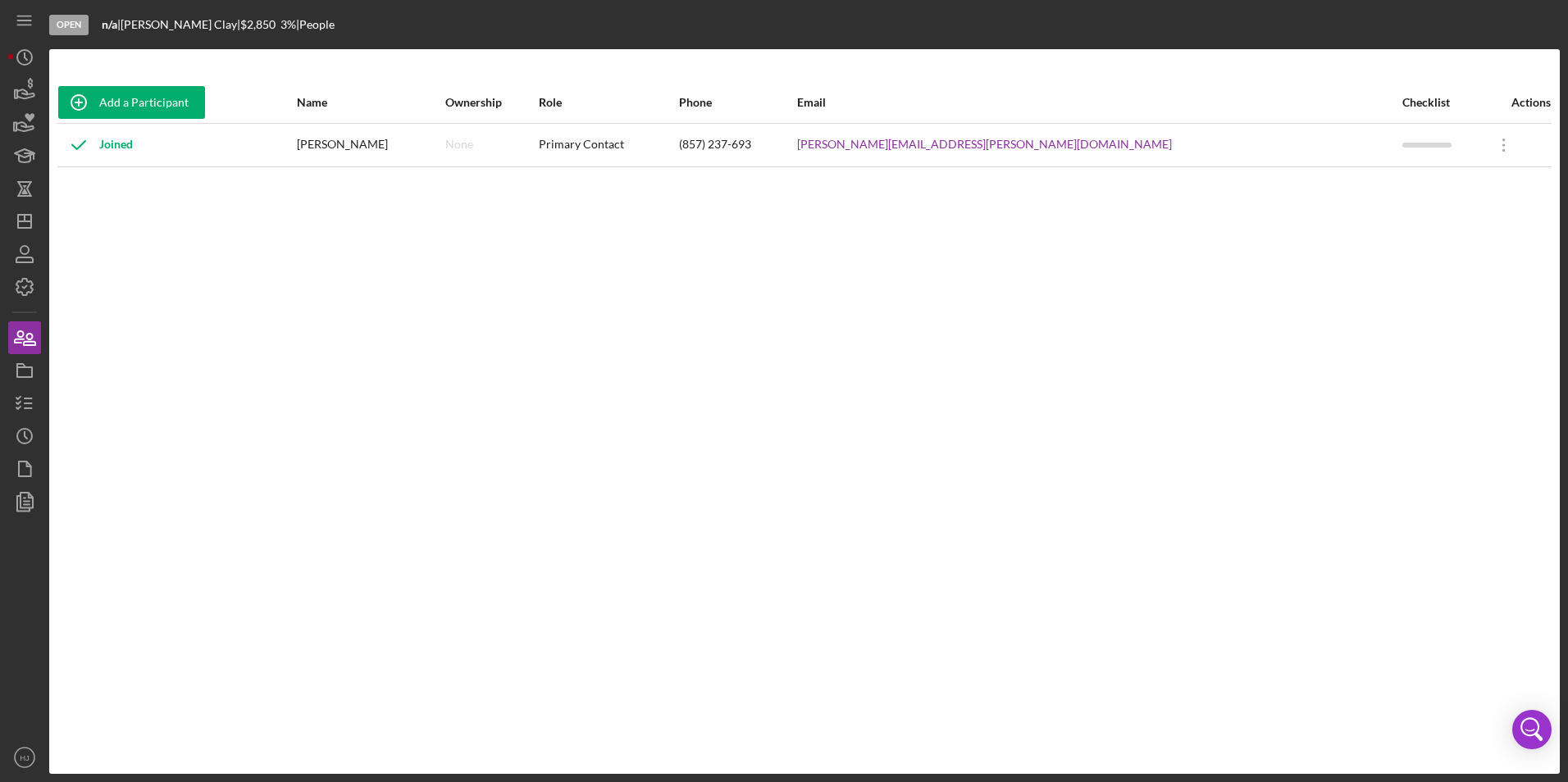
drag, startPoint x: 539, startPoint y: 139, endPoint x: 574, endPoint y: 136, distance: 35.1
click at [548, 139] on tr "Joined [PERSON_NAME] None Primary Contact (857) 237-693 [PERSON_NAME][EMAIL_ADD…" at bounding box center [804, 144] width 1494 height 43
drag, startPoint x: 803, startPoint y: 133, endPoint x: 908, endPoint y: 132, distance: 105.0
click at [676, 134] on div "Primary Contact" at bounding box center [607, 145] width 138 height 41
drag, startPoint x: 954, startPoint y: 130, endPoint x: 1016, endPoint y: 133, distance: 62.1
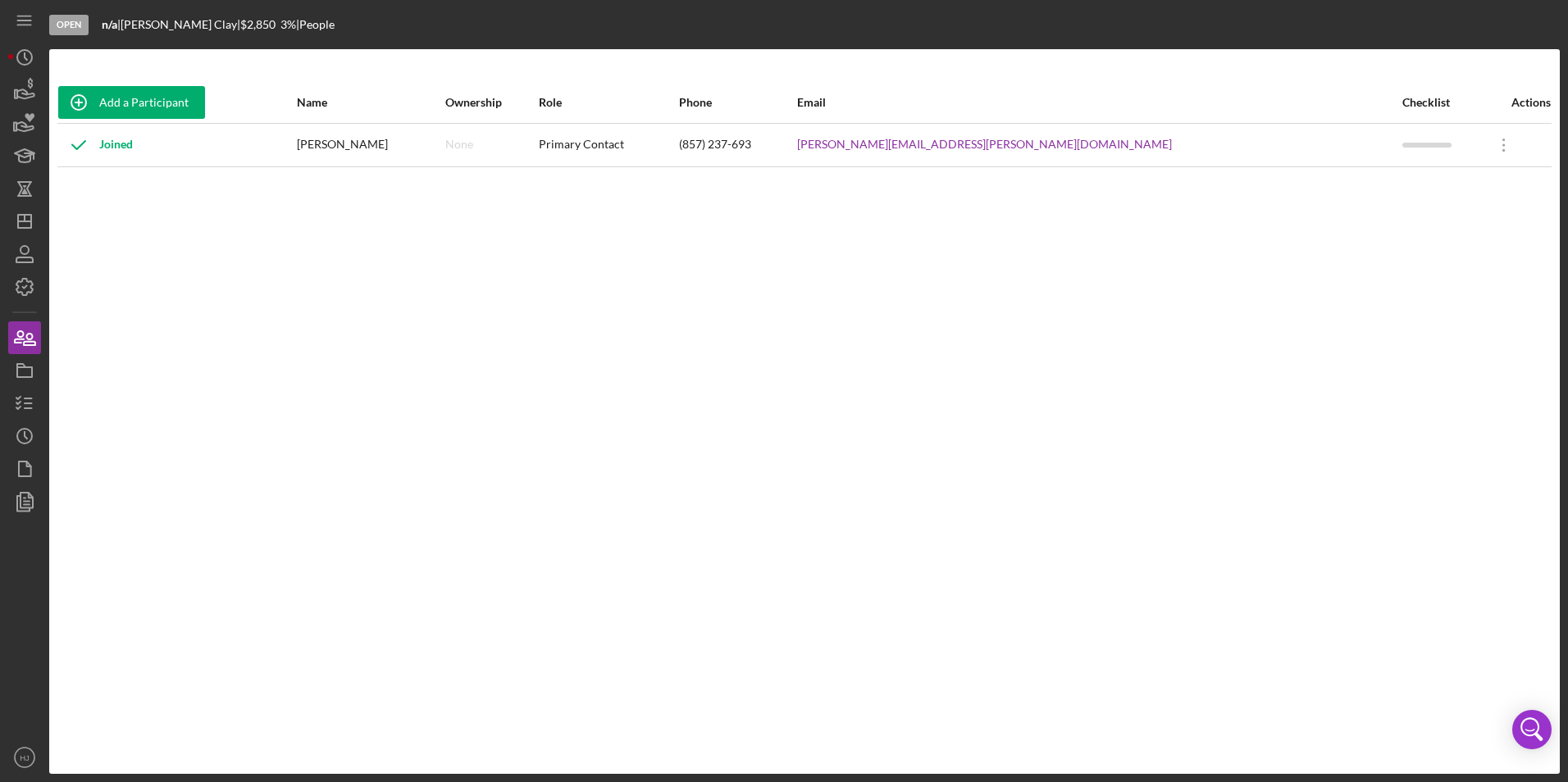
click at [796, 135] on div "(857) 237-693" at bounding box center [738, 145] width 118 height 41
click at [1042, 133] on tr "Joined [PERSON_NAME] None Primary Contact (857) 237-693 [PERSON_NAME][EMAIL_ADD…" at bounding box center [804, 144] width 1494 height 43
click at [1483, 145] on icon "Icon/Overflow" at bounding box center [1504, 145] width 41 height 41
click at [1379, 185] on div "Icon/Edit Edit" at bounding box center [1404, 188] width 180 height 34
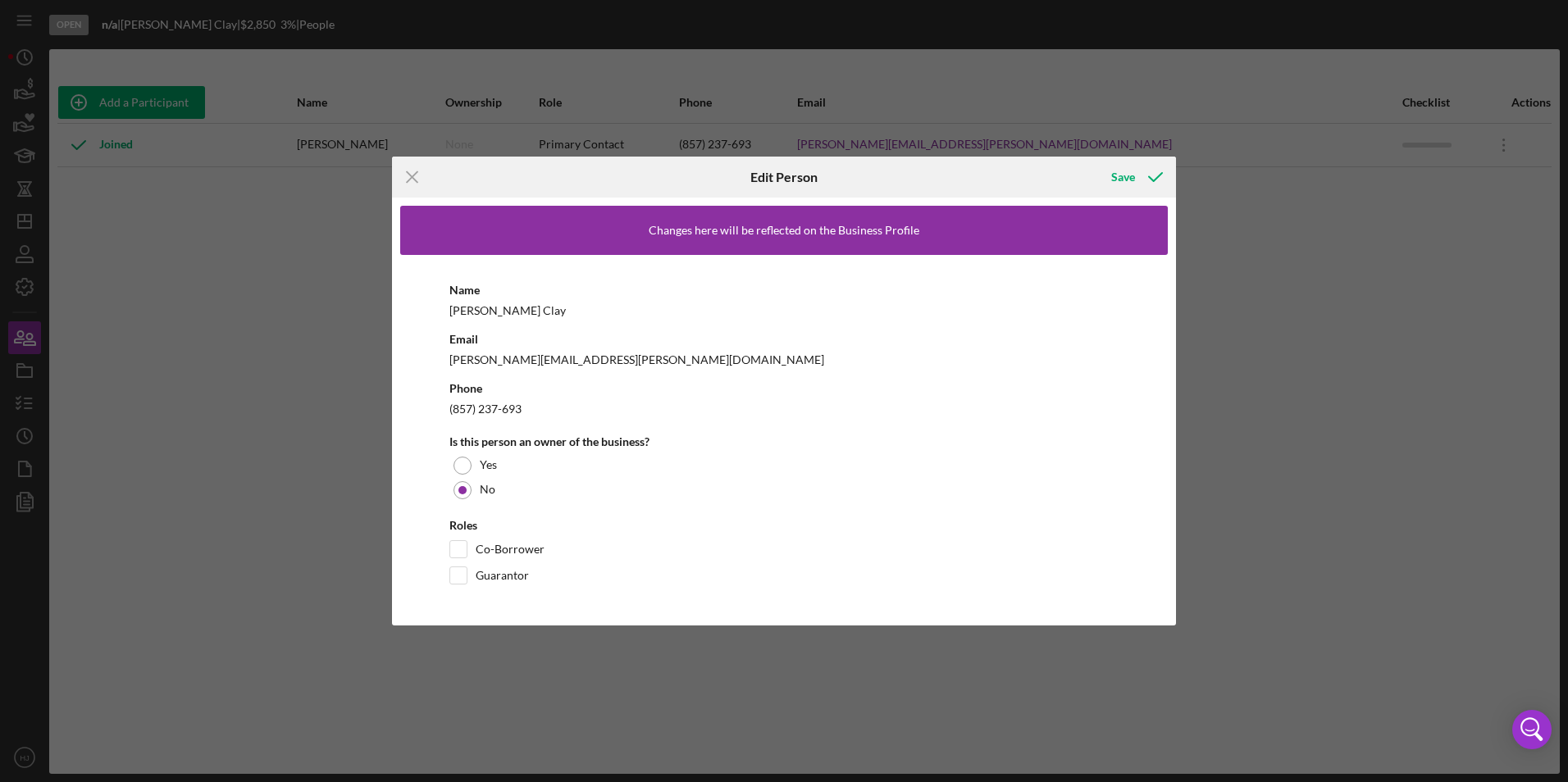
drag, startPoint x: 461, startPoint y: 337, endPoint x: 500, endPoint y: 406, distance: 79.3
click at [465, 348] on div "Email [PERSON_NAME][EMAIL_ADDRESS][PERSON_NAME][DOMAIN_NAME]" at bounding box center [784, 349] width 669 height 41
click at [486, 305] on div "[PERSON_NAME]" at bounding box center [784, 311] width 669 height 20
click at [486, 320] on div "[PERSON_NAME]" at bounding box center [784, 311] width 669 height 20
drag, startPoint x: 486, startPoint y: 320, endPoint x: 467, endPoint y: 416, distance: 97.9
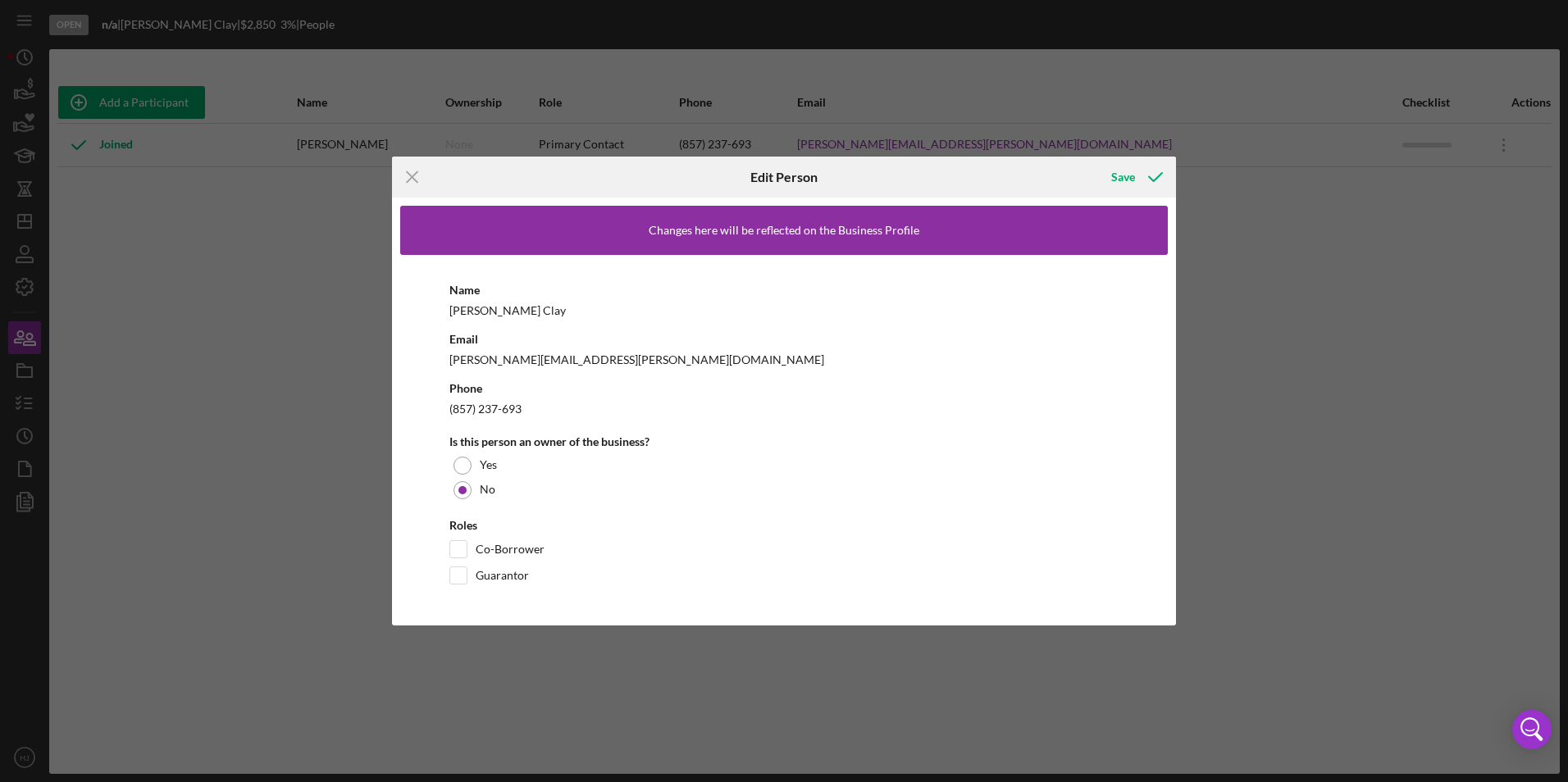
click at [465, 417] on div "(857) 237-693" at bounding box center [784, 409] width 669 height 20
drag, startPoint x: 486, startPoint y: 413, endPoint x: 511, endPoint y: 414, distance: 25.0
click at [511, 414] on div "(857) 237-693" at bounding box center [784, 409] width 669 height 20
drag, startPoint x: 511, startPoint y: 414, endPoint x: 537, endPoint y: 411, distance: 26.2
click at [537, 411] on div "(857) 237-693" at bounding box center [784, 409] width 669 height 20
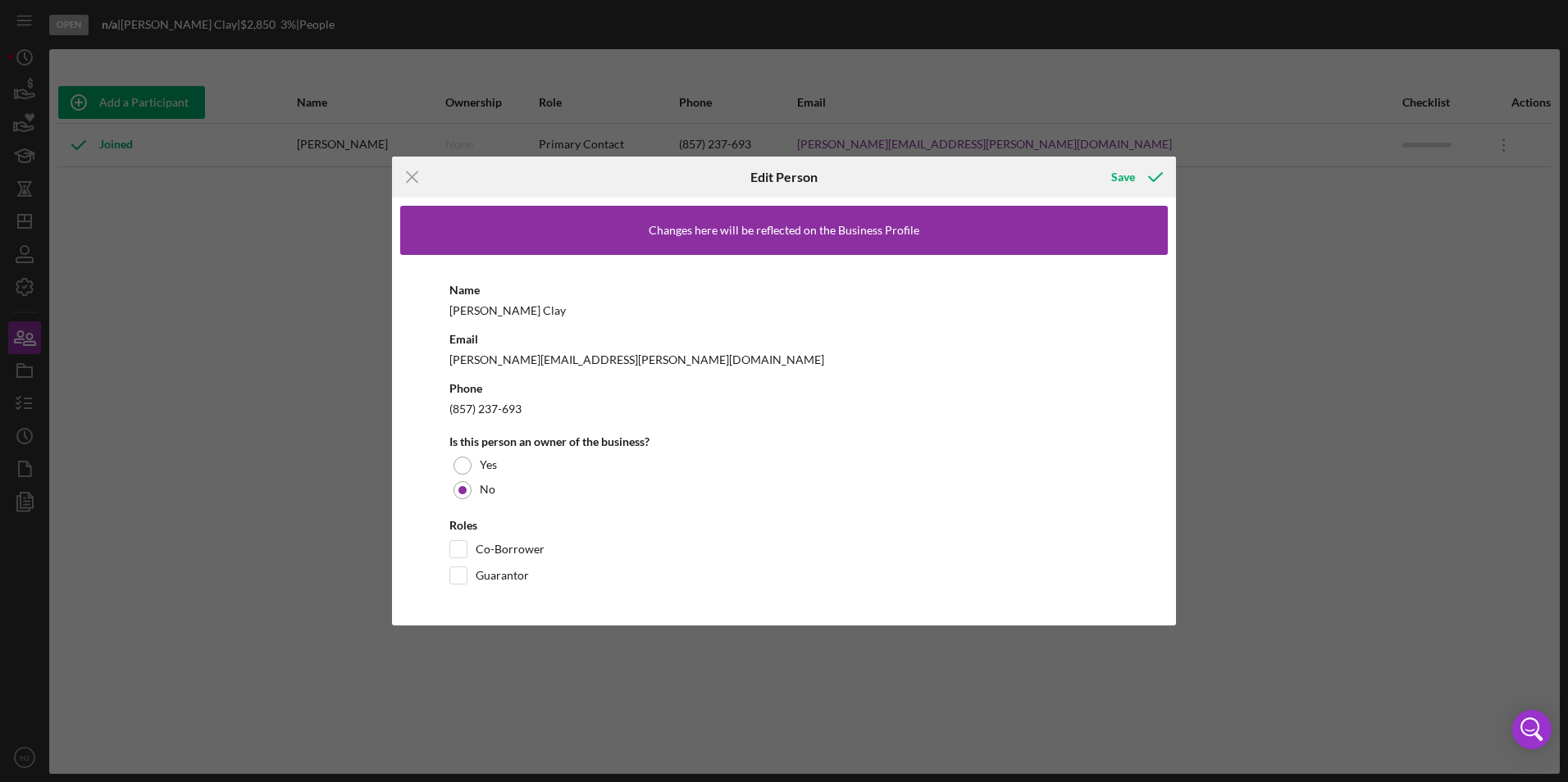
click at [535, 412] on div "(857) 237-693" at bounding box center [784, 409] width 669 height 20
click at [527, 411] on div "(857) 237-693" at bounding box center [784, 409] width 669 height 20
click at [518, 411] on div "(857) 237-693" at bounding box center [784, 409] width 669 height 20
click at [515, 410] on div "(857) 237-693" at bounding box center [784, 409] width 669 height 20
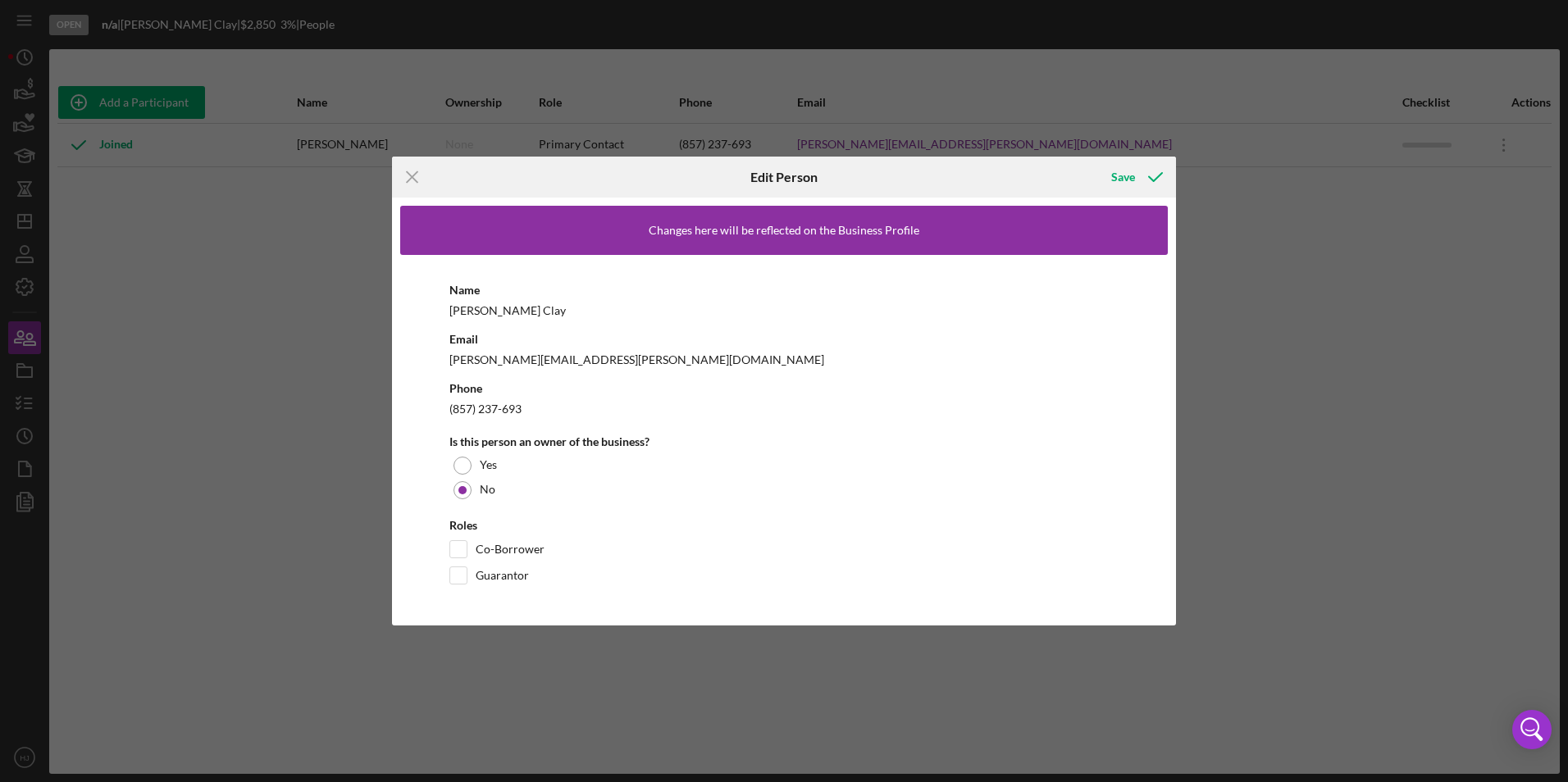
drag, startPoint x: 515, startPoint y: 410, endPoint x: 727, endPoint y: 222, distance: 283.4
click at [727, 222] on div "Changes here will be reflected on the Business Profile" at bounding box center [784, 231] width 767 height 50
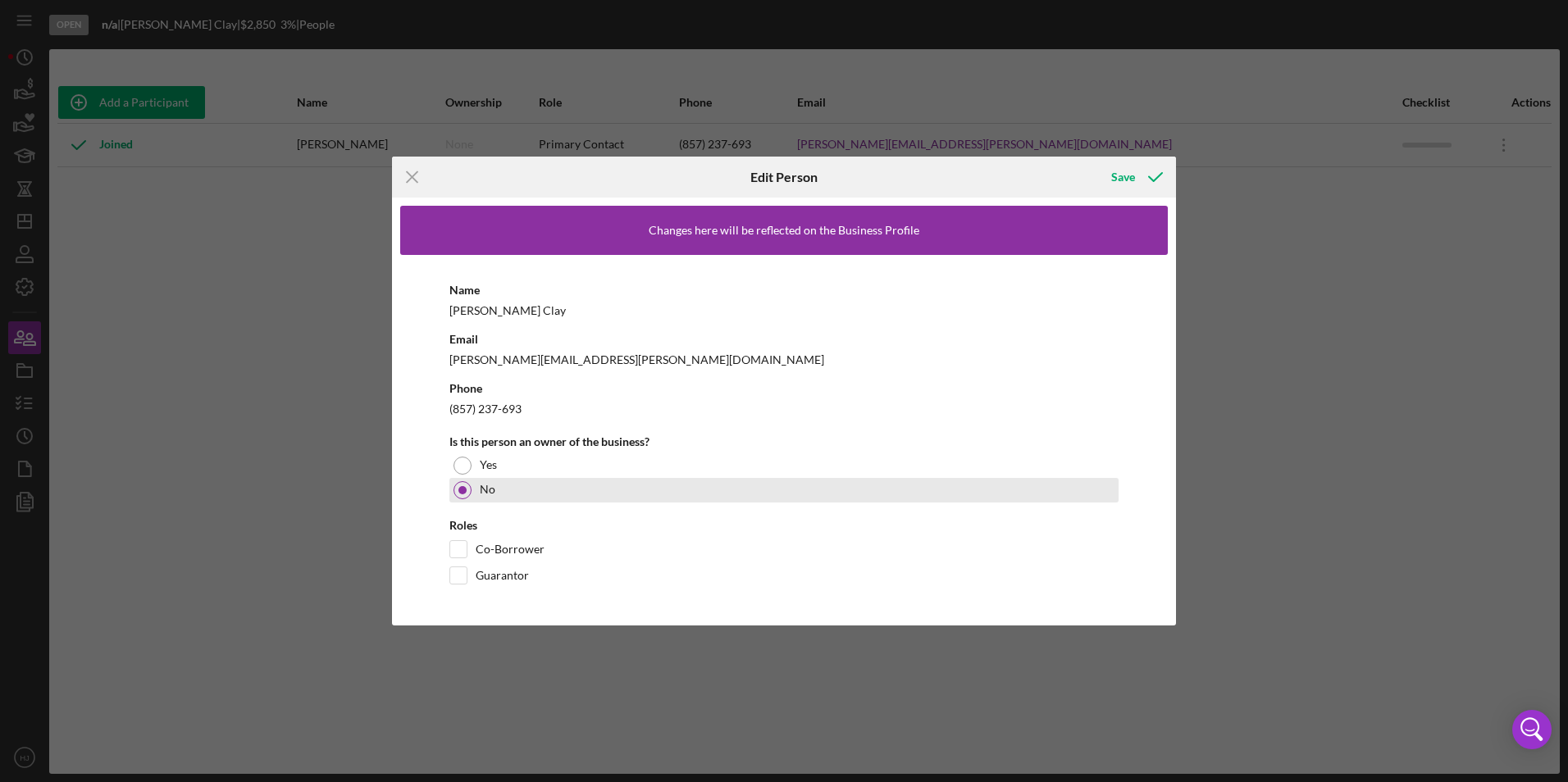
click at [464, 493] on div at bounding box center [462, 490] width 8 height 8
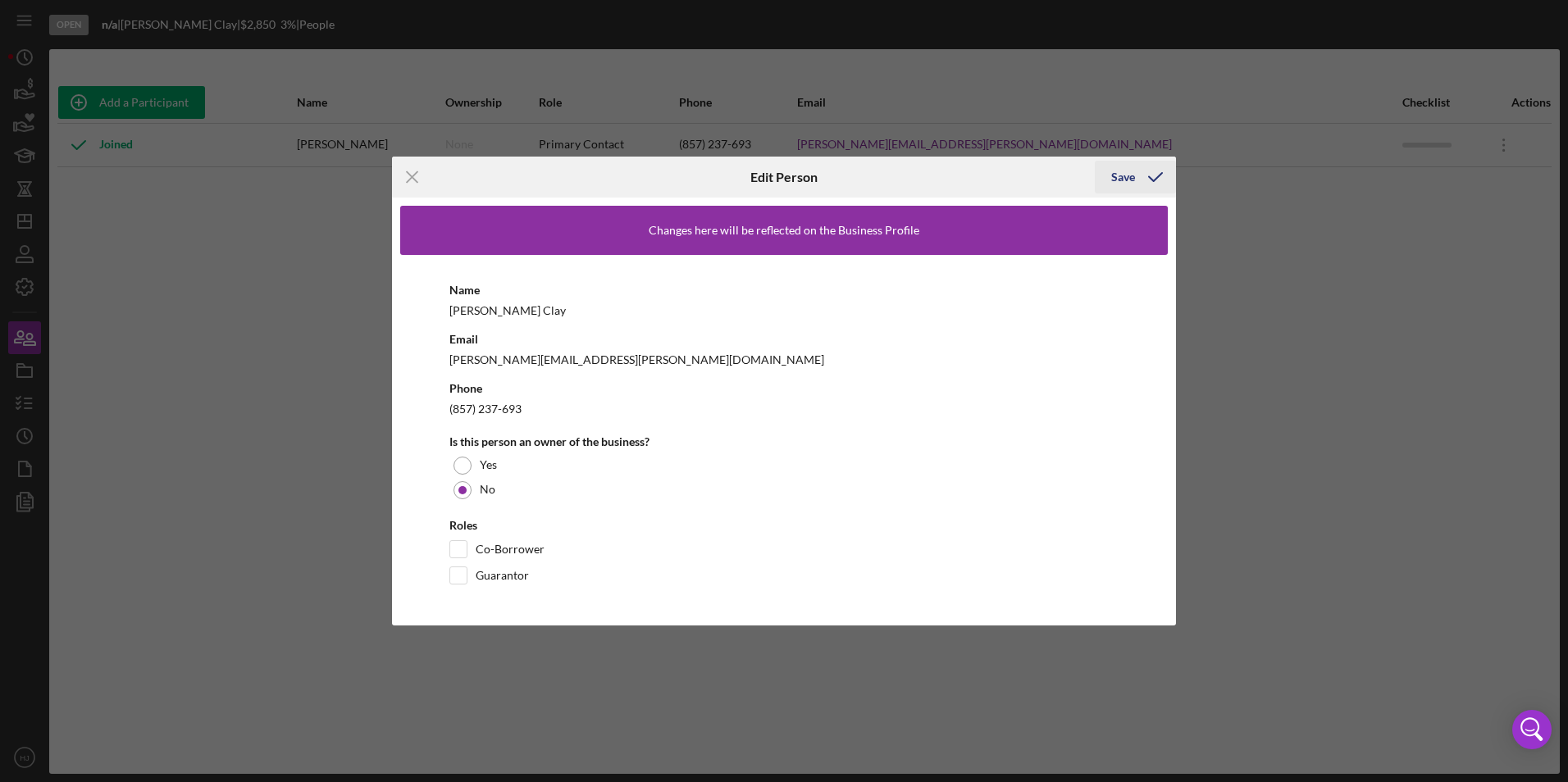
click at [1123, 169] on div "Save" at bounding box center [1122, 177] width 24 height 33
click at [1129, 178] on div "Save" at bounding box center [1122, 177] width 24 height 33
click at [403, 172] on icon "Icon/Menu Close" at bounding box center [412, 176] width 41 height 41
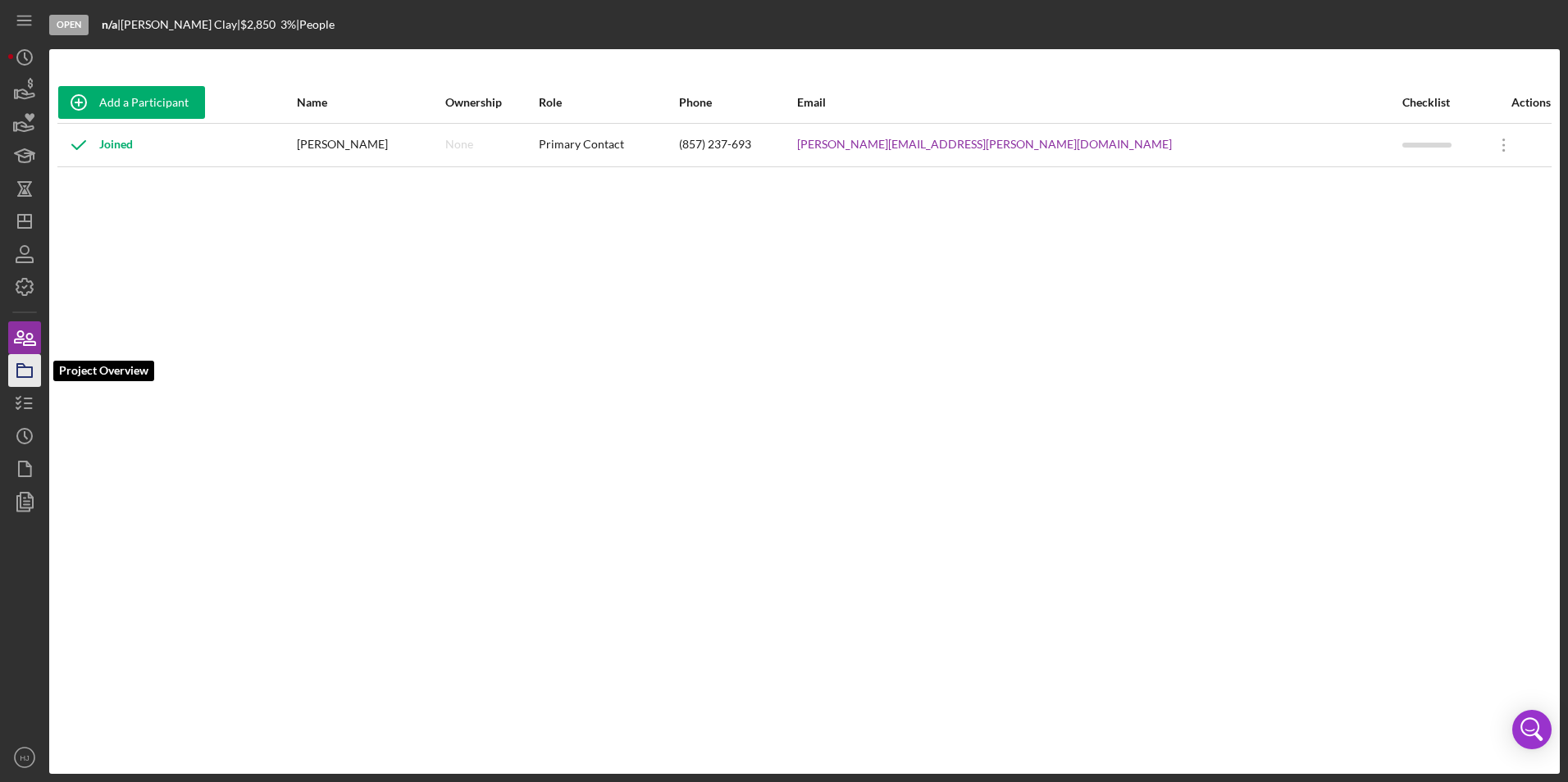
click at [20, 369] on icon "button" at bounding box center [24, 370] width 41 height 41
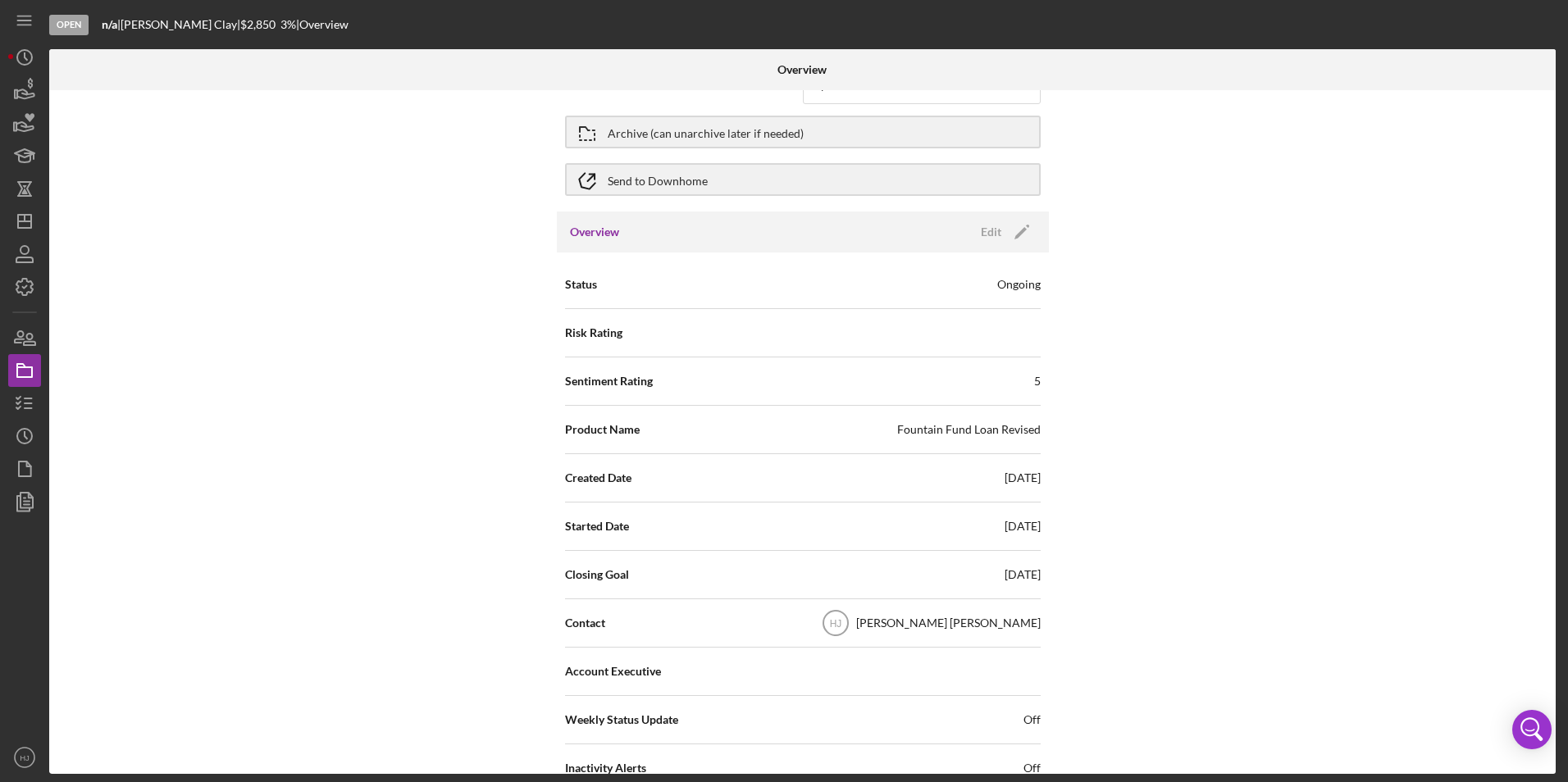
scroll to position [82, 0]
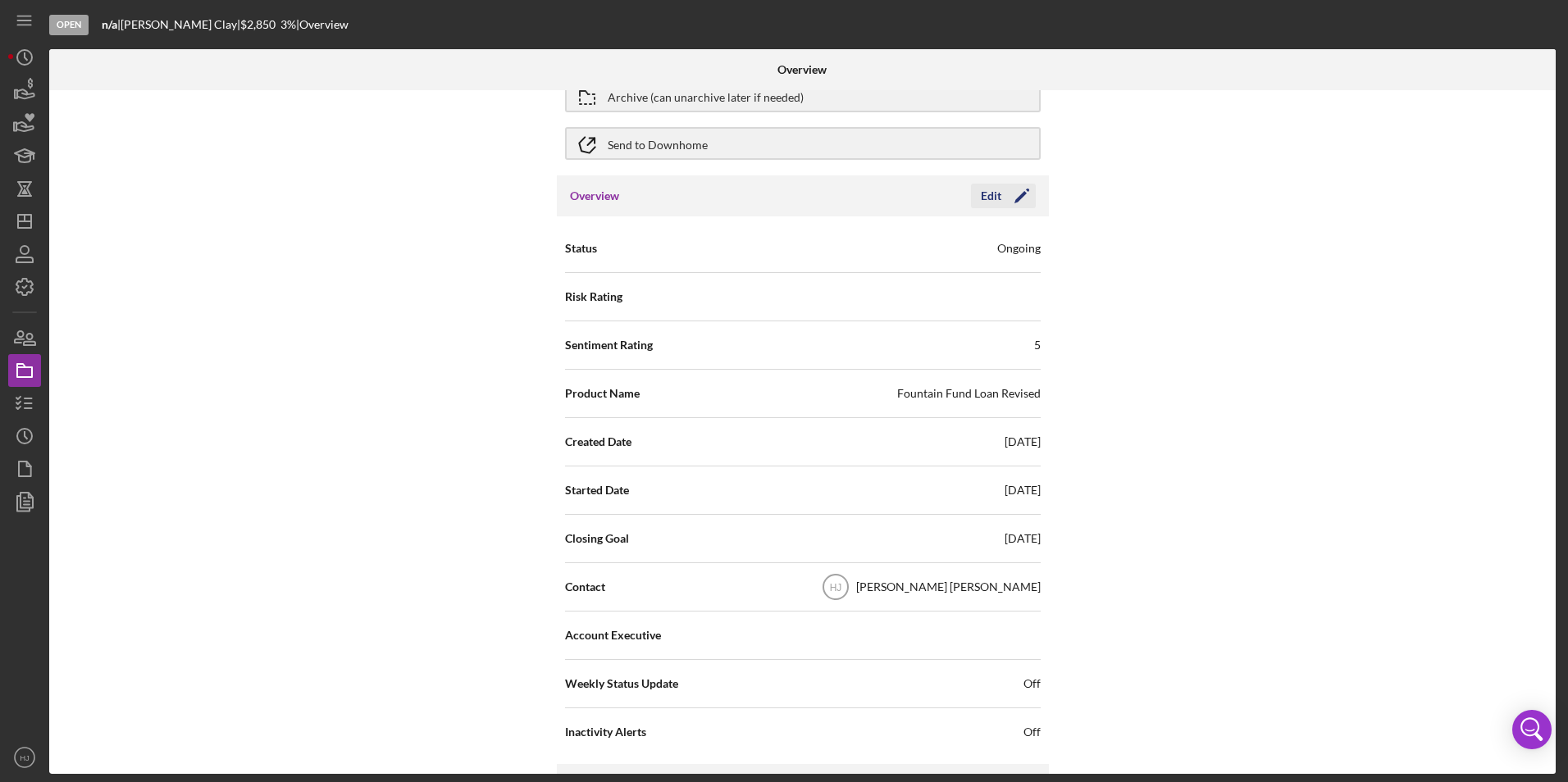
click at [1014, 200] on polygon "button" at bounding box center [1020, 197] width 12 height 12
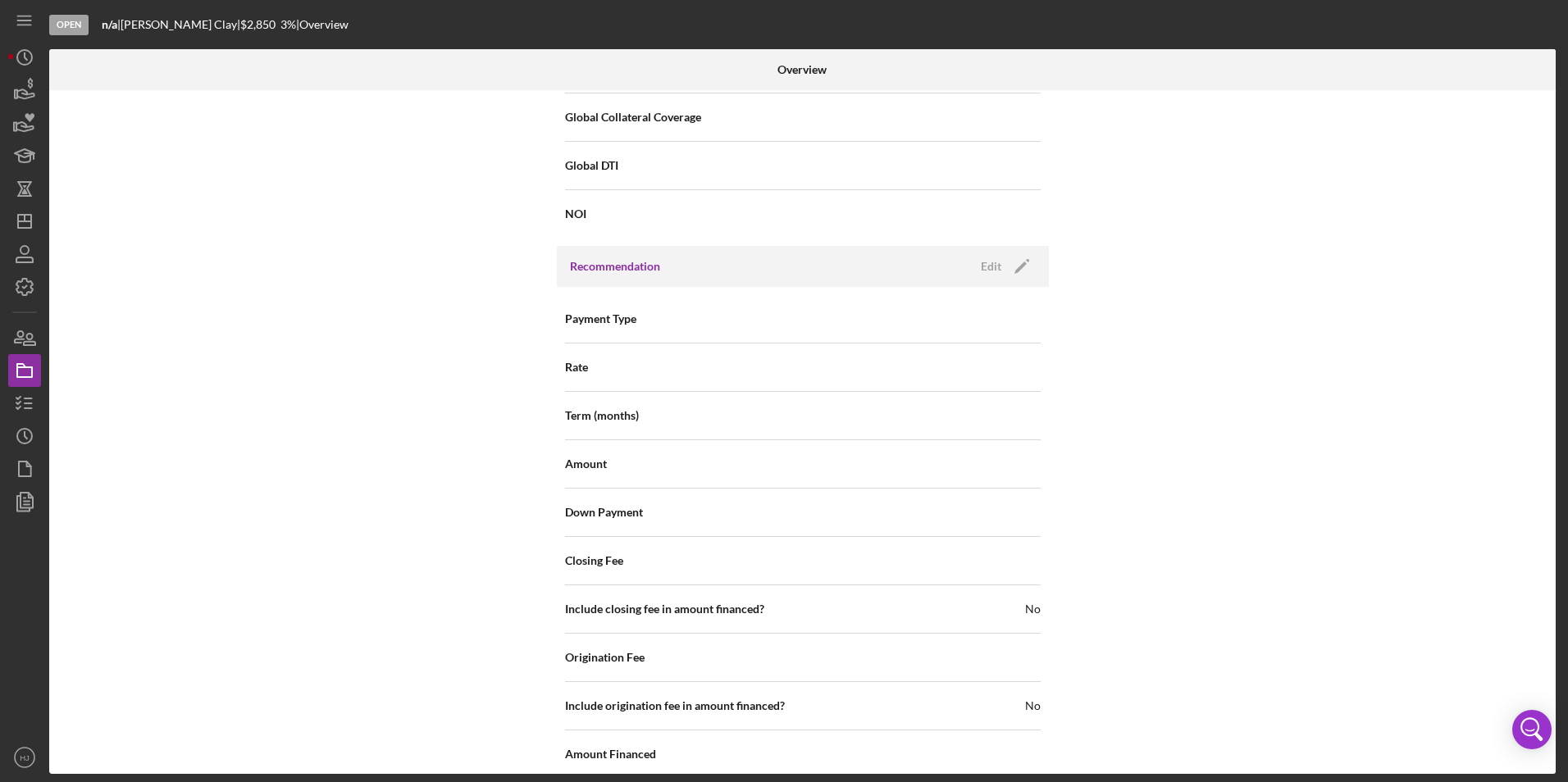
scroll to position [1237, 0]
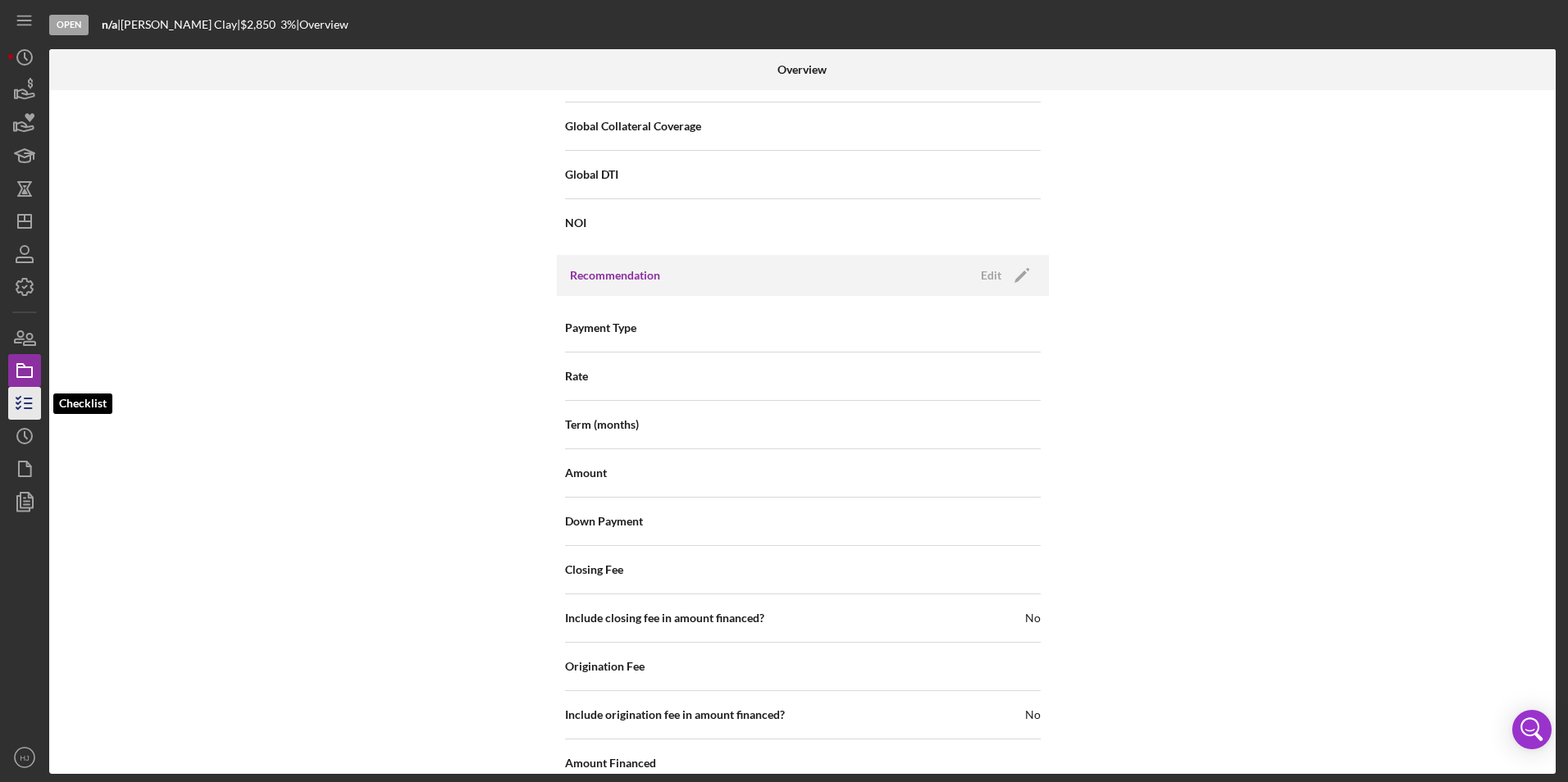
click at [28, 403] on line "button" at bounding box center [28, 403] width 7 height 0
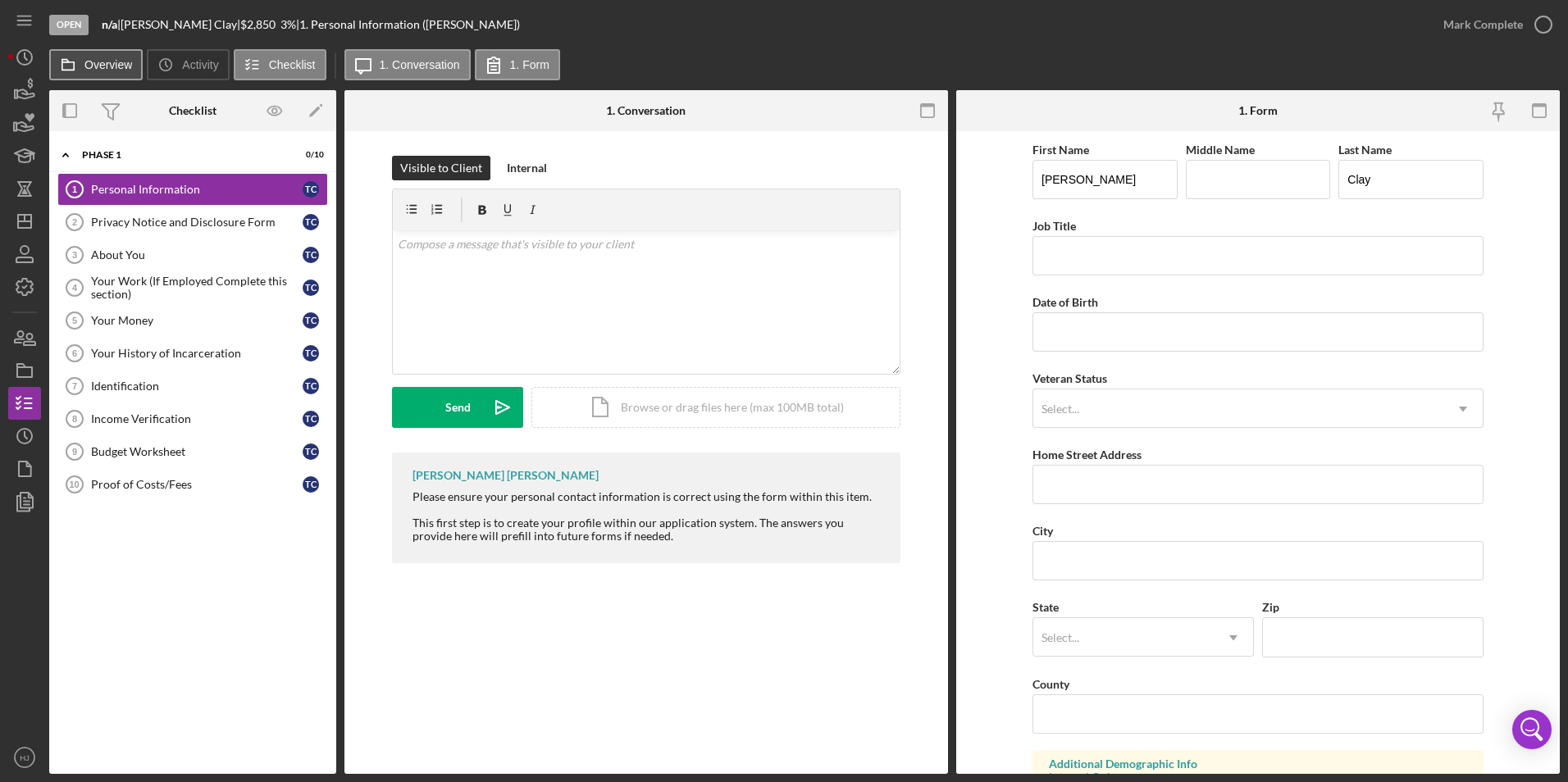
click at [94, 64] on label "Overview" at bounding box center [108, 64] width 48 height 13
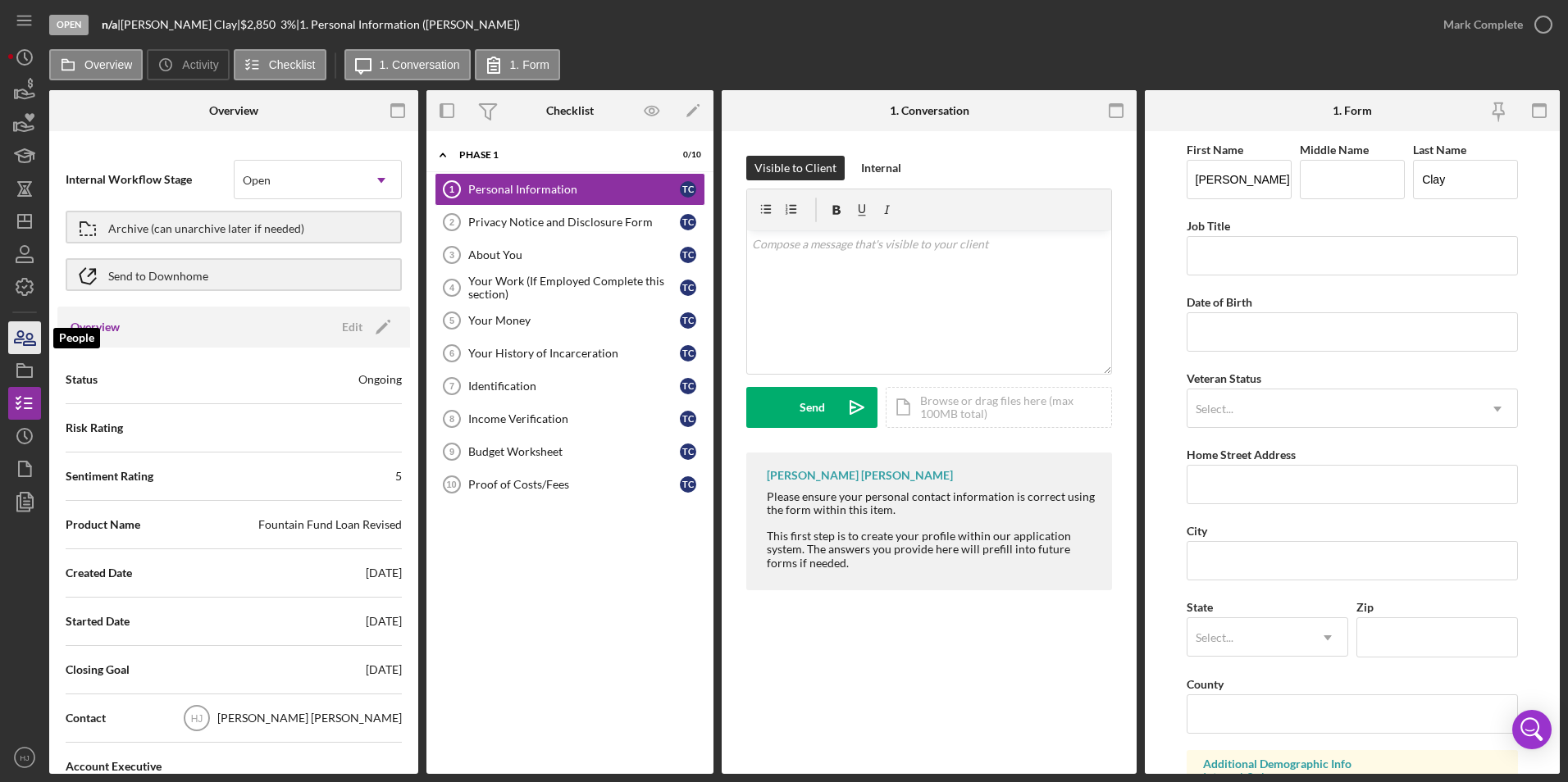
click at [35, 345] on icon "button" at bounding box center [29, 339] width 11 height 11
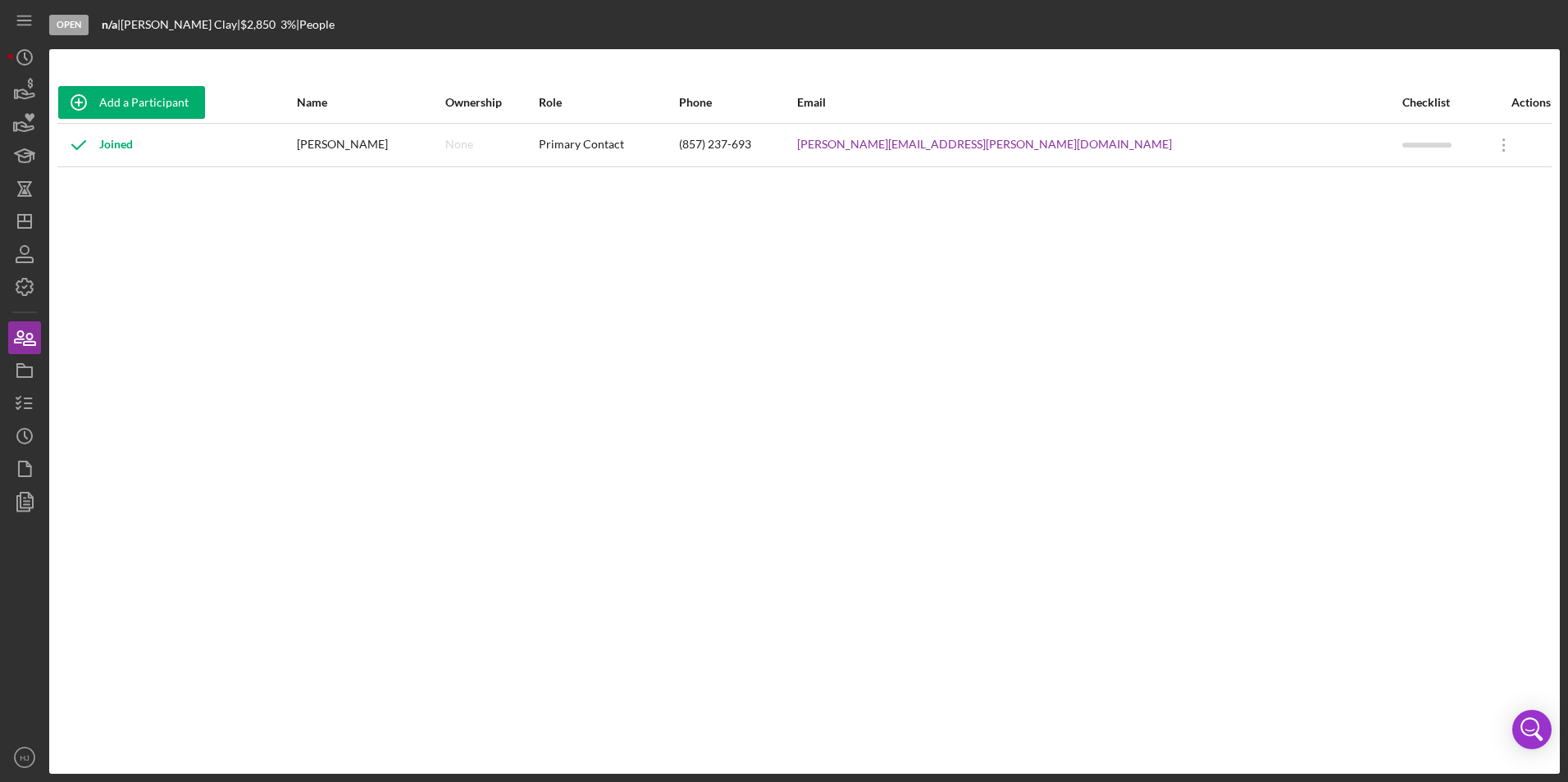
click at [445, 145] on div "[PERSON_NAME]" at bounding box center [370, 145] width 148 height 41
click at [1148, 127] on div "[PERSON_NAME][EMAIL_ADDRESS][PERSON_NAME][DOMAIN_NAME]" at bounding box center [1099, 145] width 603 height 41
click at [1483, 141] on icon "Icon/Overflow" at bounding box center [1504, 145] width 41 height 41
click at [1367, 174] on div "Icon/Edit Edit" at bounding box center [1404, 188] width 180 height 34
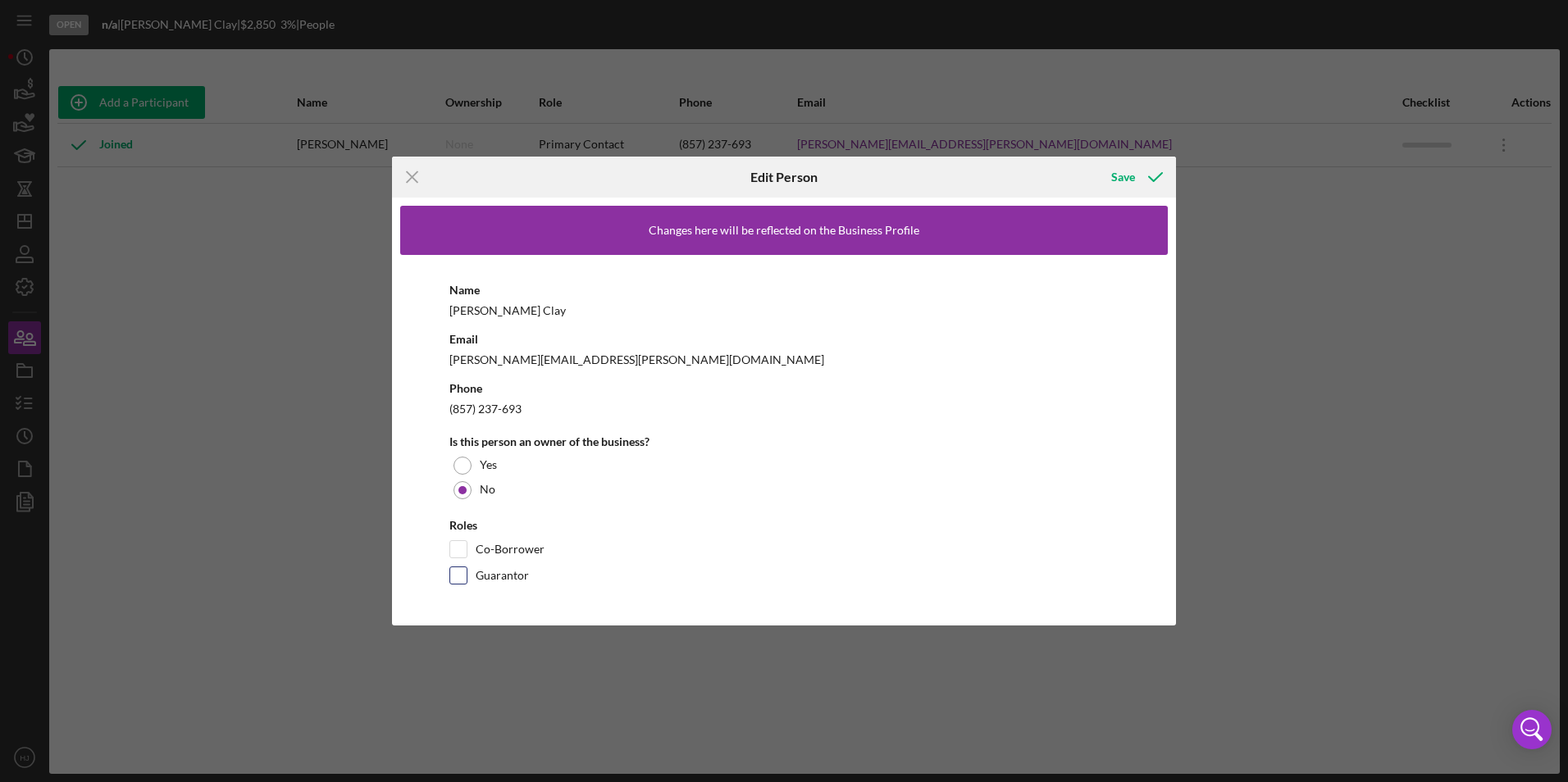
click at [463, 569] on input "Guarantor" at bounding box center [458, 576] width 17 height 17
click at [456, 570] on input "Guarantor" at bounding box center [458, 576] width 17 height 17
checkbox input "false"
click at [440, 244] on div "Changes here will be reflected on the Business Profile" at bounding box center [784, 231] width 767 height 50
drag, startPoint x: 457, startPoint y: 245, endPoint x: 679, endPoint y: 260, distance: 222.5
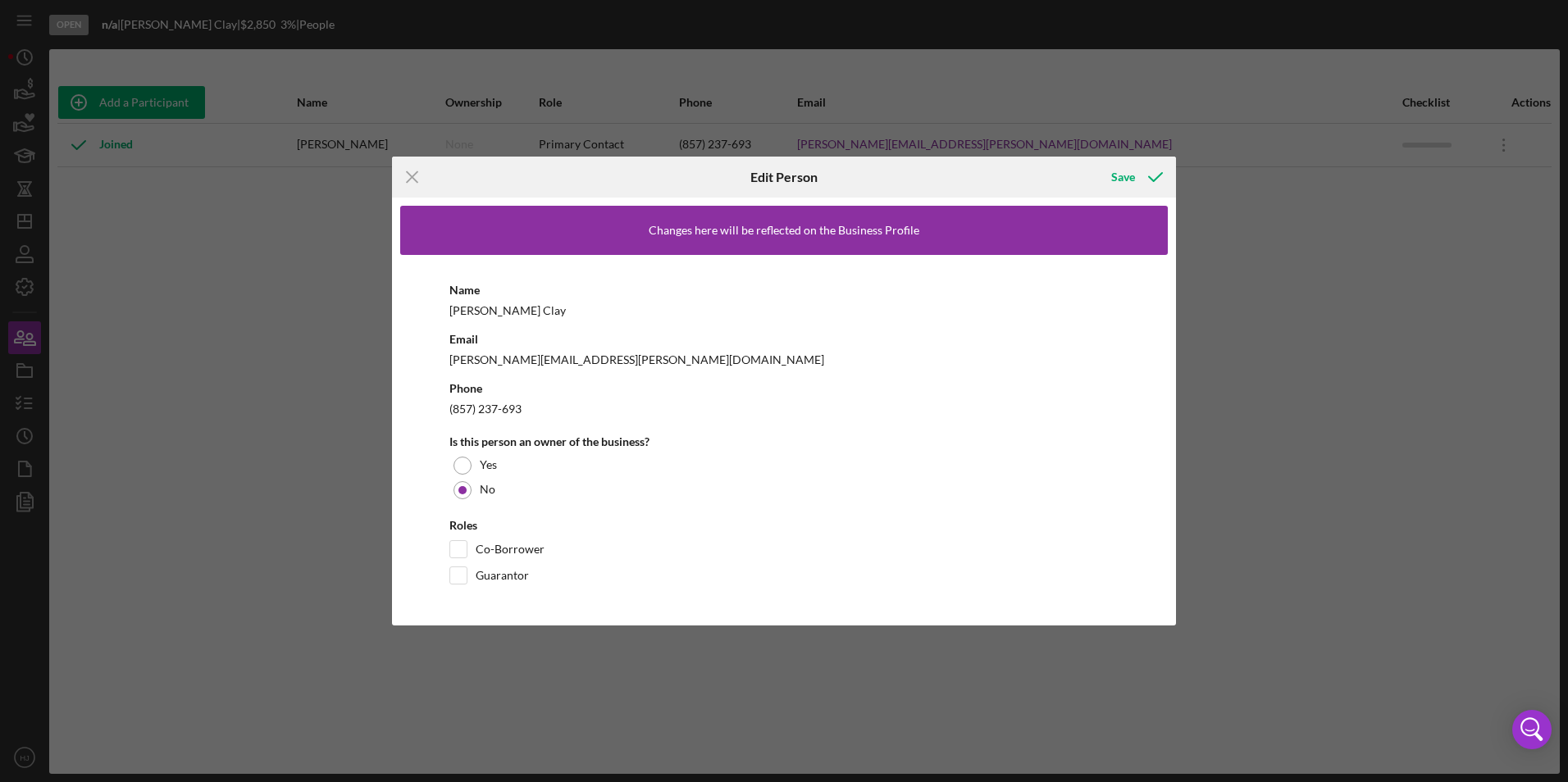
click at [498, 245] on div "Changes here will be reflected on the Business Profile" at bounding box center [784, 231] width 767 height 50
click at [791, 234] on div "Changes here will be reflected on the Business Profile" at bounding box center [784, 231] width 271 height 13
click at [741, 224] on div "Changes here will be reflected on the Business Profile" at bounding box center [784, 231] width 271 height 13
click at [418, 179] on icon "Icon/Menu Close" at bounding box center [412, 176] width 41 height 41
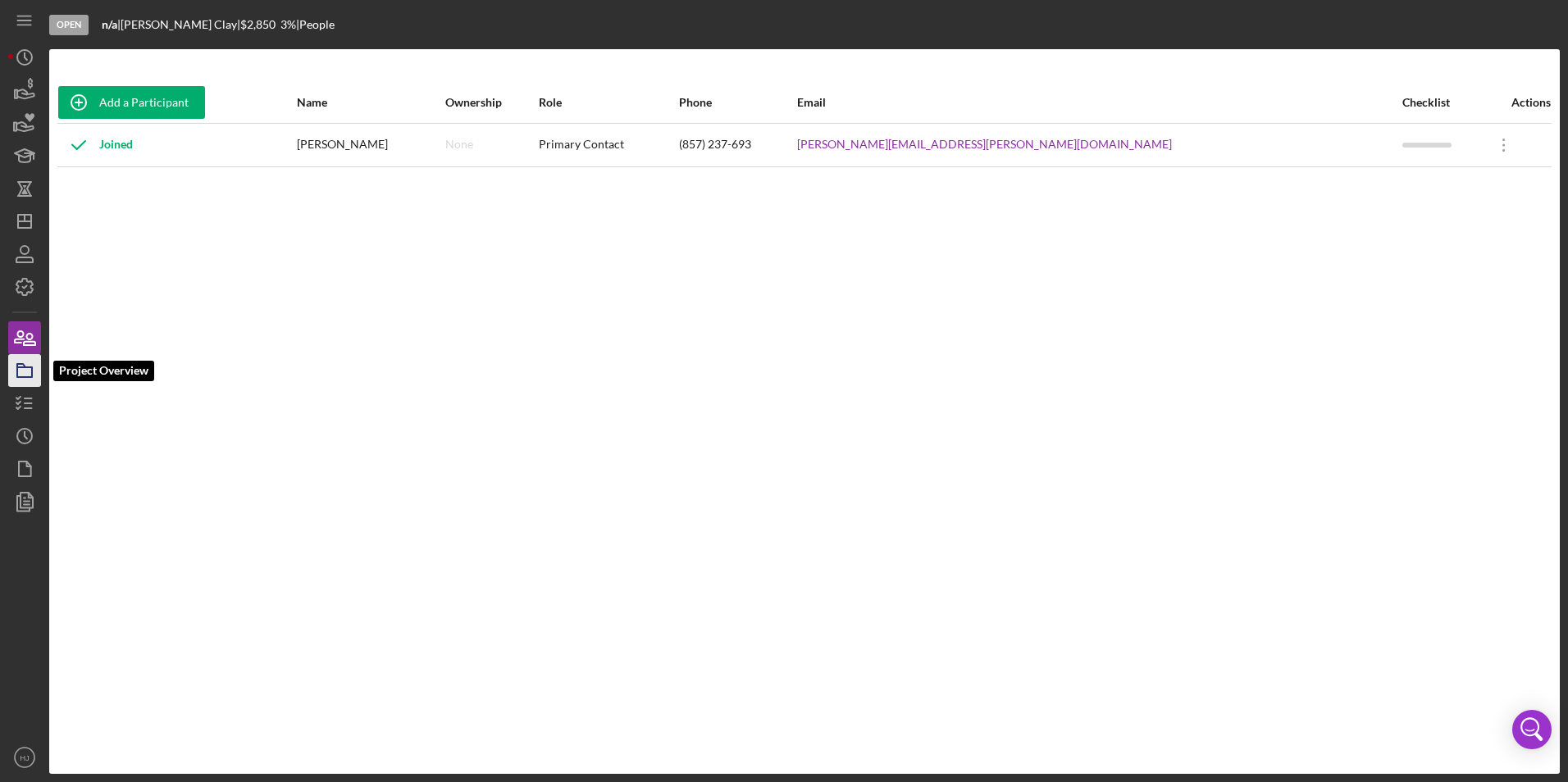
click at [30, 379] on icon "button" at bounding box center [24, 370] width 41 height 41
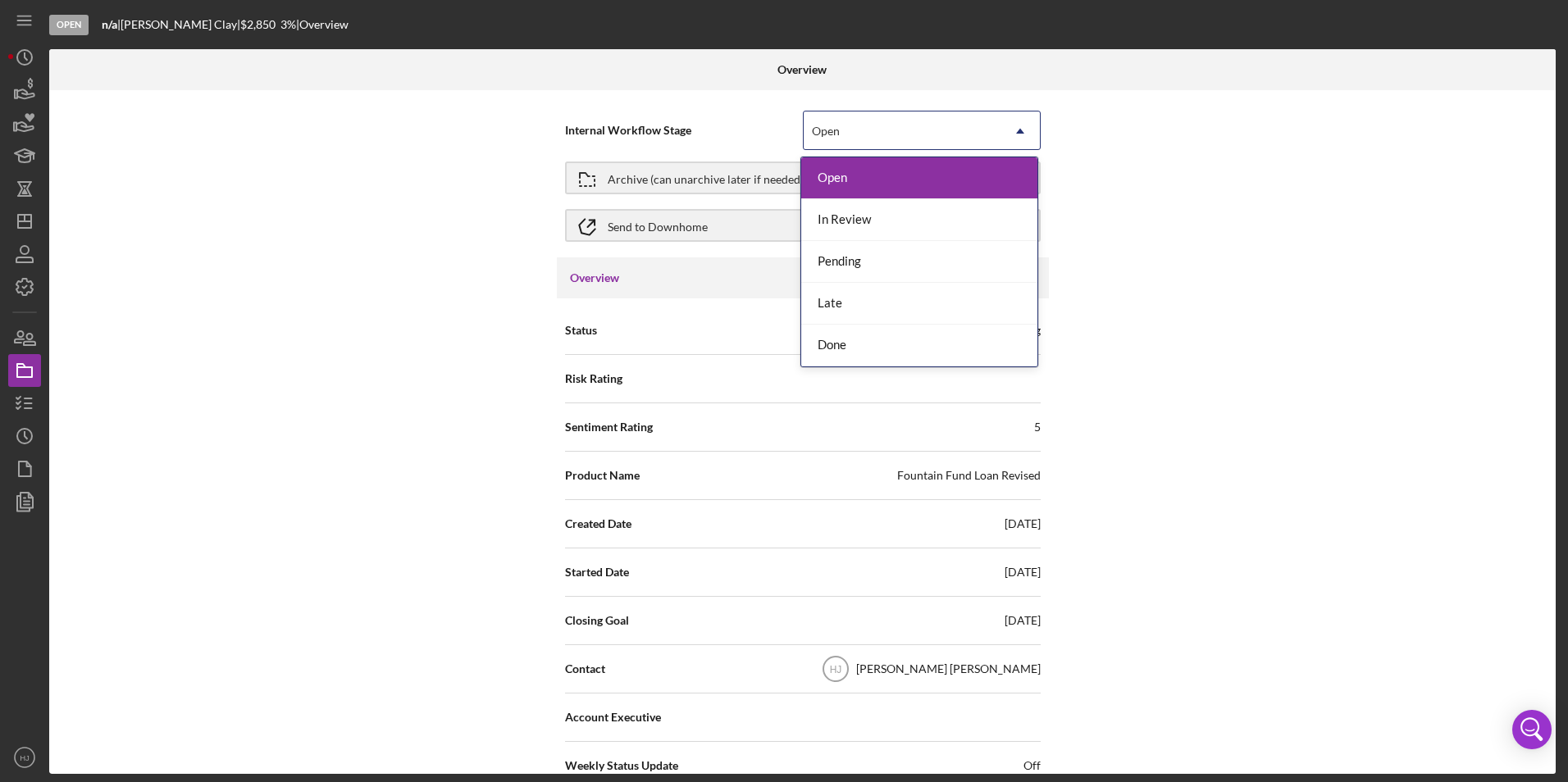
click at [885, 140] on div "Open" at bounding box center [902, 130] width 197 height 38
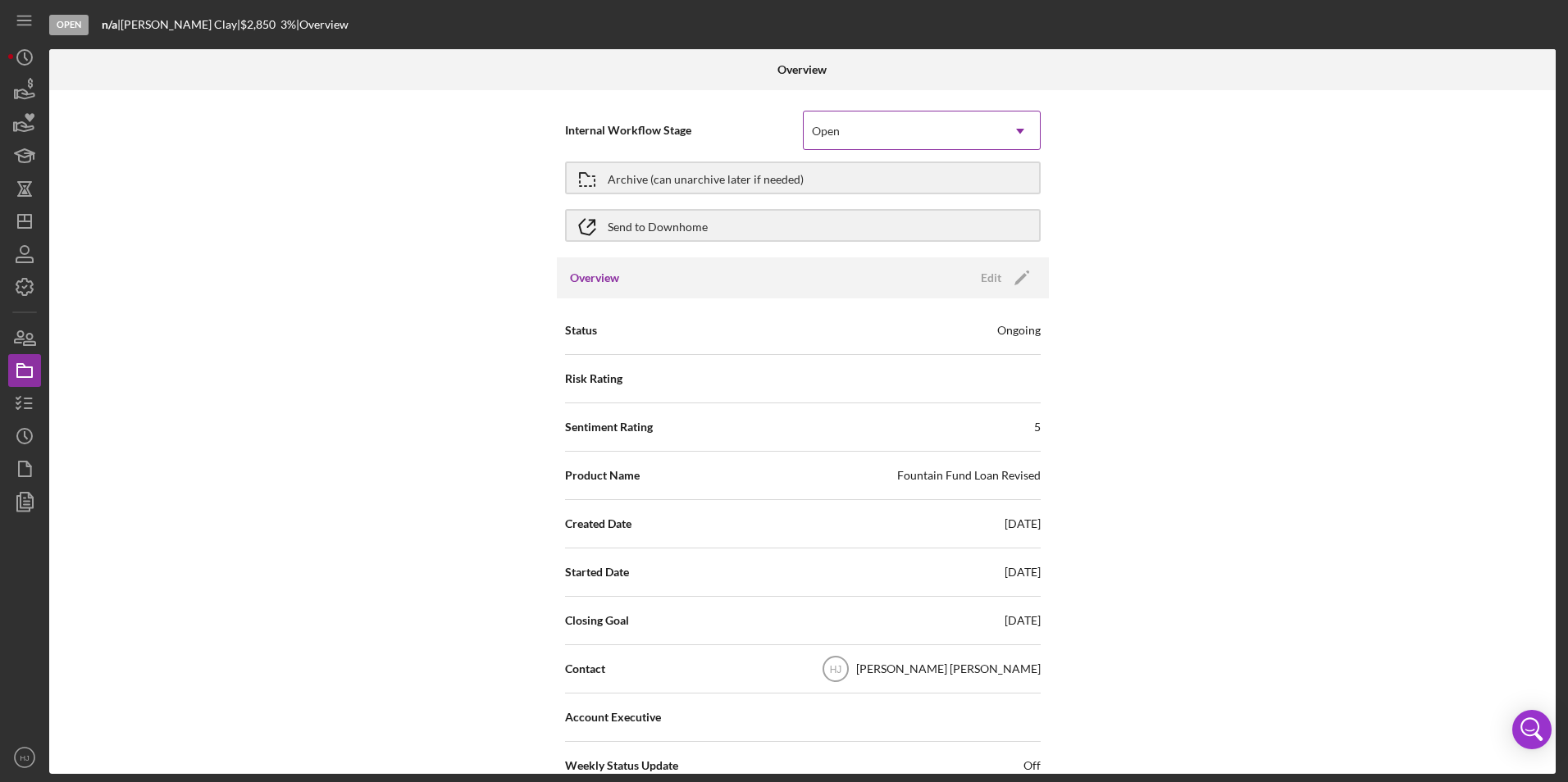
click at [885, 140] on div "Open" at bounding box center [902, 130] width 197 height 38
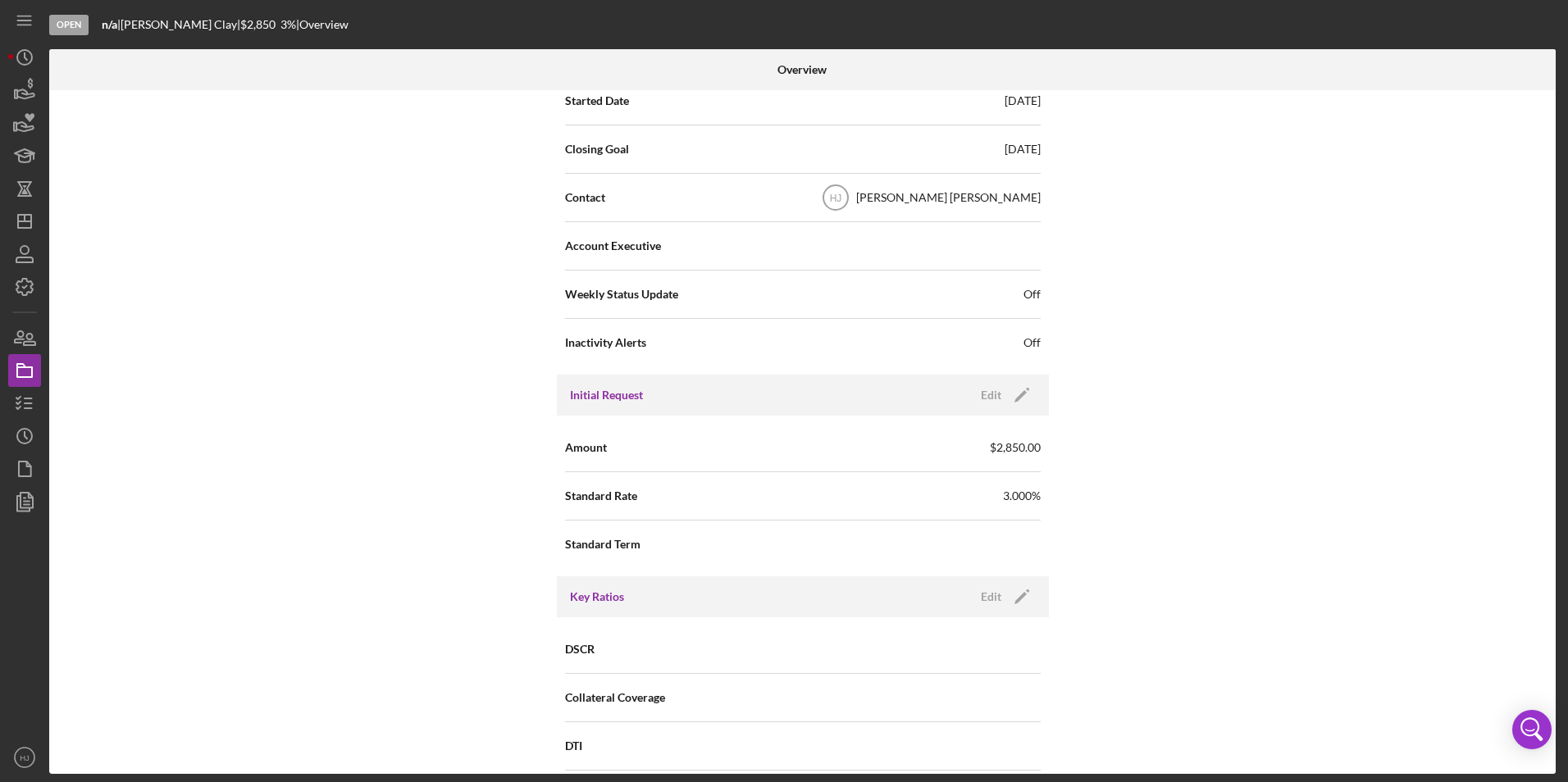
scroll to position [493, 0]
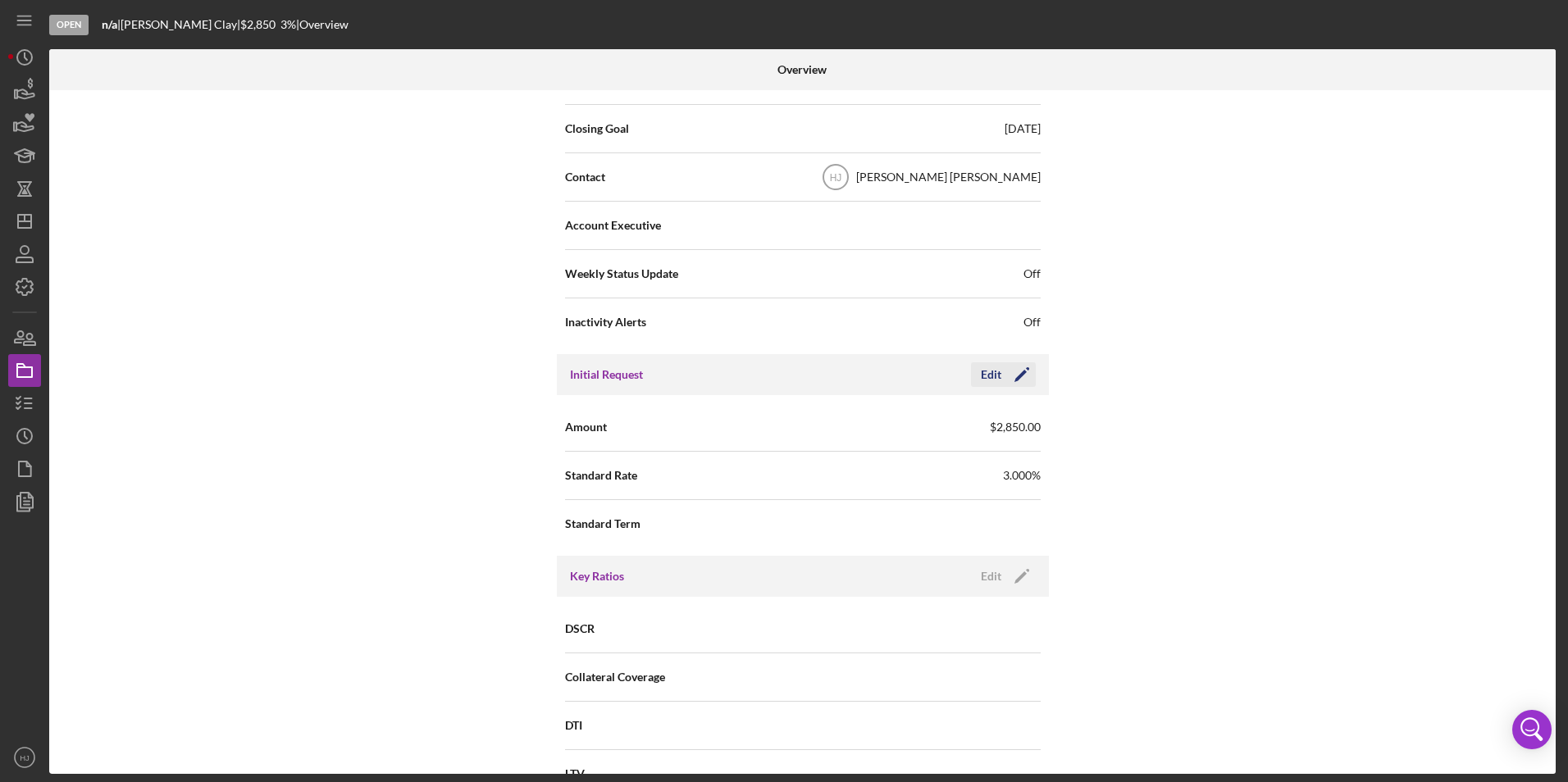
click at [1003, 373] on icon "Icon/Edit" at bounding box center [1021, 375] width 41 height 41
click at [858, 369] on div "Initial Request Cancel Save" at bounding box center [803, 375] width 492 height 41
click at [1187, 447] on div "Internal Workflow Stage Open Icon/Dropdown Arrow Archive (can unarchive later i…" at bounding box center [803, 432] width 1506 height 684
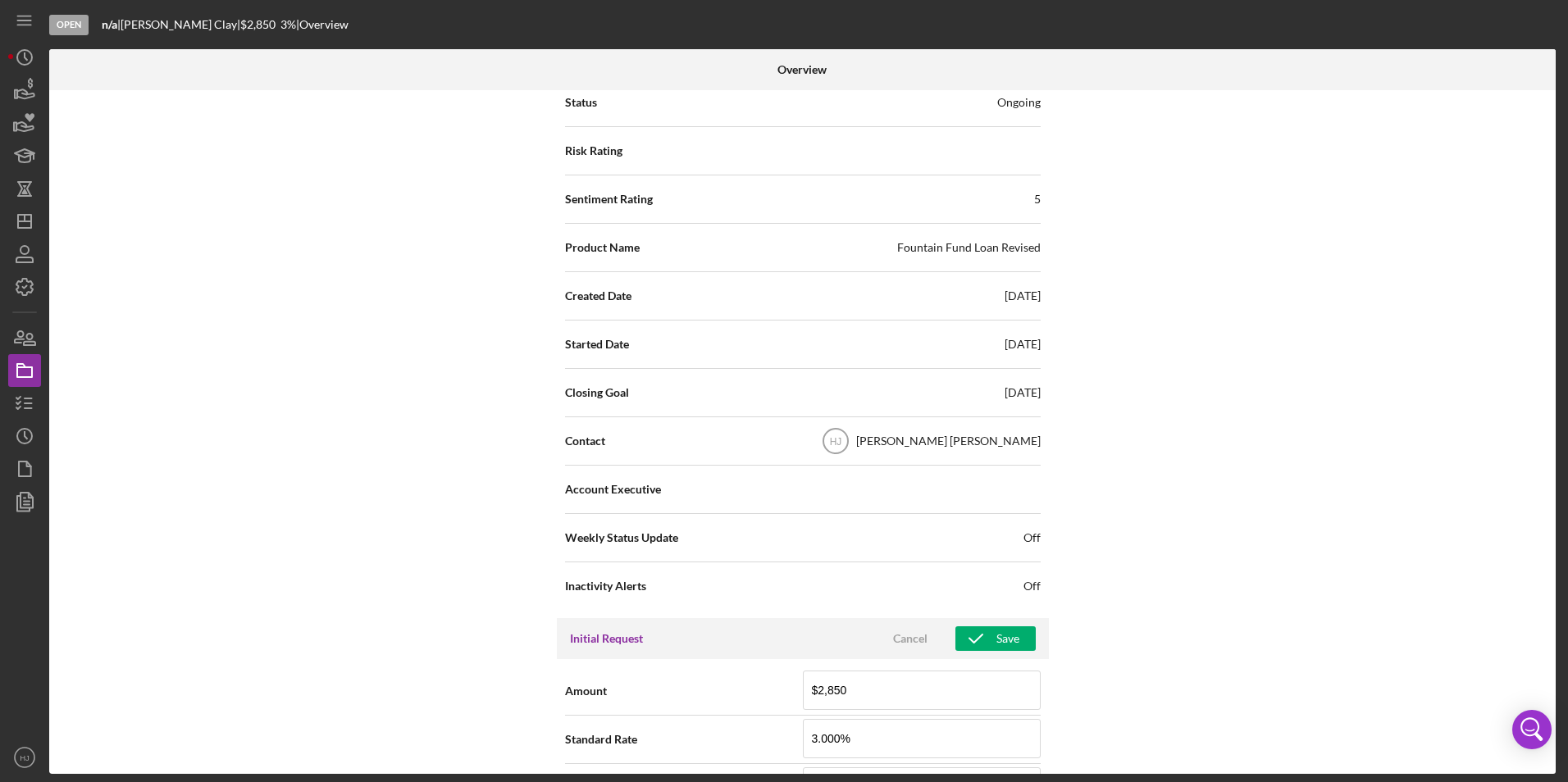
scroll to position [0, 0]
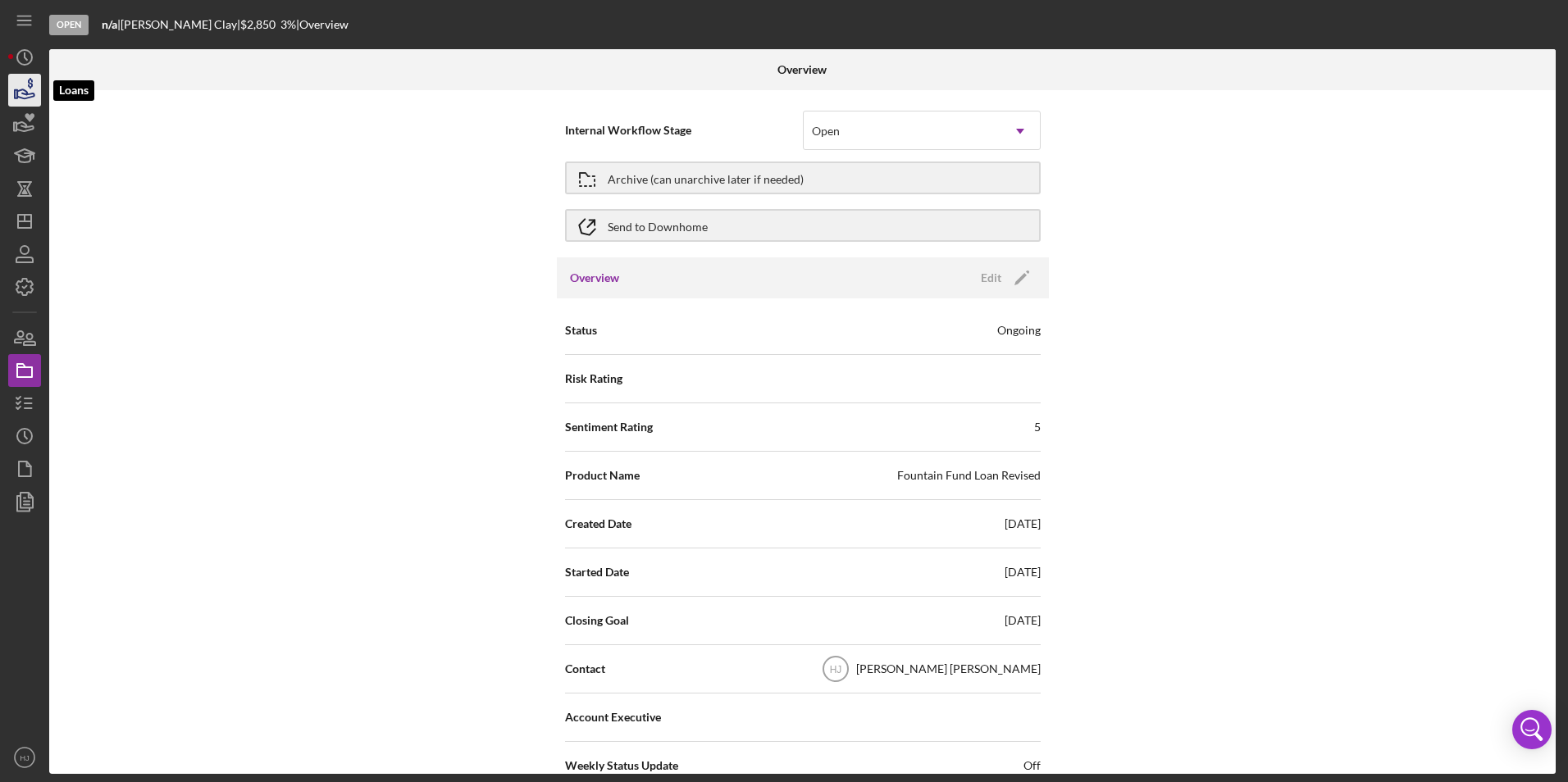
click at [20, 96] on icon "button" at bounding box center [24, 90] width 41 height 41
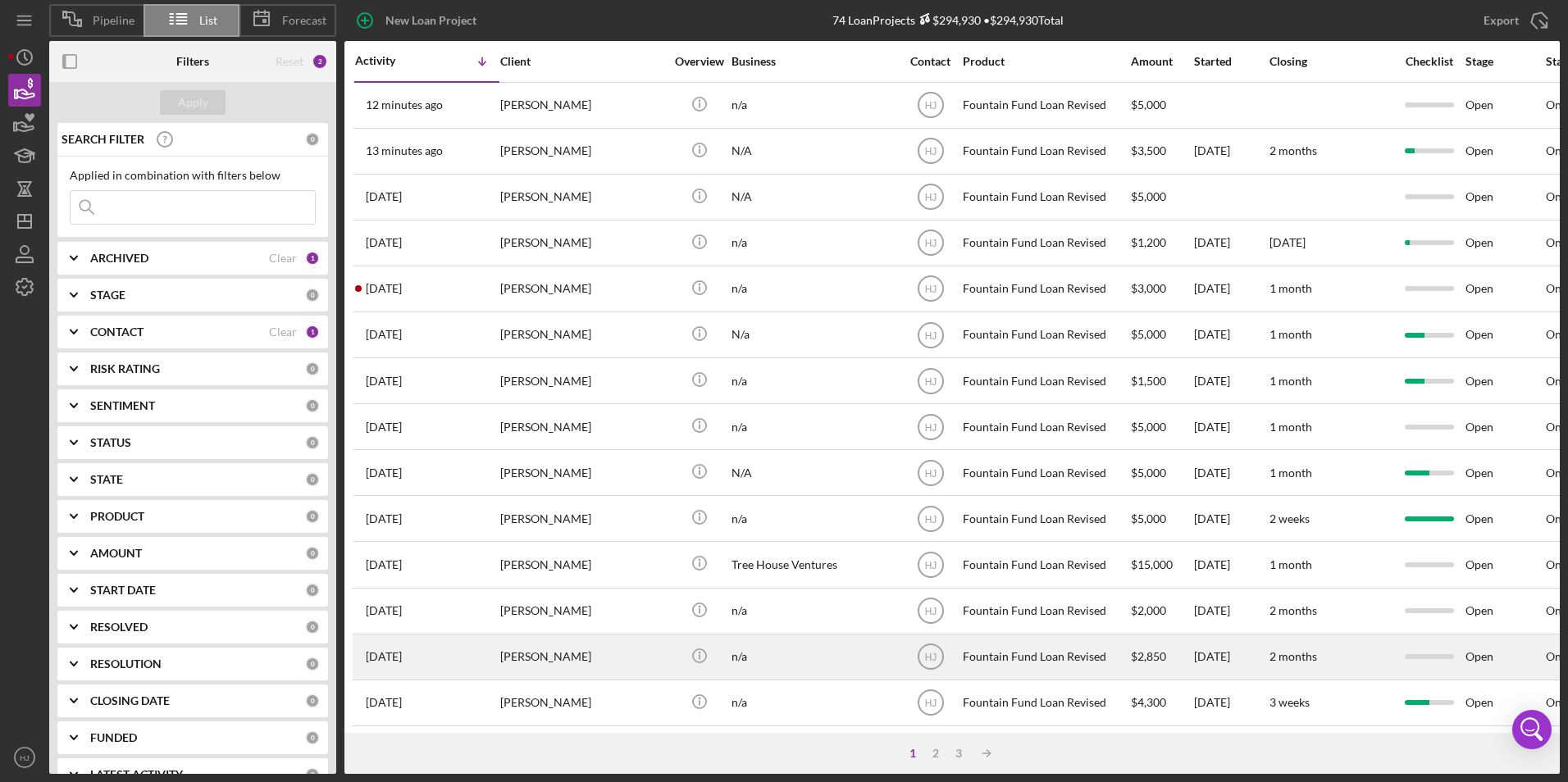
click at [544, 652] on div "[PERSON_NAME]" at bounding box center [581, 657] width 164 height 43
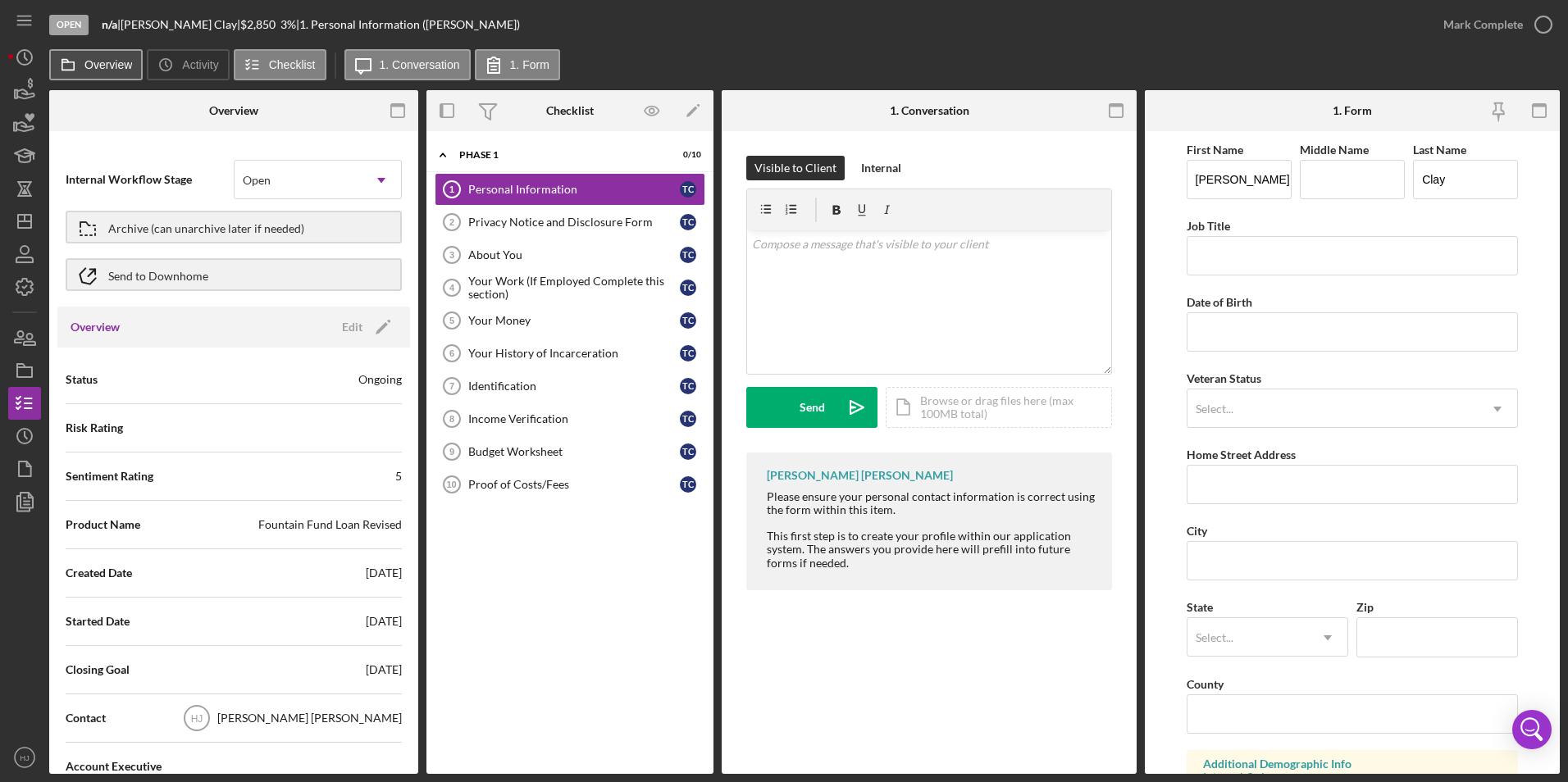
click at [109, 65] on label "Overview" at bounding box center [108, 64] width 48 height 13
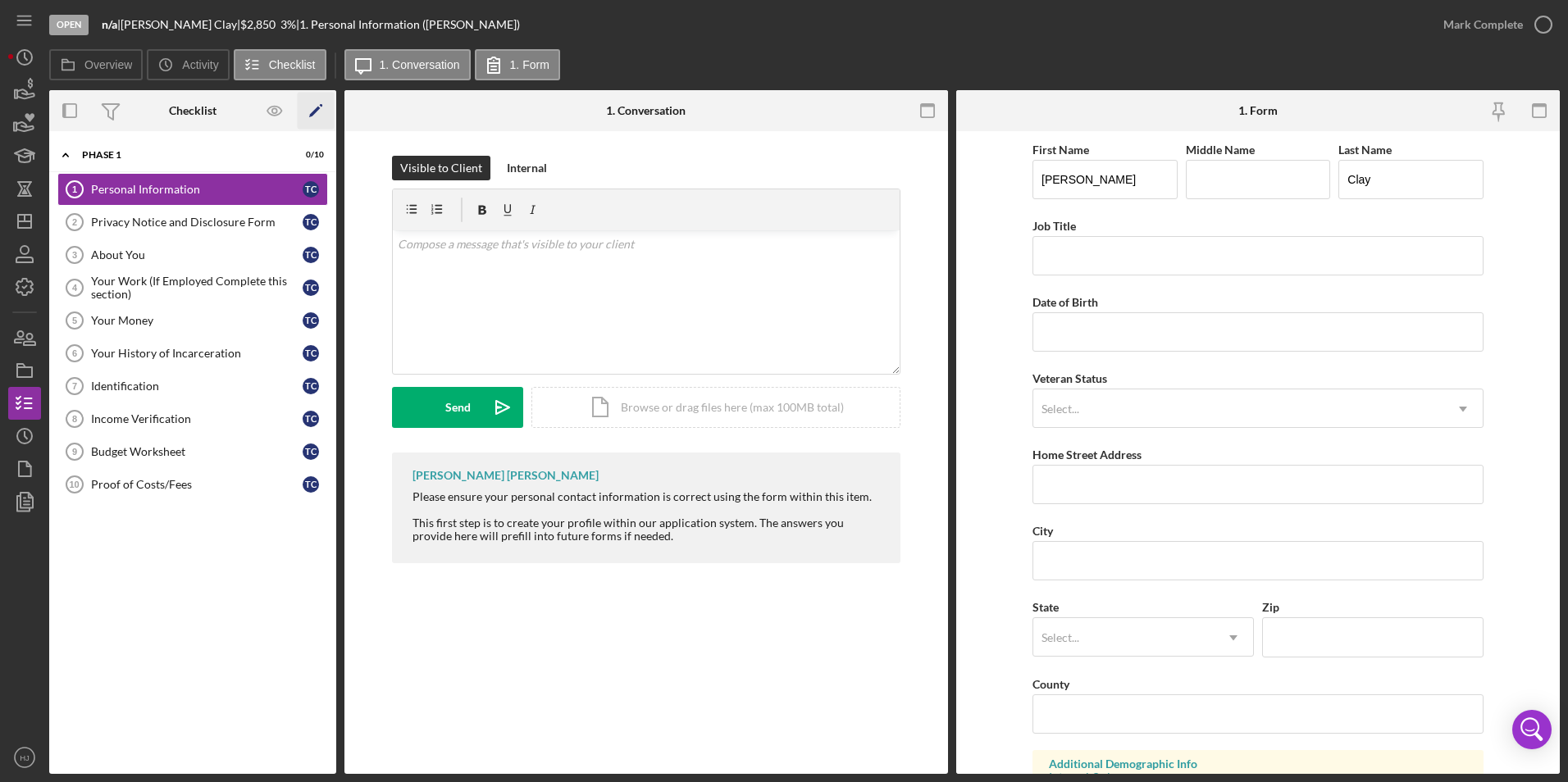
click at [312, 105] on icon "Icon/Edit" at bounding box center [316, 111] width 37 height 37
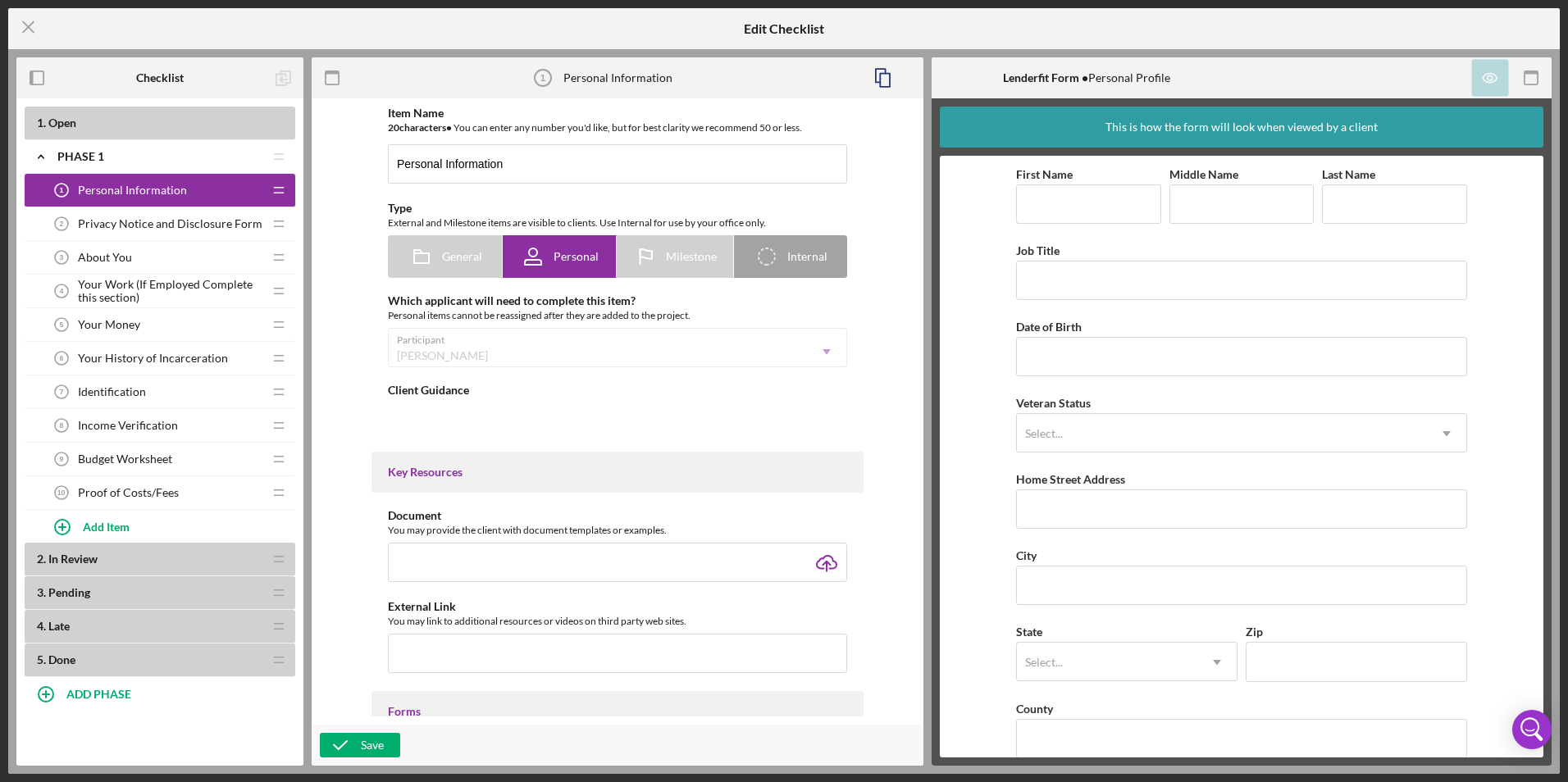
type textarea "<div>Please ensure your personal contact information is correct using the form …"
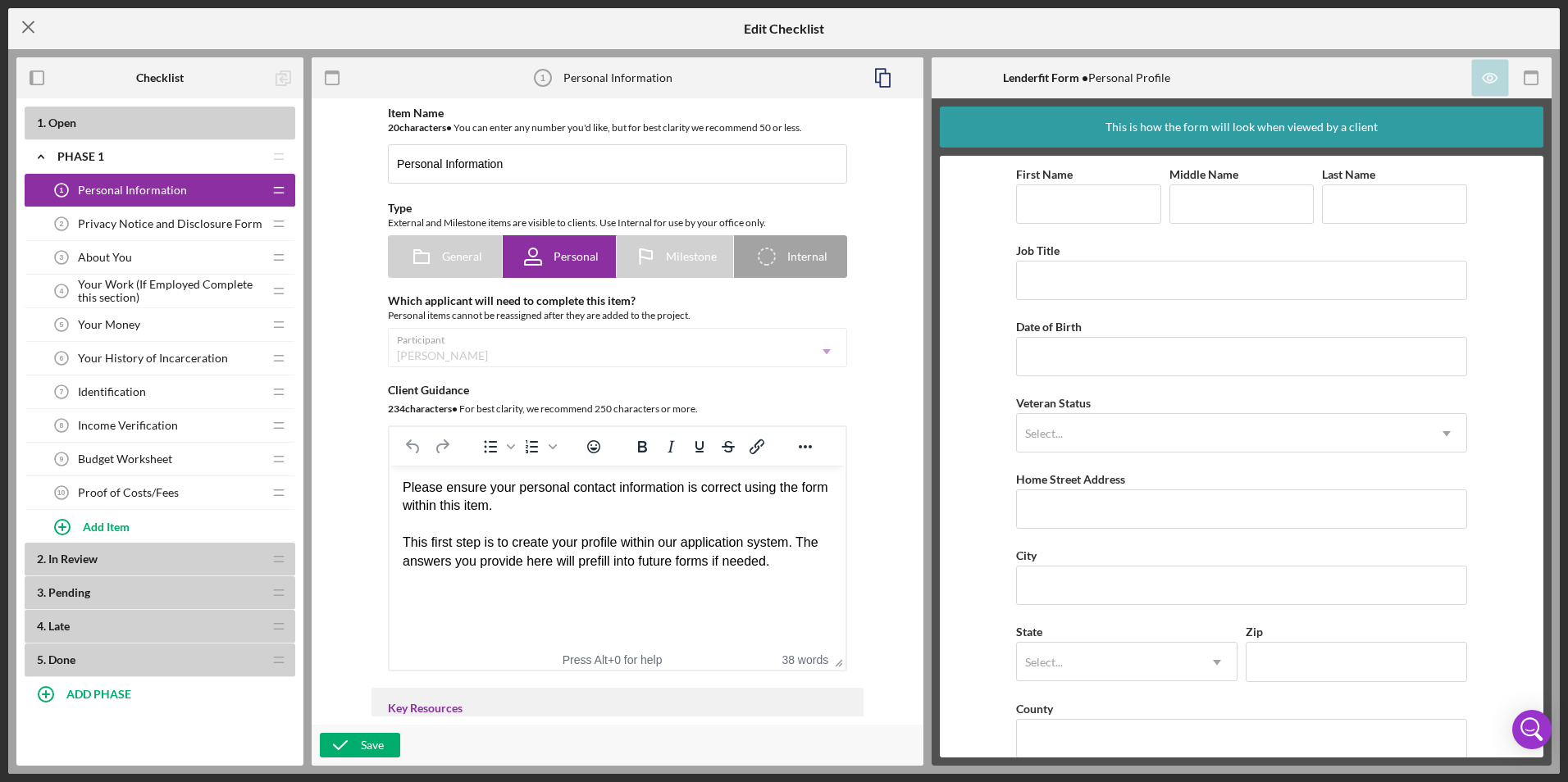
click at [24, 28] on icon "Icon/Menu Close" at bounding box center [28, 27] width 41 height 41
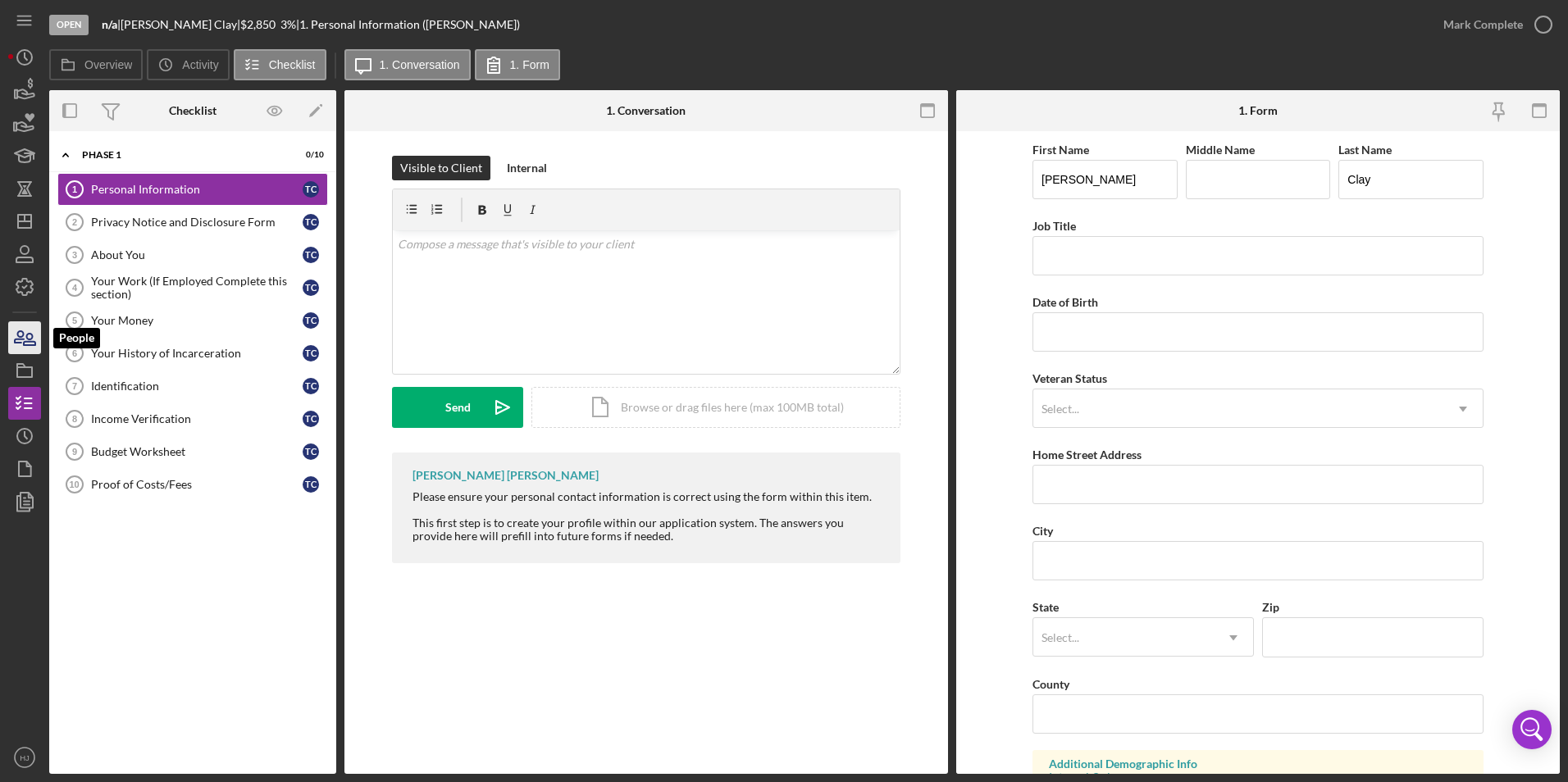
click at [31, 334] on icon "button" at bounding box center [29, 339] width 11 height 11
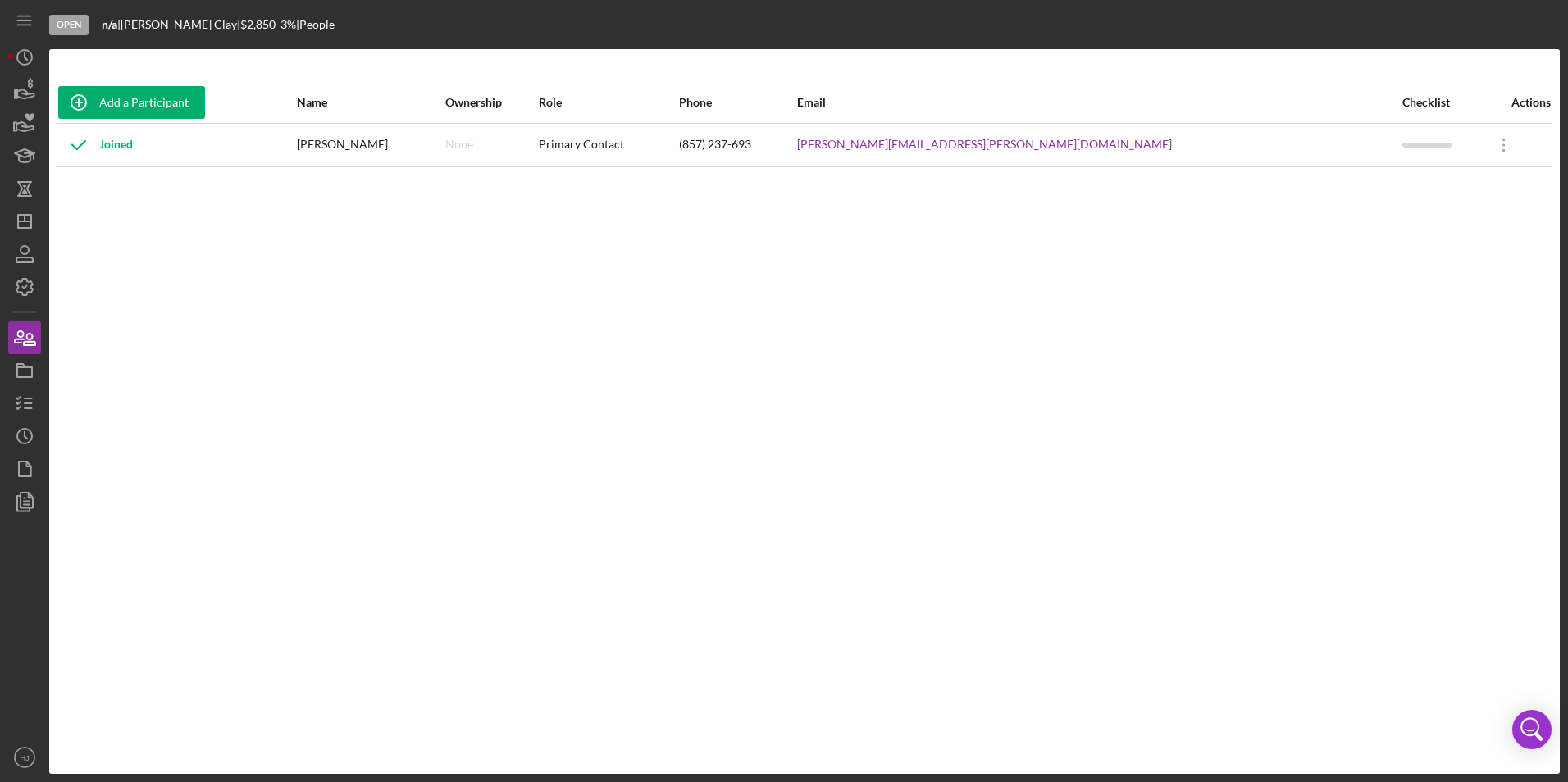
click at [796, 148] on div "(857) 237-693" at bounding box center [738, 145] width 118 height 41
drag, startPoint x: 899, startPoint y: 148, endPoint x: 942, endPoint y: 136, distance: 44.6
click at [796, 139] on div "(857) 237-693" at bounding box center [738, 145] width 118 height 41
click at [796, 138] on div "(857) 237-693" at bounding box center [738, 145] width 118 height 41
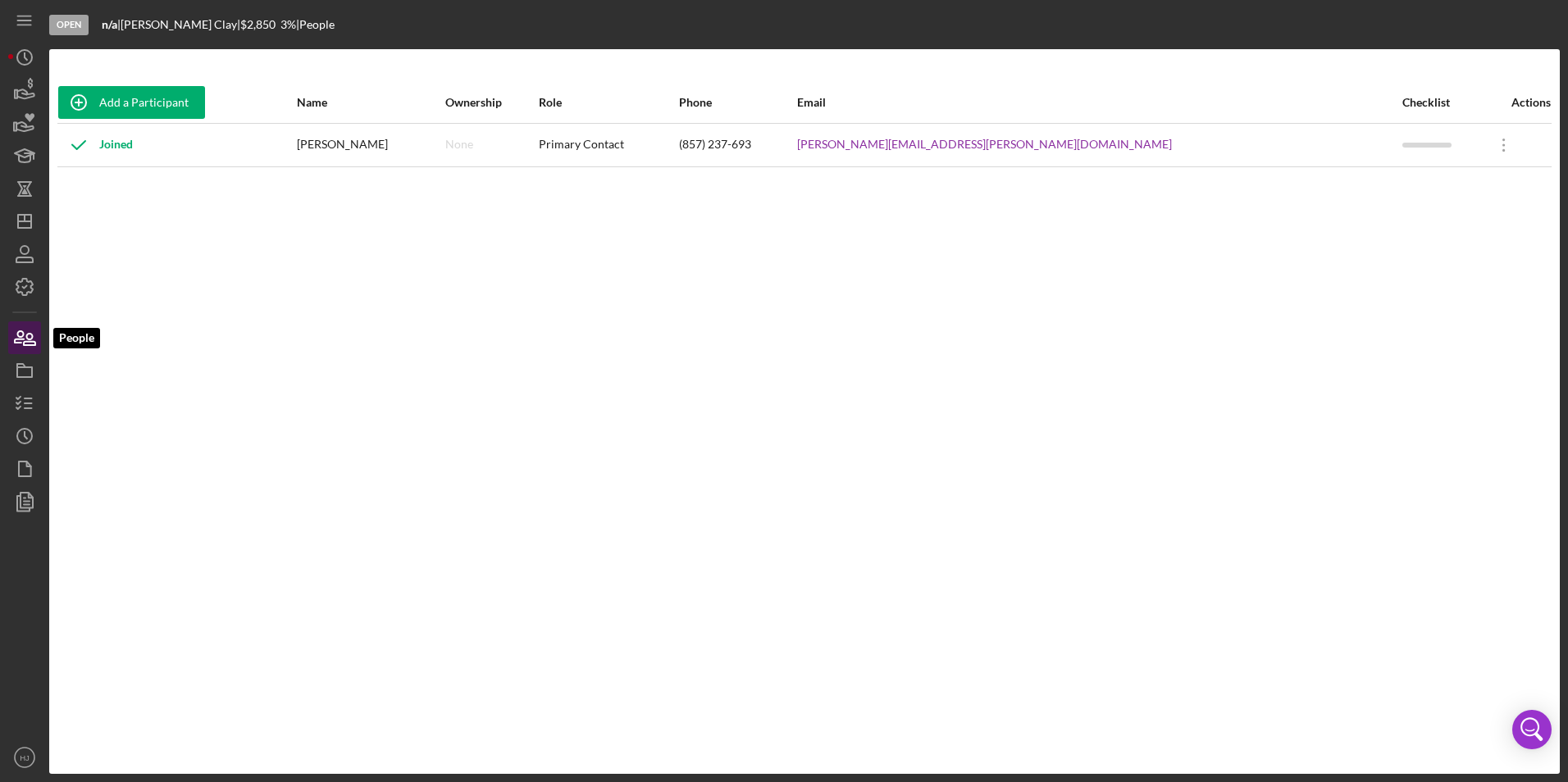
click at [19, 335] on icon "button" at bounding box center [24, 337] width 41 height 41
